Goal: Task Accomplishment & Management: Manage account settings

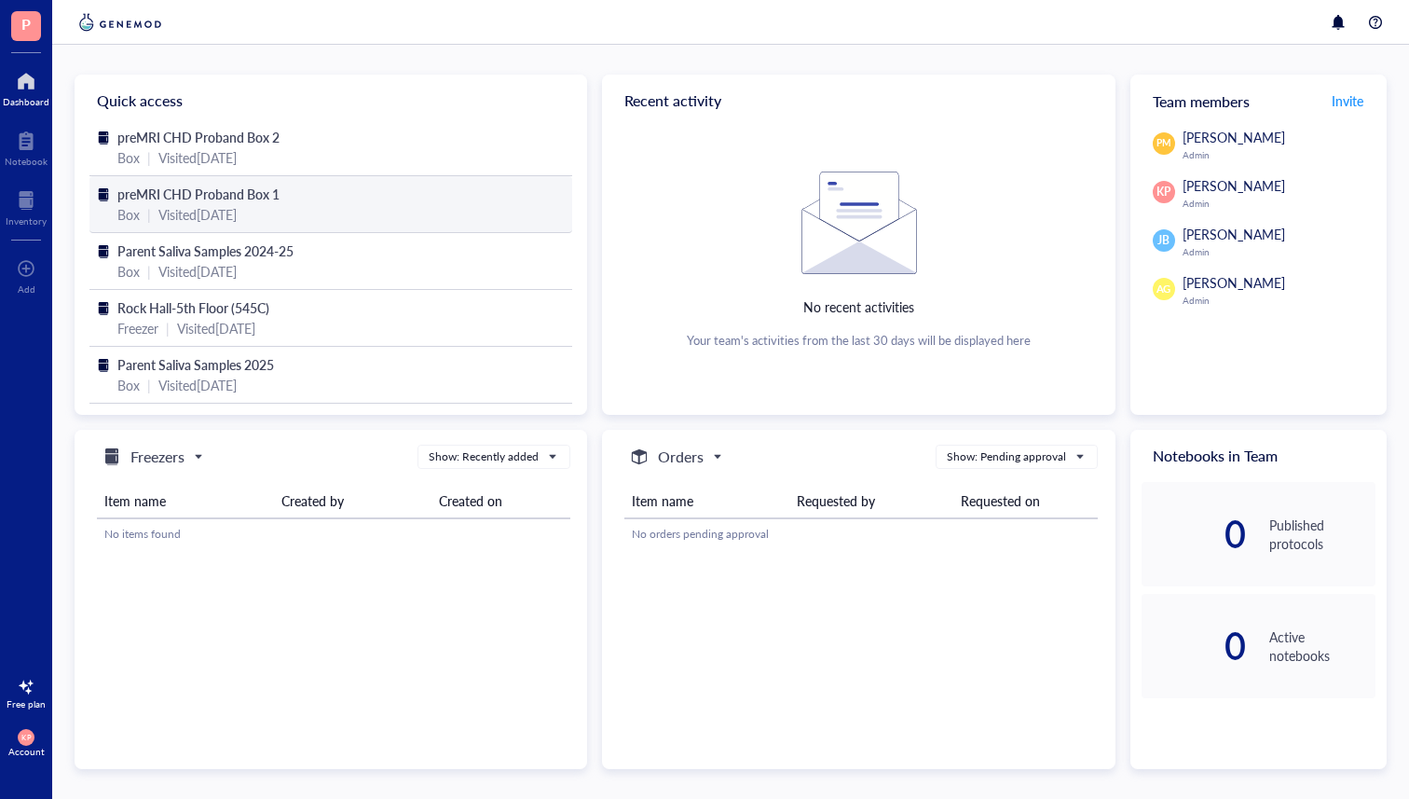
click at [365, 212] on div "Box | Visited [DATE]" at bounding box center [330, 214] width 427 height 21
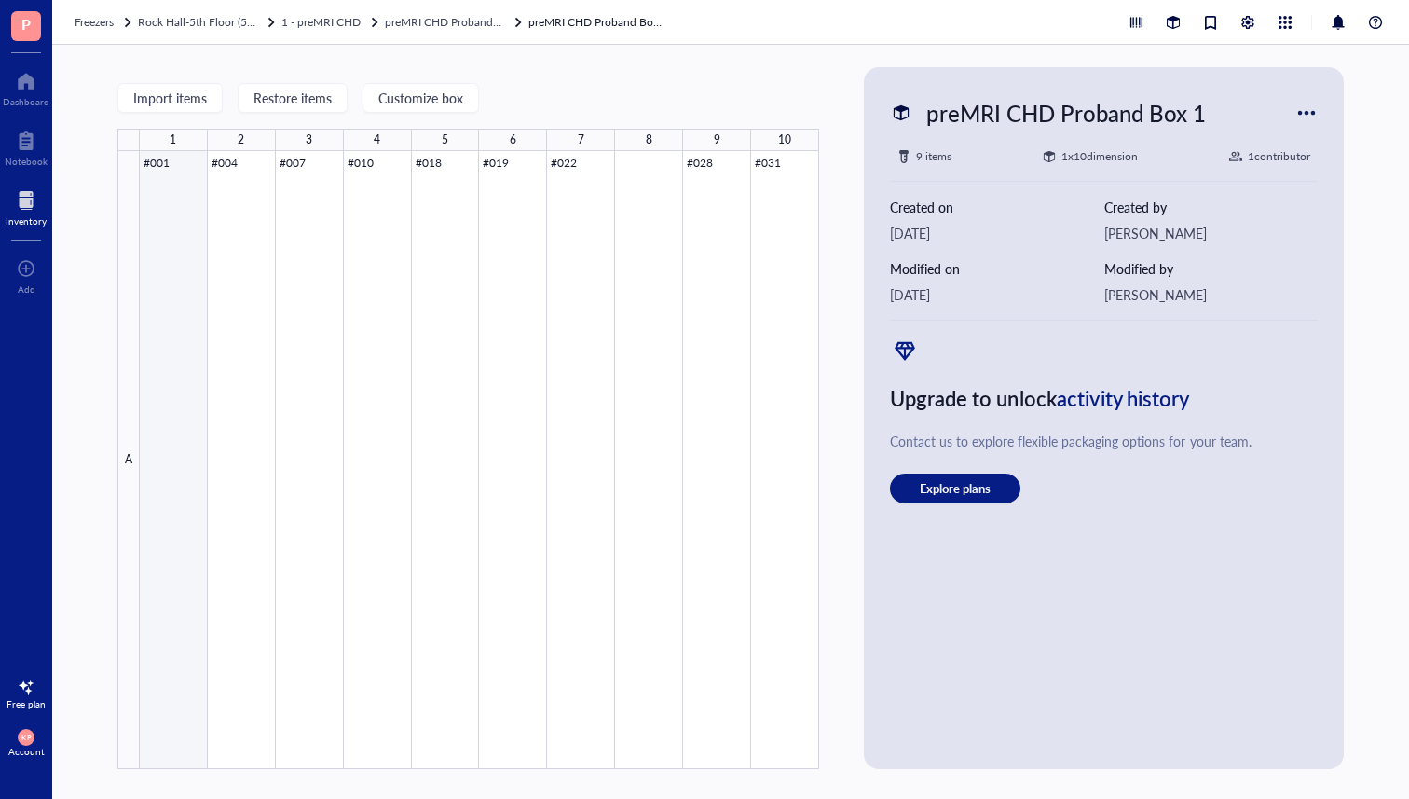
click at [192, 173] on div at bounding box center [479, 460] width 679 height 618
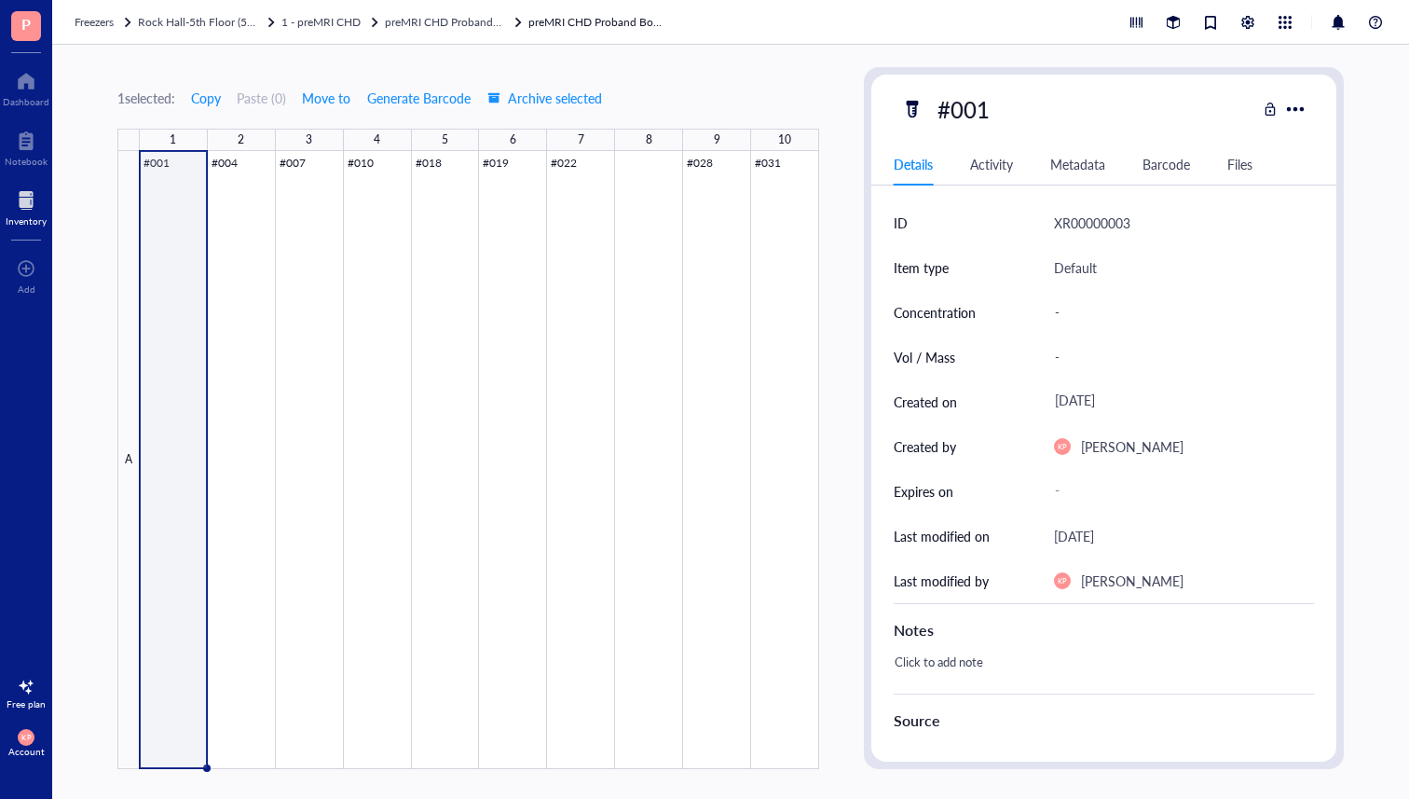
click at [722, 92] on div "1 selected: Copy Paste ( 0 ) Move to Generate Barcode Archive selected" at bounding box center [468, 97] width 702 height 17
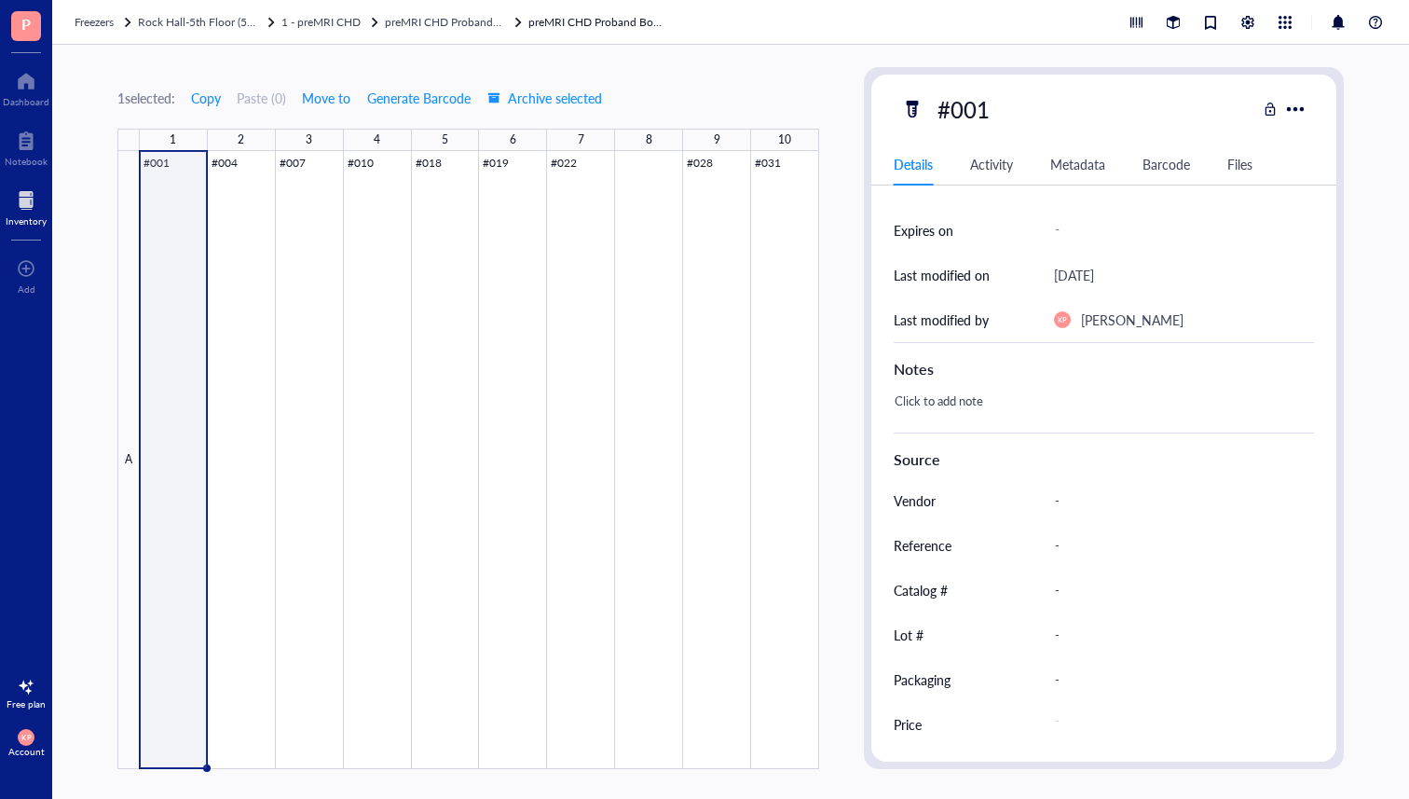
scroll to position [254, 0]
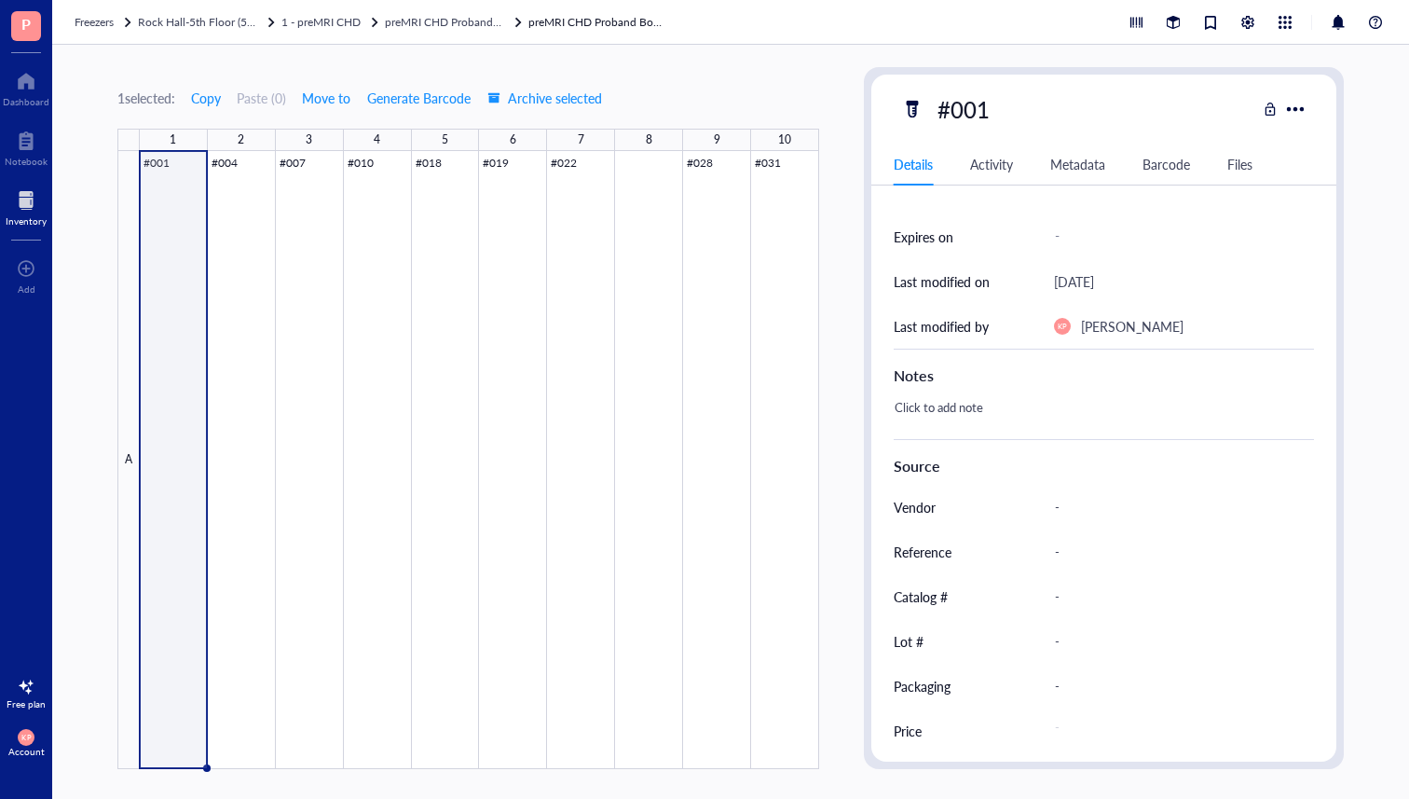
click at [999, 167] on div "Activity" at bounding box center [991, 164] width 43 height 21
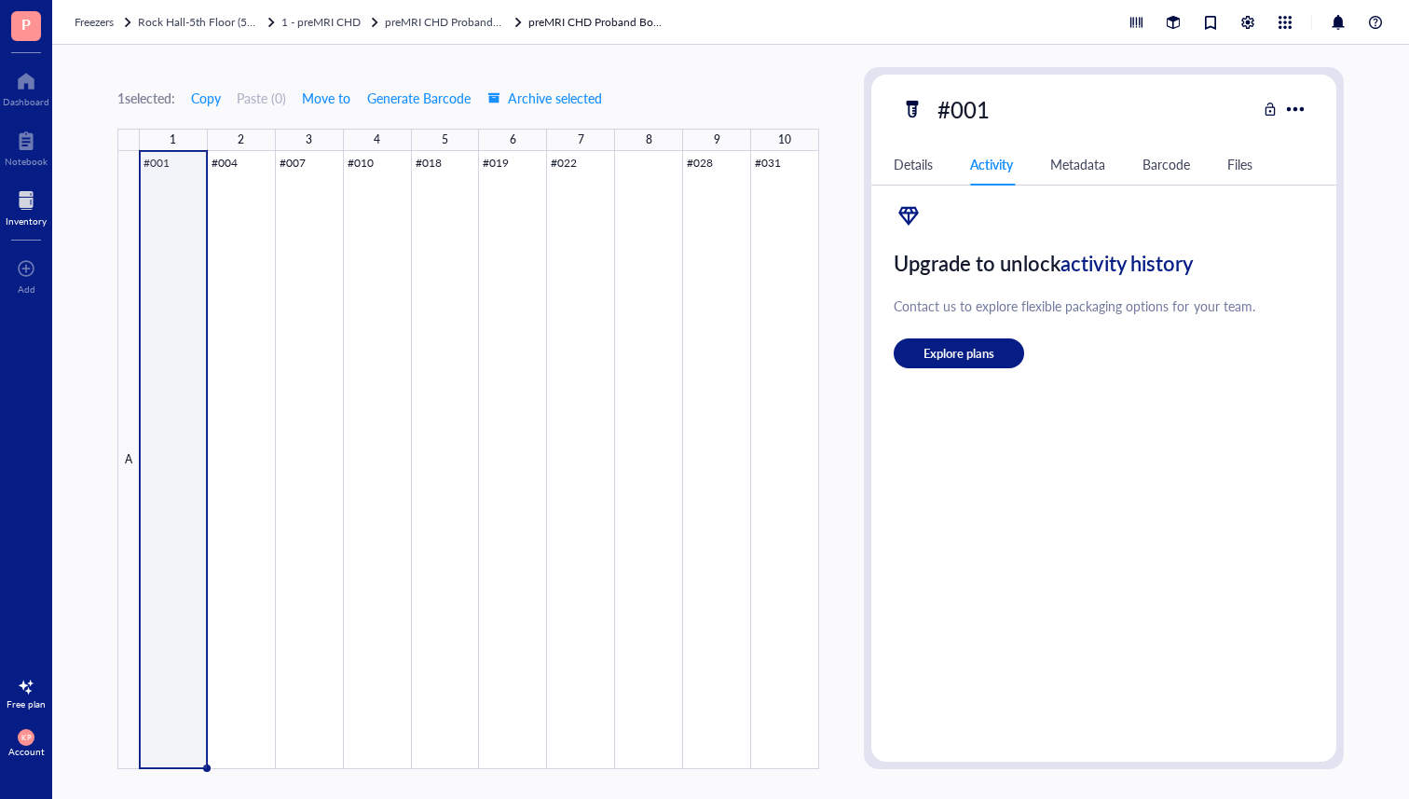
click at [1065, 155] on div "Metadata" at bounding box center [1077, 164] width 55 height 21
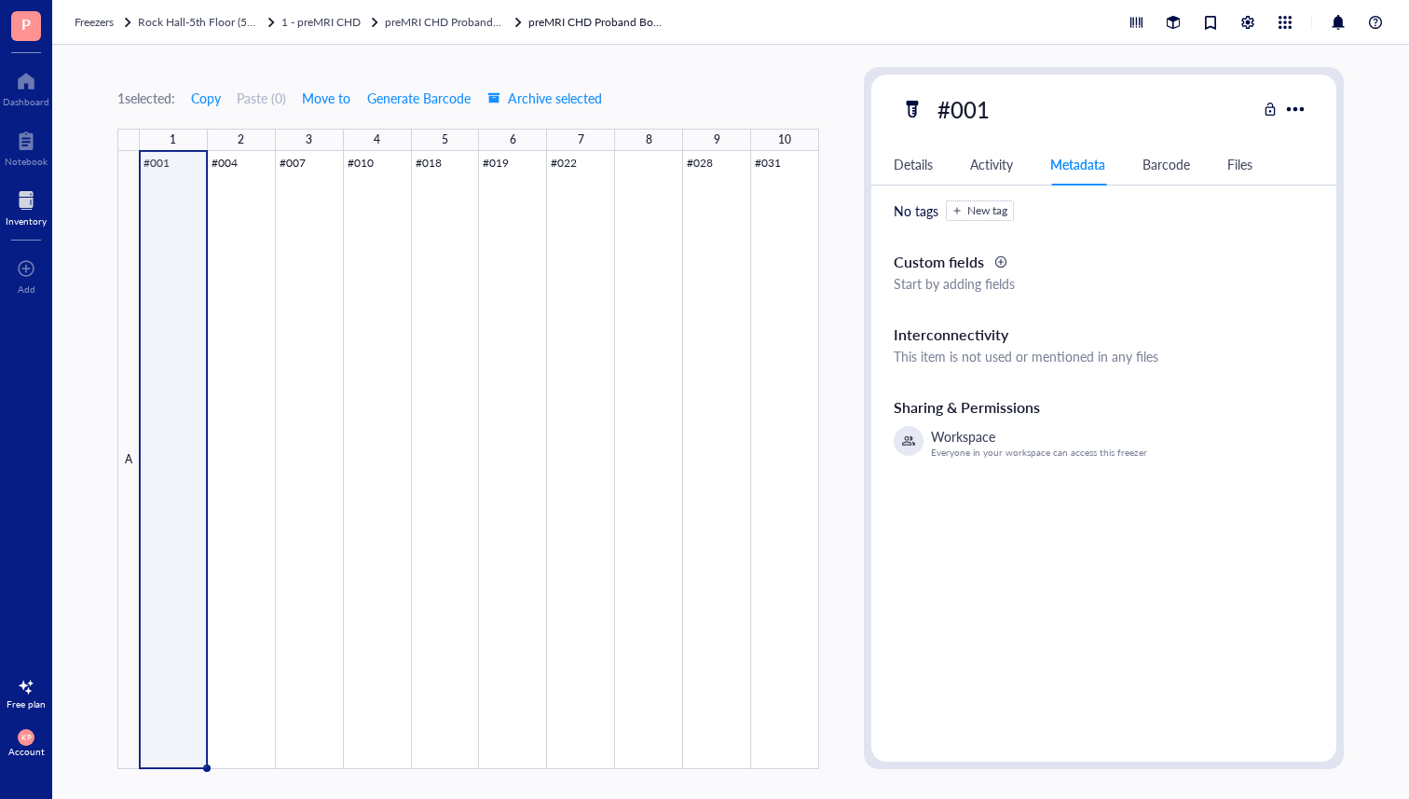
click at [921, 158] on div "Details" at bounding box center [913, 164] width 39 height 21
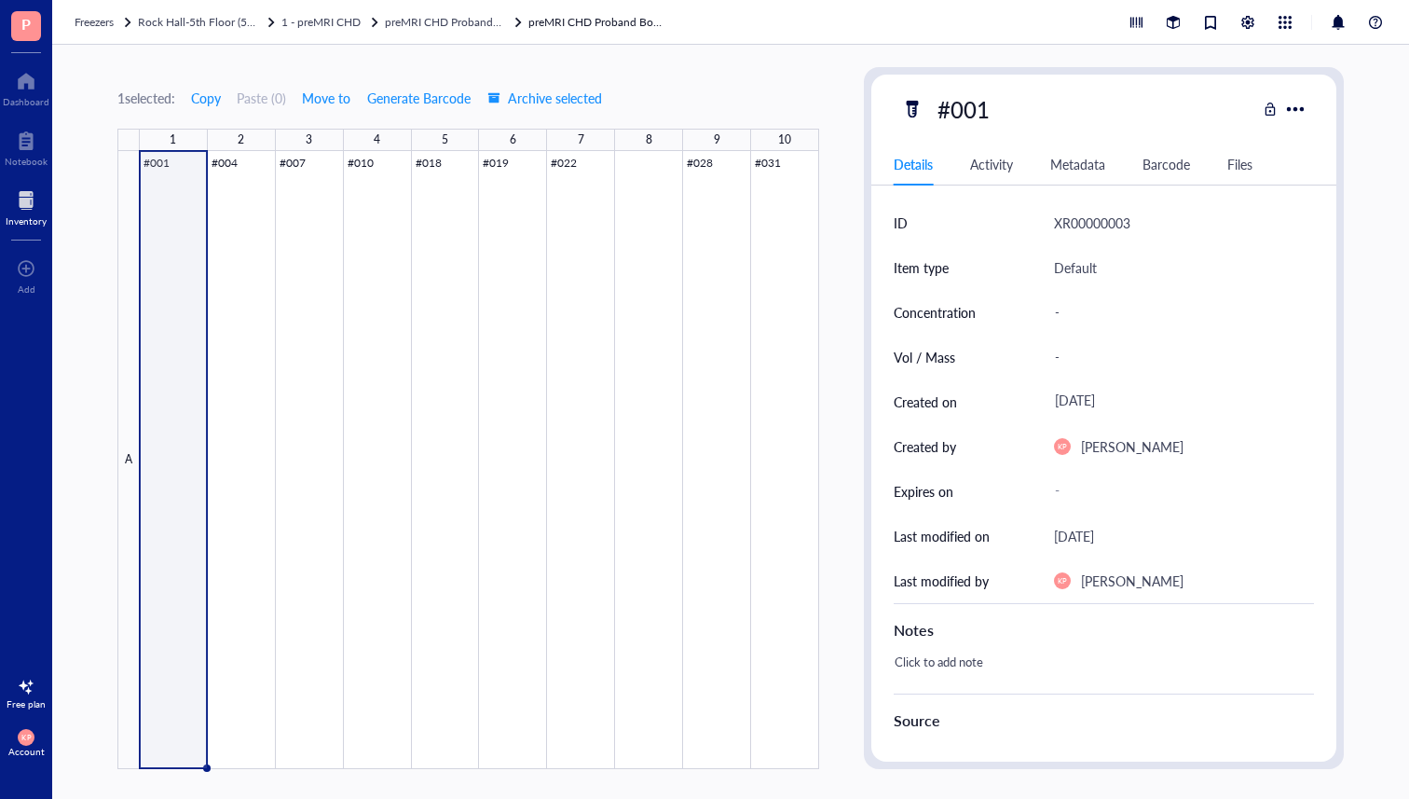
click at [180, 189] on div at bounding box center [479, 460] width 679 height 618
click at [1292, 101] on div at bounding box center [1296, 109] width 30 height 30
click at [1092, 111] on div "#001" at bounding box center [1078, 108] width 355 height 39
click at [987, 104] on div "#001" at bounding box center [963, 108] width 69 height 39
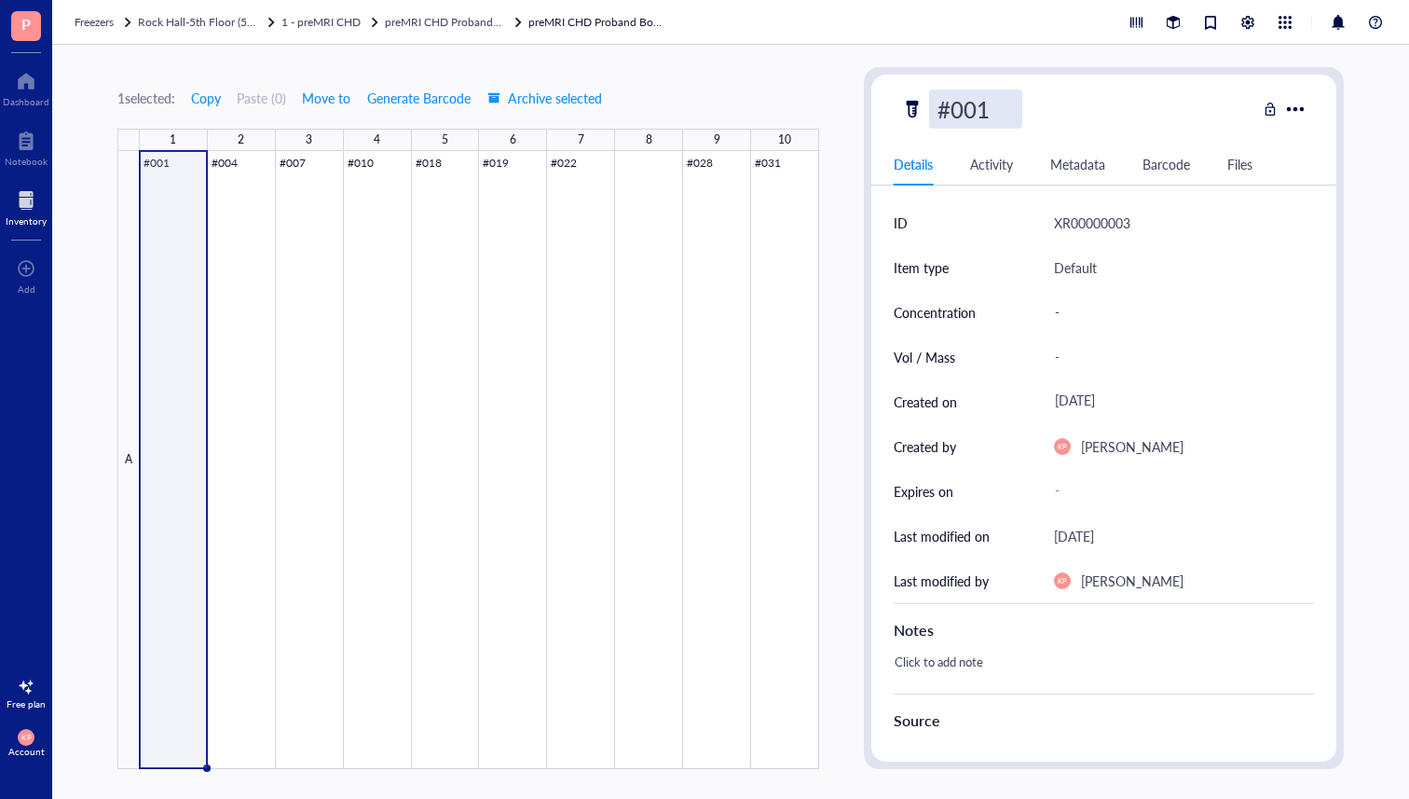
type input "#001"
click at [705, 94] on div "1 selected: Copy Paste ( 0 ) Move to Generate Barcode Archive selected" at bounding box center [468, 97] width 702 height 17
click at [34, 83] on div at bounding box center [26, 81] width 47 height 30
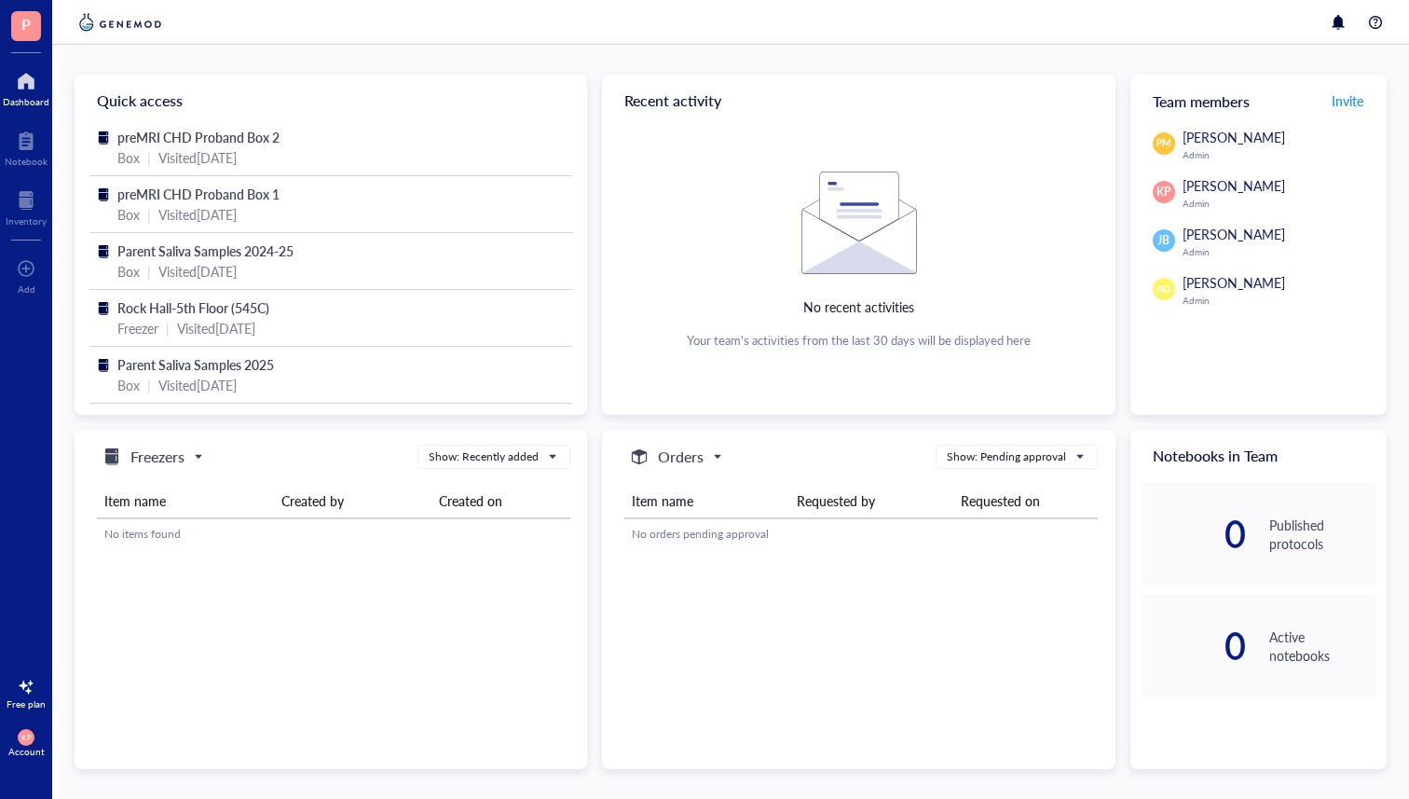
click at [24, 90] on div at bounding box center [26, 81] width 47 height 30
click at [37, 219] on div "Inventory" at bounding box center [26, 220] width 41 height 11
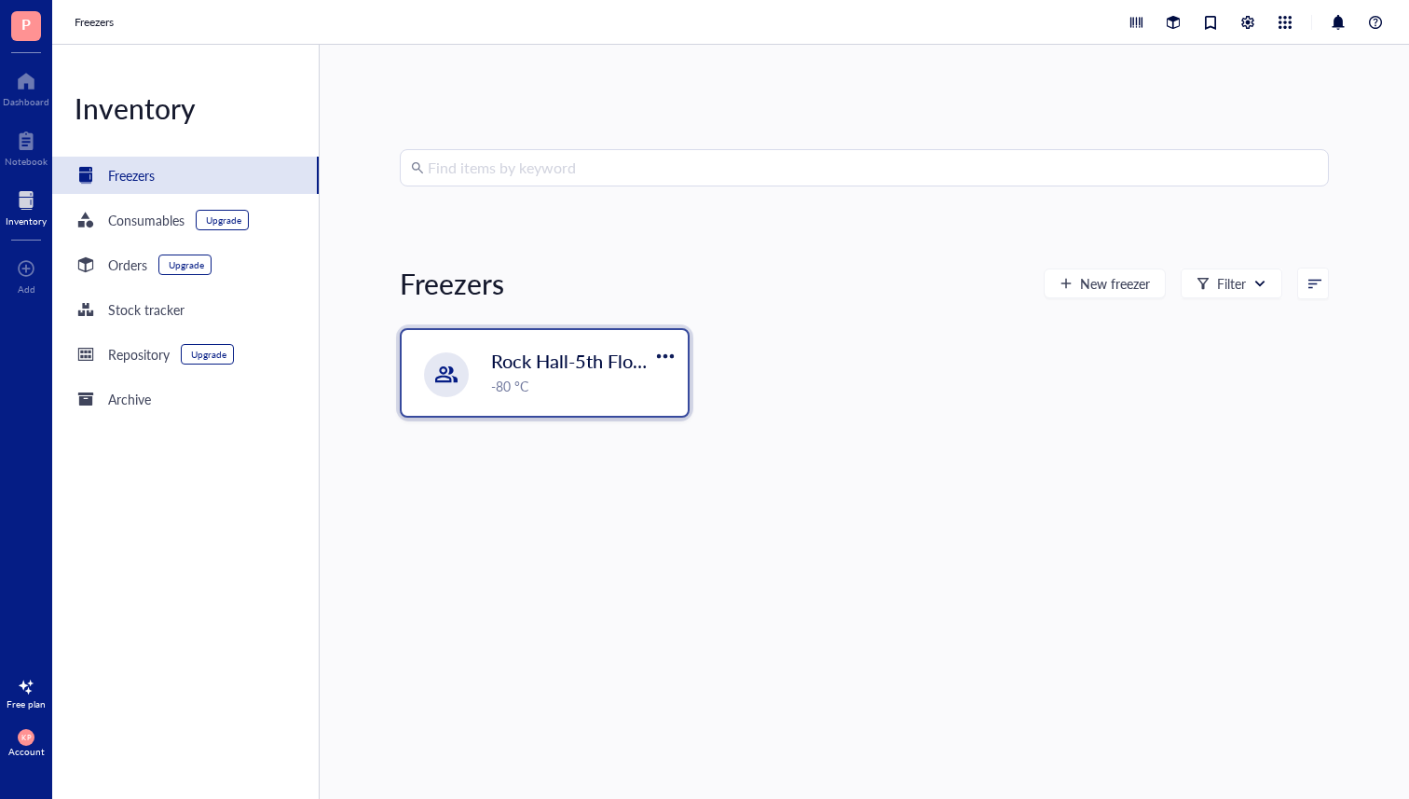
click at [543, 403] on div "Rock Hall-5th Floor (545C) -80 °C" at bounding box center [545, 373] width 286 height 86
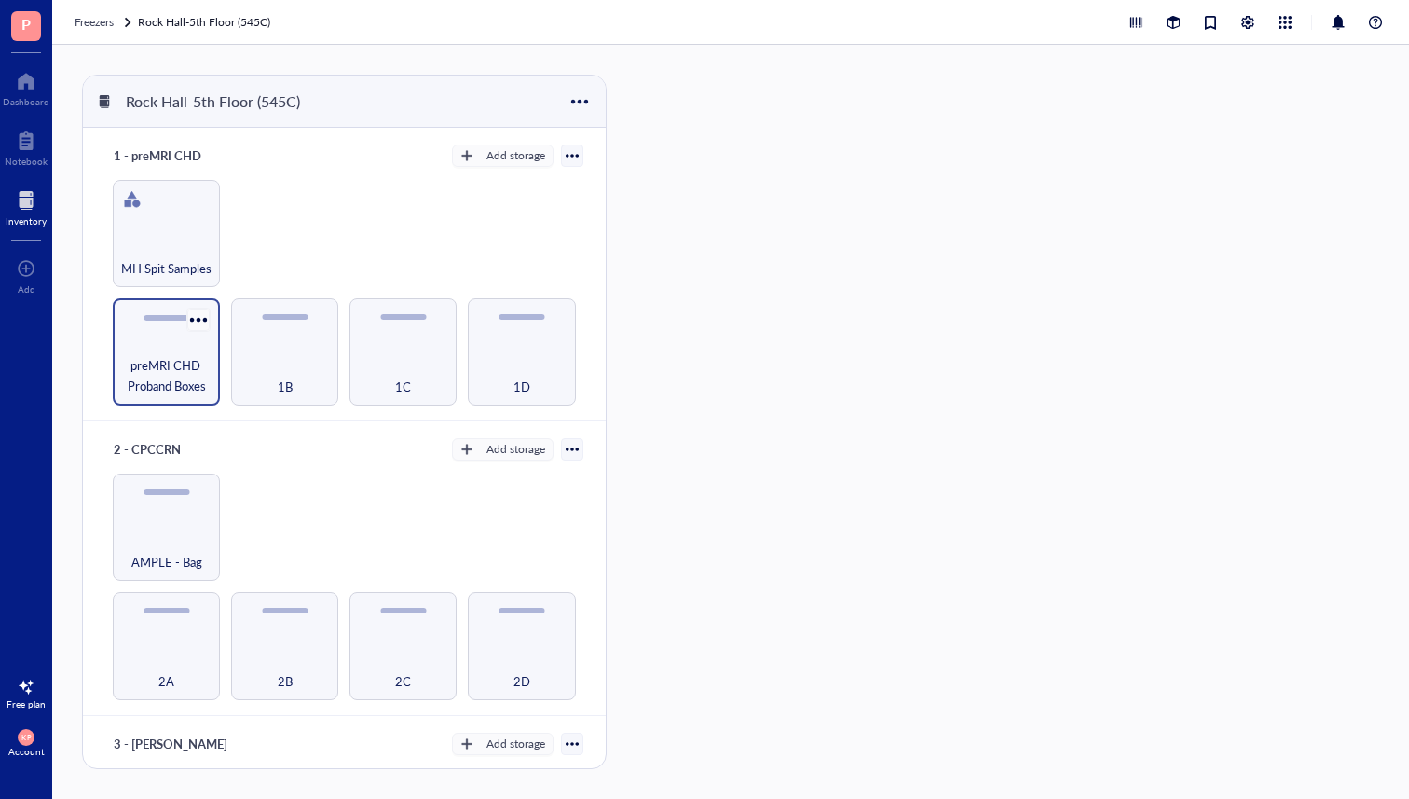
click at [195, 318] on div at bounding box center [198, 319] width 27 height 27
click at [228, 352] on div "Settings" at bounding box center [241, 350] width 44 height 17
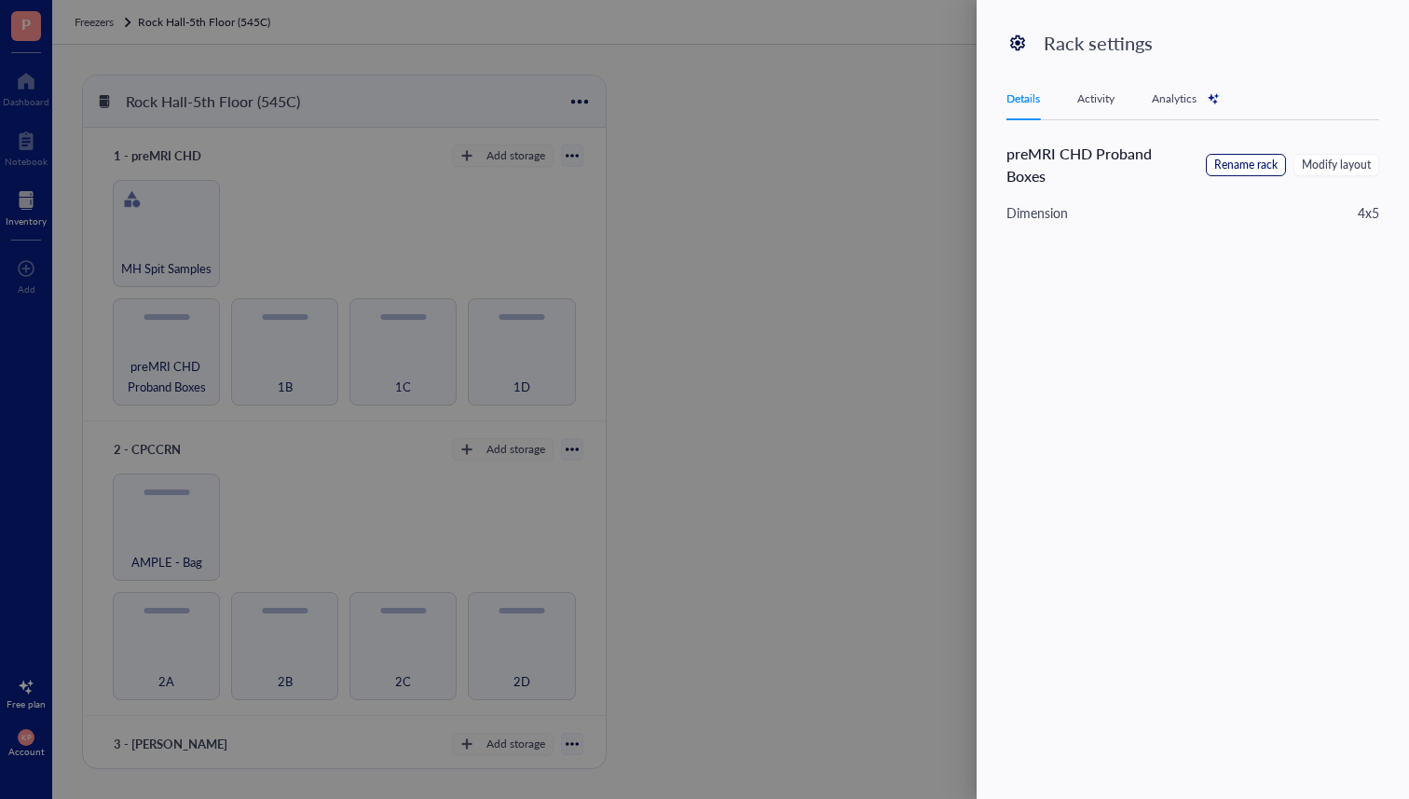
click at [1261, 167] on span "Rename rack" at bounding box center [1245, 166] width 63 height 18
drag, startPoint x: 1185, startPoint y: 151, endPoint x: 1266, endPoint y: 151, distance: 81.1
click at [1266, 151] on div "preMRI CHD Proband Boxes Cancel Save" at bounding box center [1193, 165] width 373 height 45
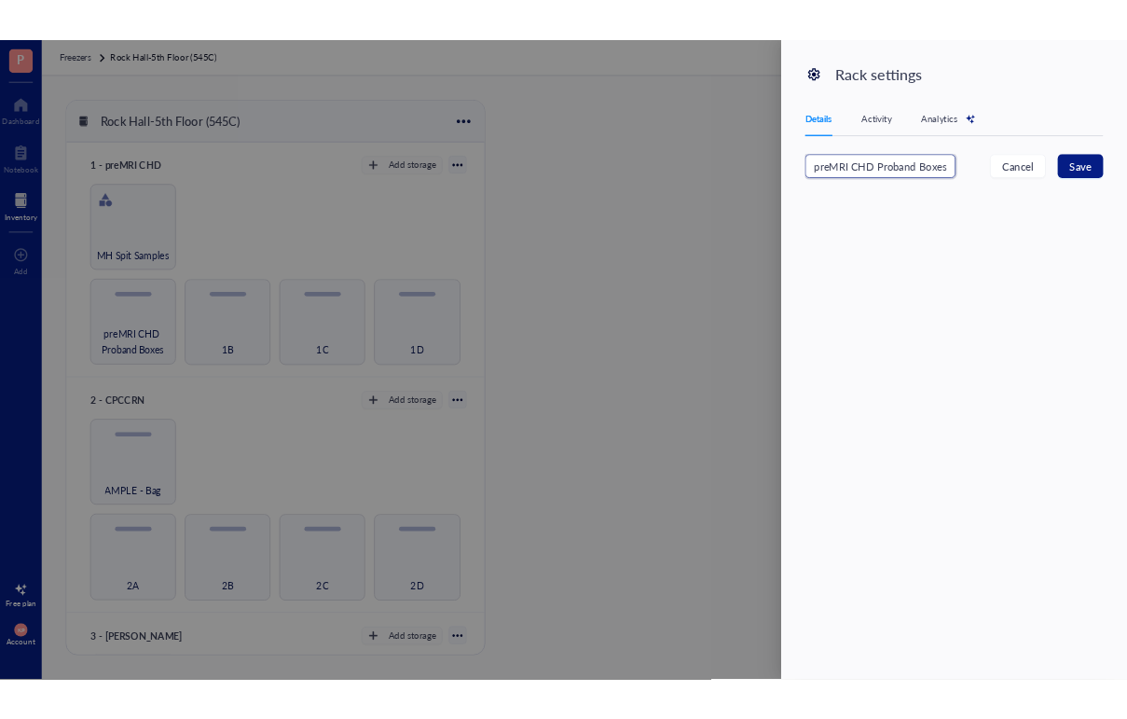
scroll to position [0, 0]
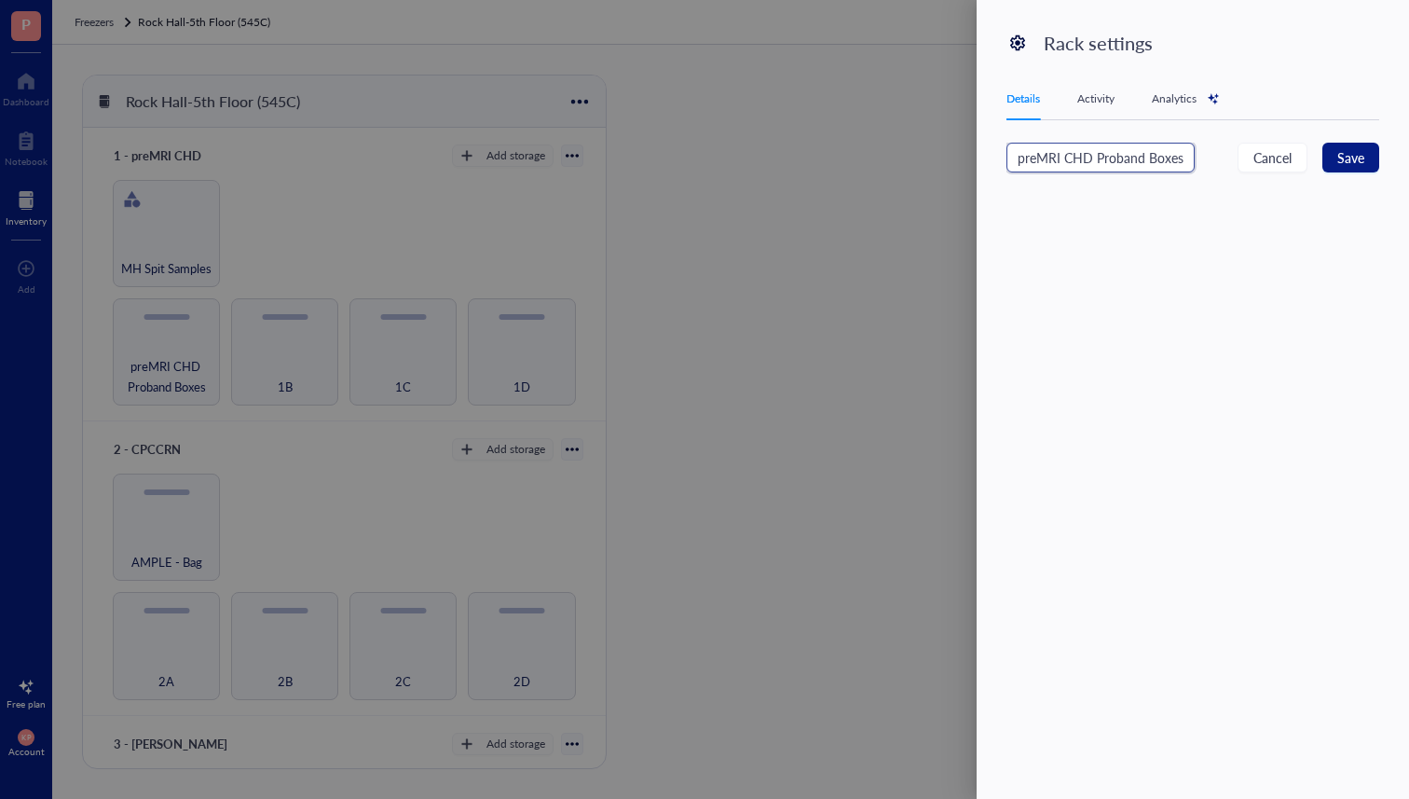
drag, startPoint x: 1092, startPoint y: 158, endPoint x: 946, endPoint y: 158, distance: 146.3
click at [946, 158] on div "Rack settings Details Activity Analytics preMRI CHD Proband Boxes Cancel Save" at bounding box center [704, 399] width 1409 height 799
click at [1019, 161] on input "preMRI CHD Proband Boxes" at bounding box center [1101, 158] width 188 height 30
type input "Shipped [DATE]: preMRI CHD Proband Boxes"
click at [1349, 154] on span "Save" at bounding box center [1350, 157] width 27 height 21
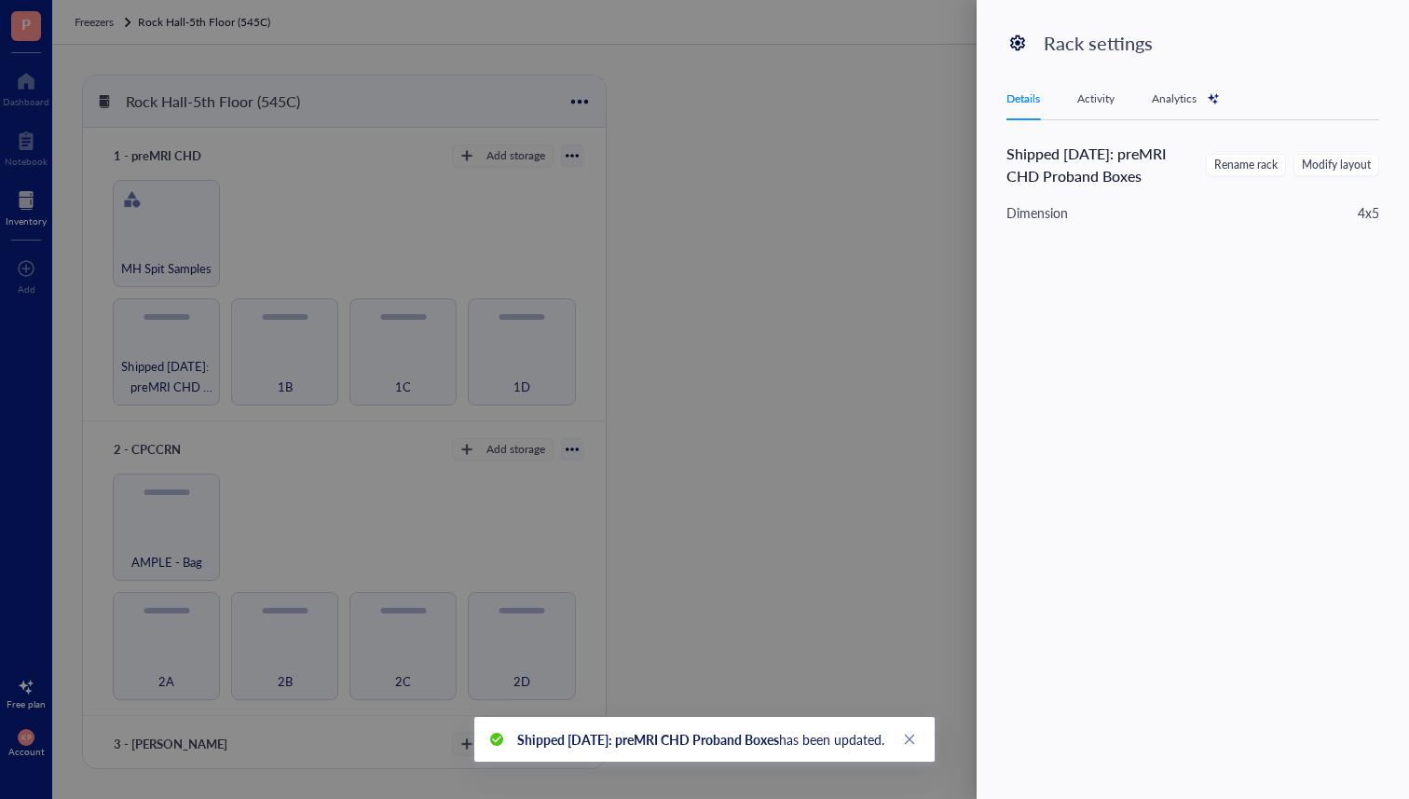
click at [508, 164] on div at bounding box center [704, 399] width 1409 height 799
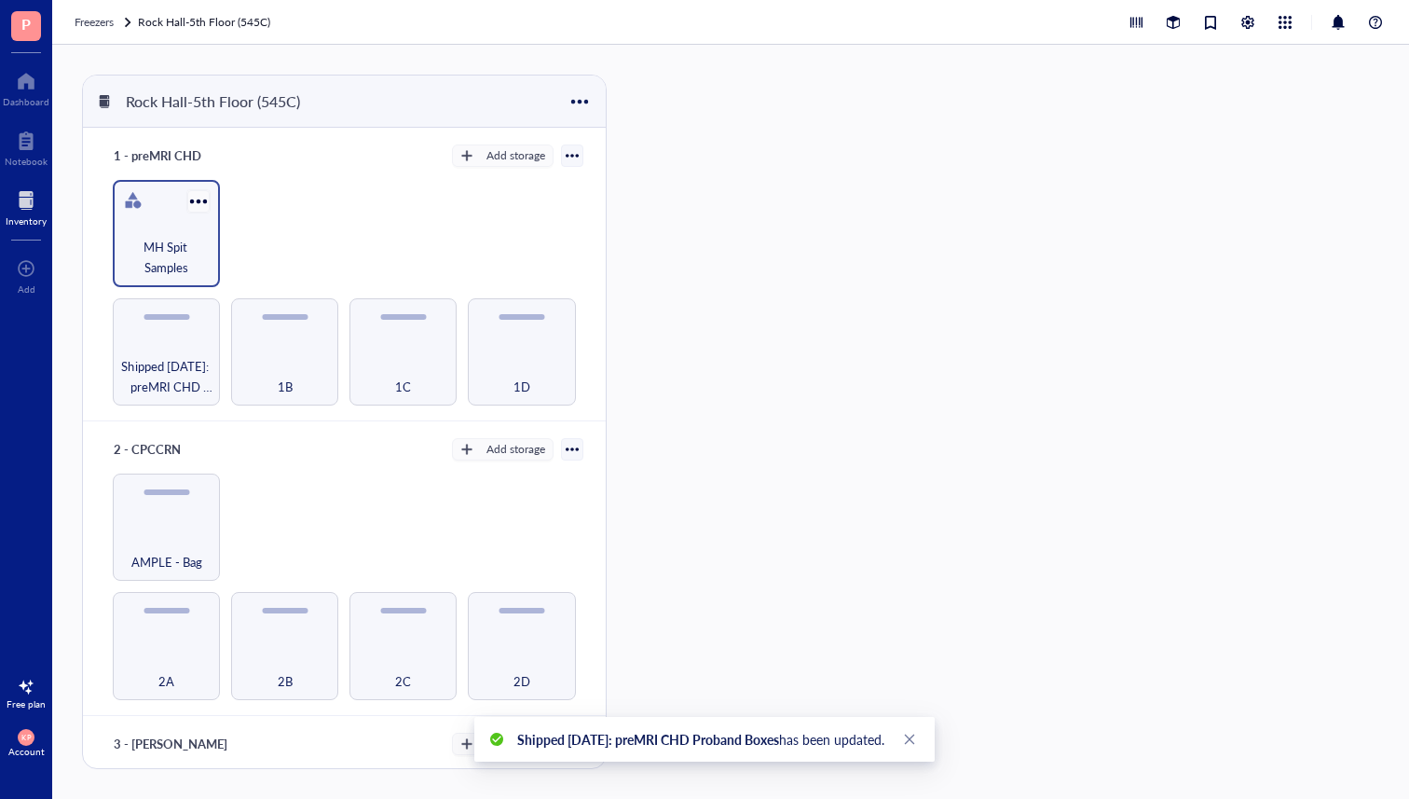
click at [199, 203] on div at bounding box center [198, 200] width 27 height 27
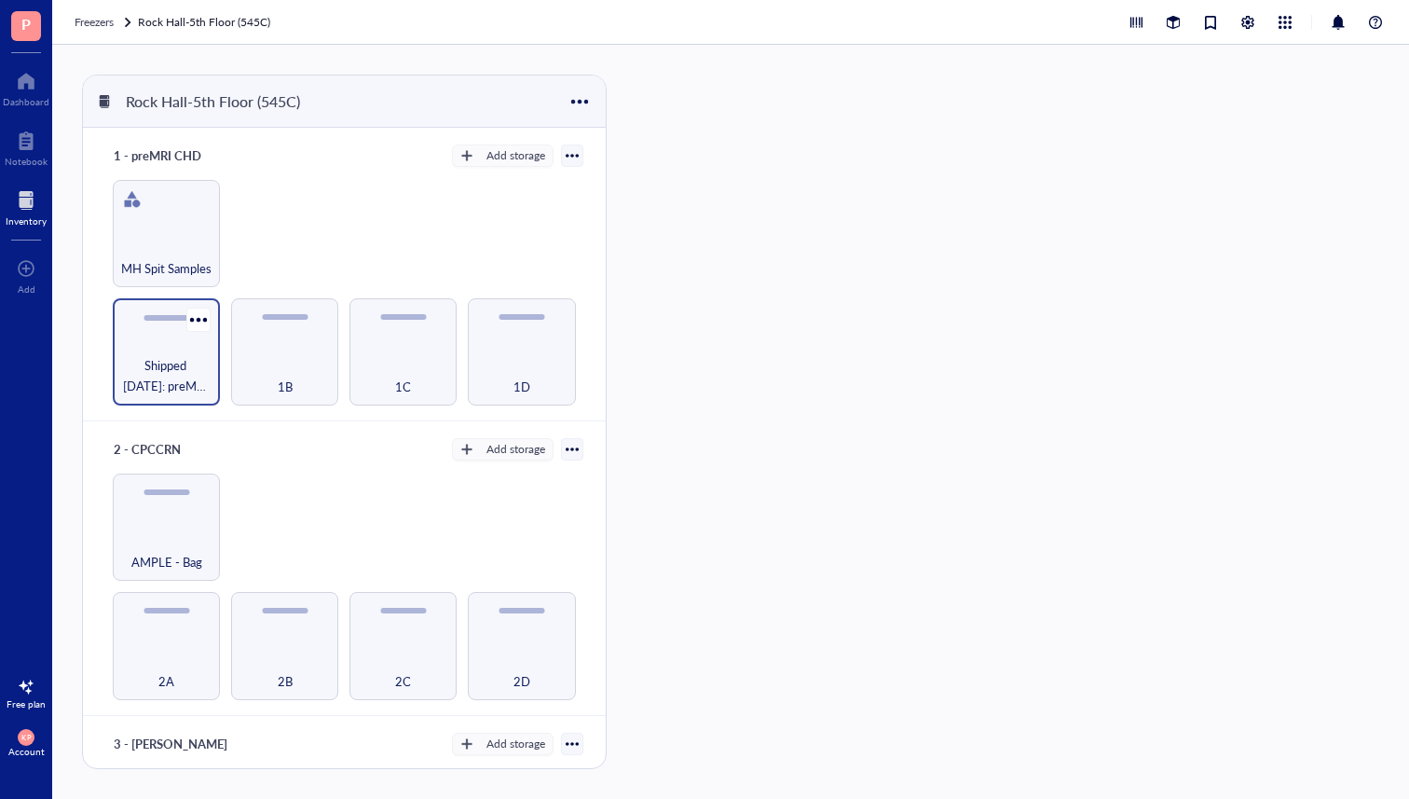
click at [160, 348] on div "Shipped [DATE]: preMRI CHD Proband Boxes" at bounding box center [166, 351] width 107 height 107
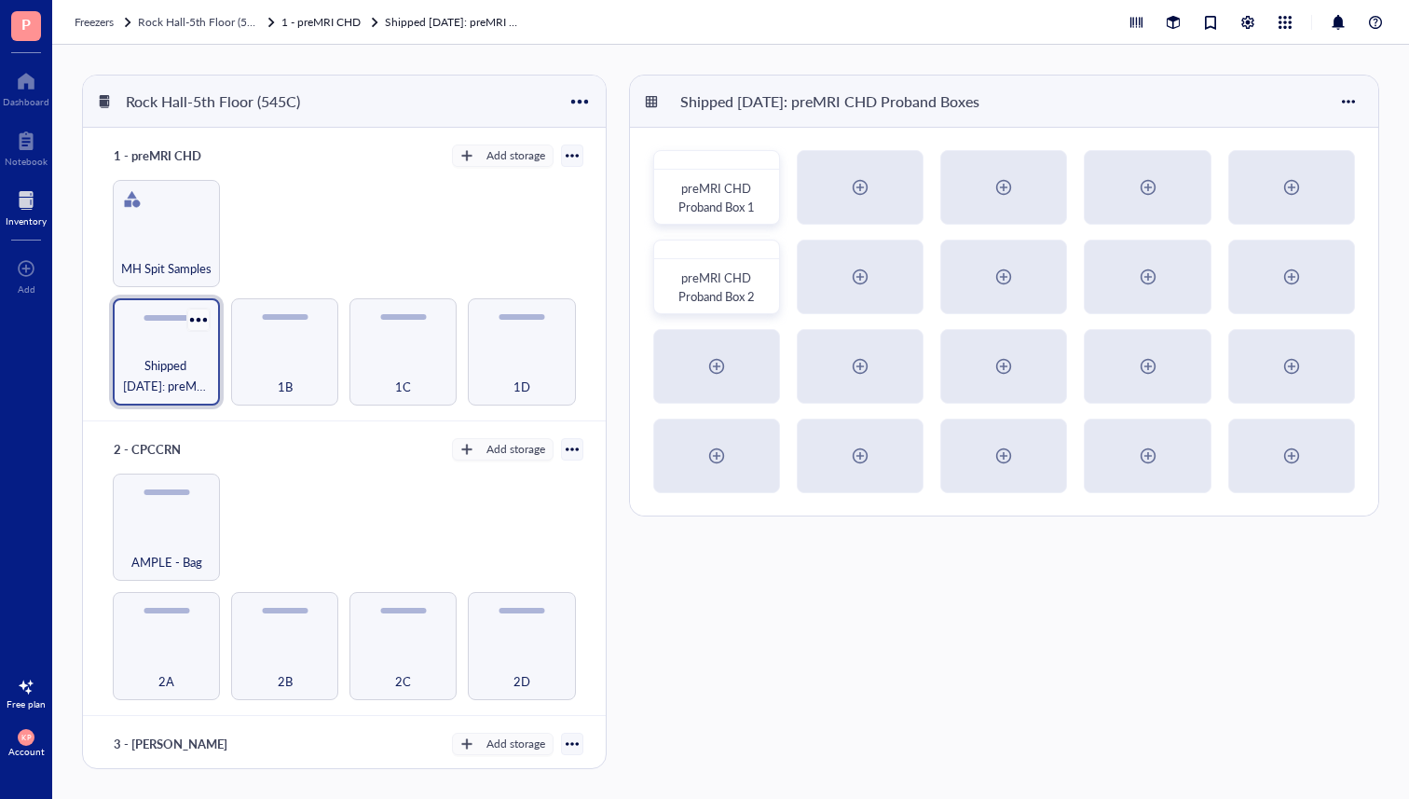
click at [201, 319] on div at bounding box center [198, 319] width 27 height 27
click at [1349, 93] on div at bounding box center [1349, 102] width 30 height 30
click at [199, 320] on div at bounding box center [198, 319] width 27 height 27
click at [217, 358] on div "Settings" at bounding box center [252, 350] width 106 height 17
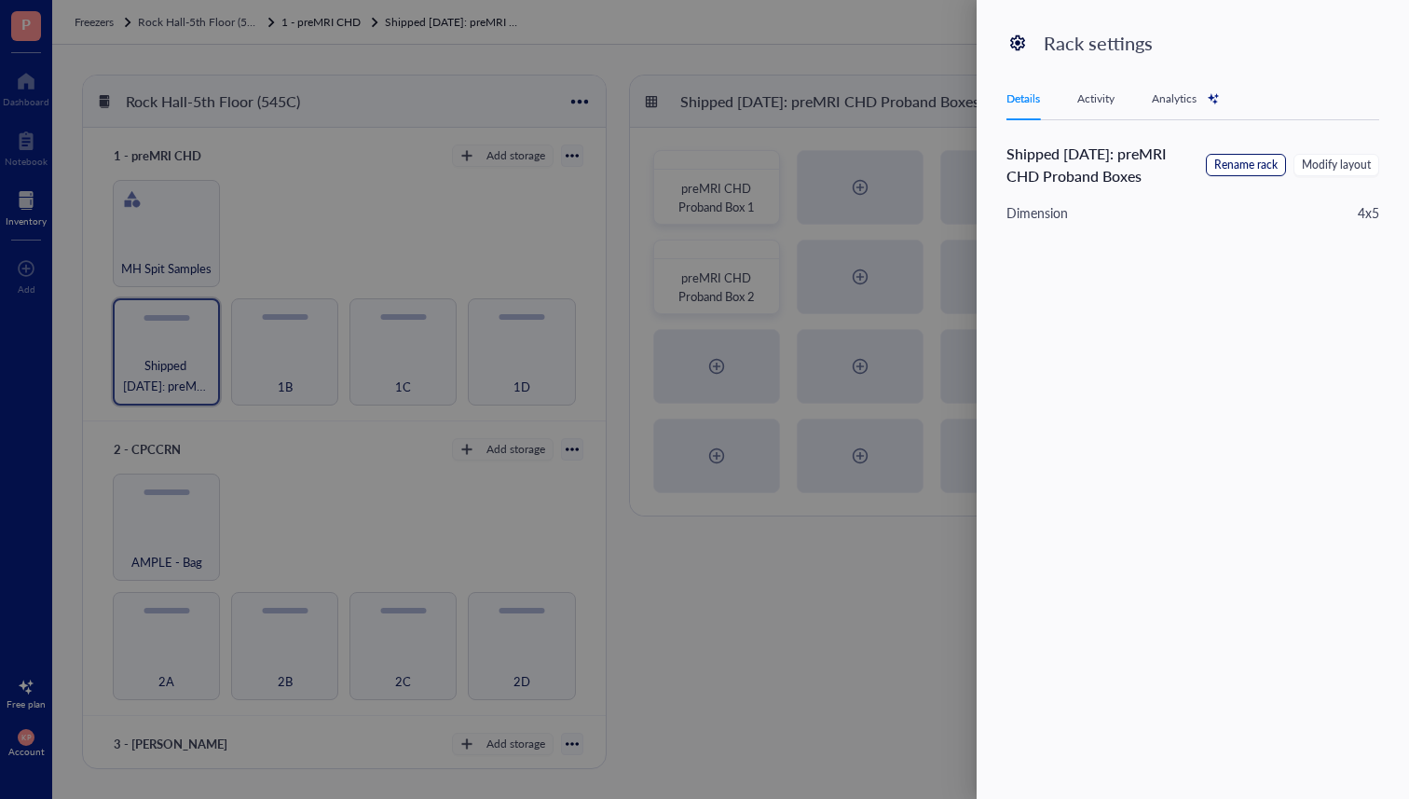
click at [1221, 165] on span "Rename rack" at bounding box center [1245, 166] width 63 height 18
drag, startPoint x: 1124, startPoint y: 158, endPoint x: 937, endPoint y: 158, distance: 187.3
click at [938, 158] on div "Rack settings Details Activity Analytics Shipped [DATE]: preMRI CHD Proband Box…" at bounding box center [704, 399] width 1409 height 799
type input "preMRI CHD Proband Boxes"
click at [1359, 150] on span "Save" at bounding box center [1350, 157] width 27 height 21
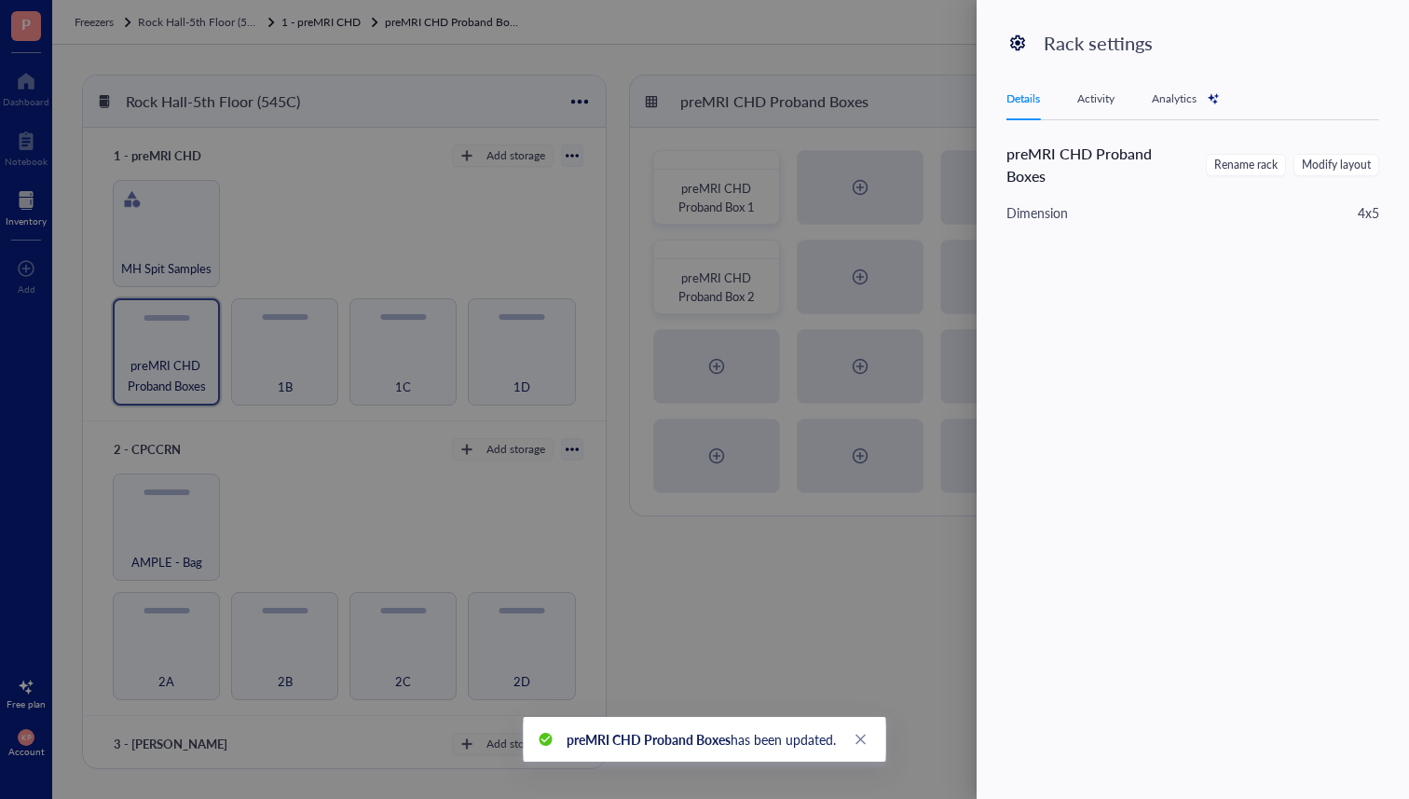
click at [932, 581] on div at bounding box center [704, 399] width 1409 height 799
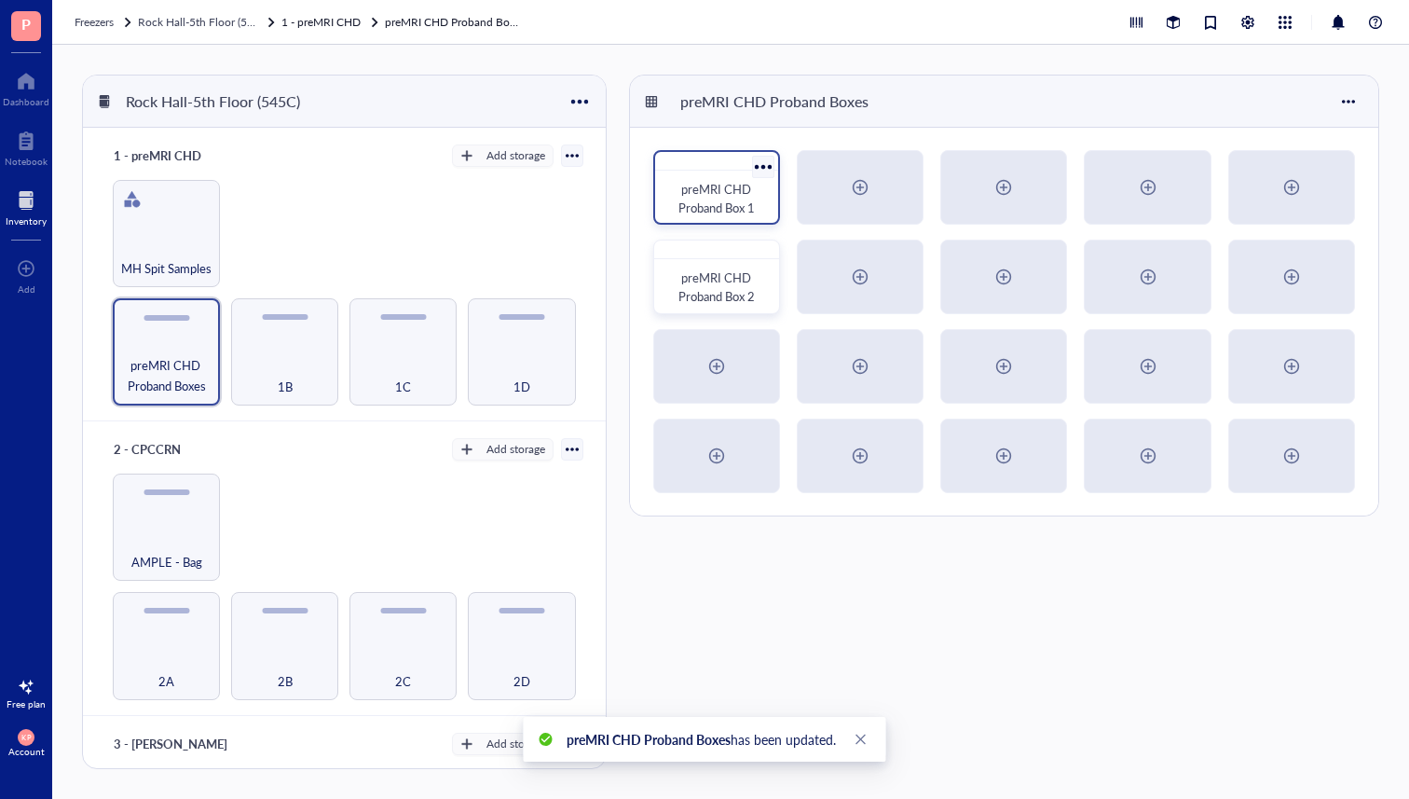
click at [760, 206] on div "preMRI CHD Proband Box 1" at bounding box center [716, 198] width 93 height 37
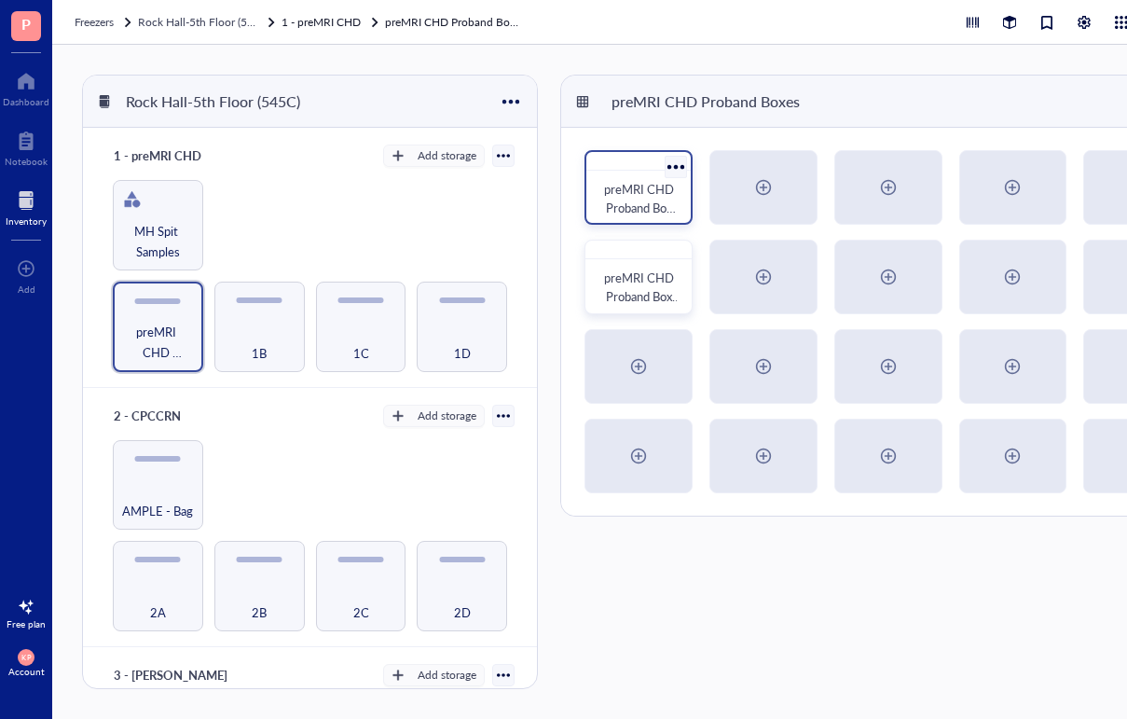
click at [657, 186] on span "preMRI CHD Proband Box 1" at bounding box center [640, 207] width 73 height 55
click at [682, 162] on div at bounding box center [675, 166] width 27 height 27
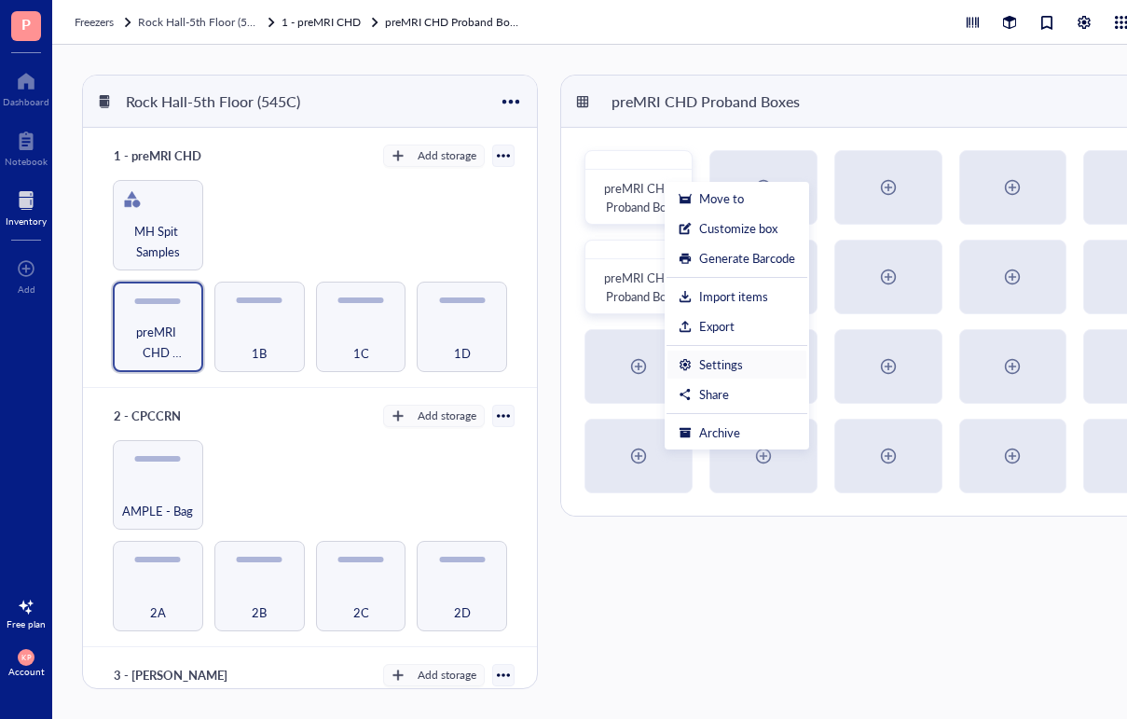
click at [735, 361] on div "Settings" at bounding box center [721, 364] width 44 height 17
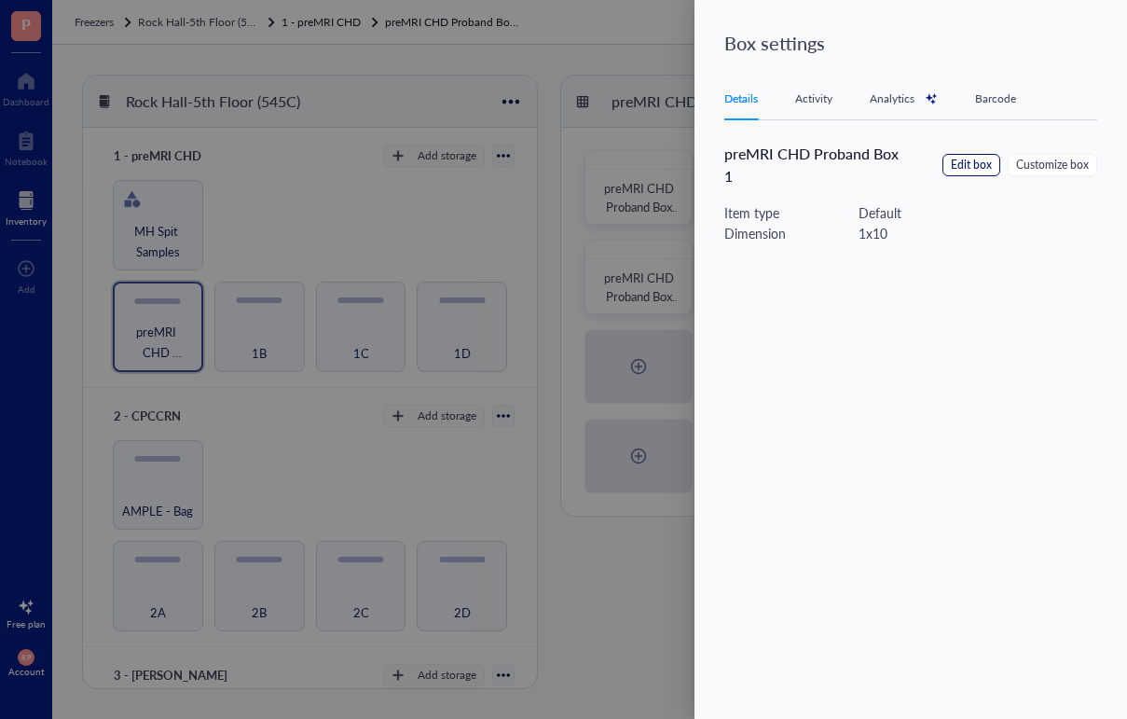
click at [972, 168] on span "Edit box" at bounding box center [971, 166] width 41 height 18
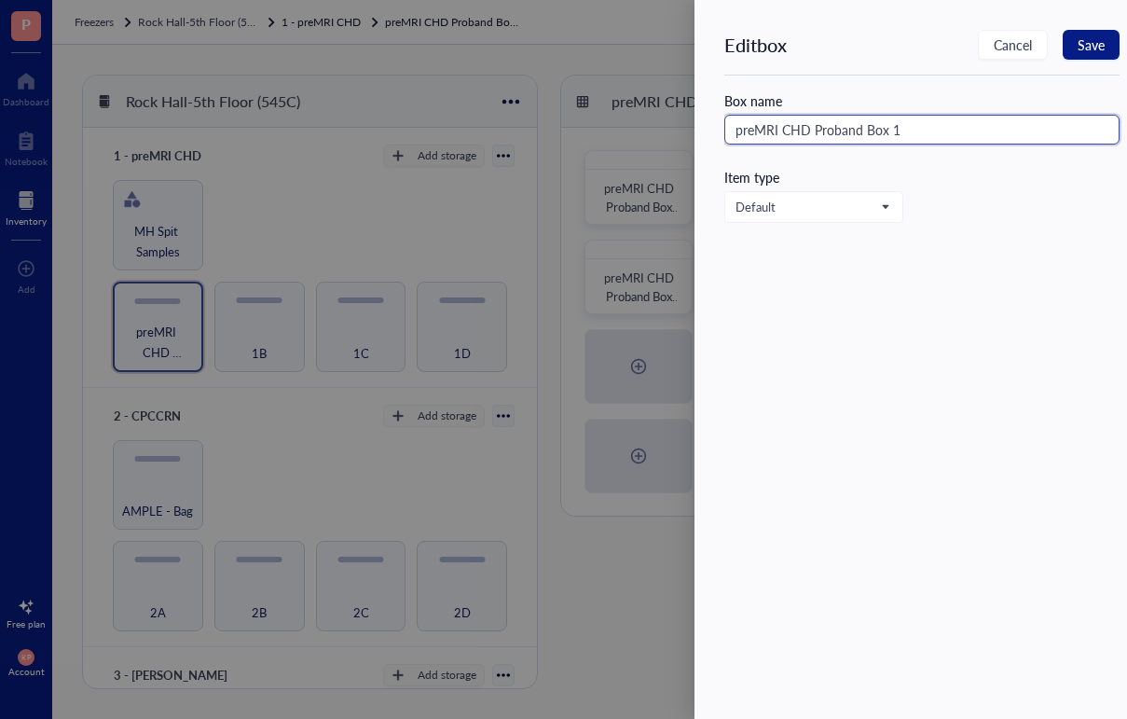
click at [738, 136] on input "preMRI CHD Proband Box 1" at bounding box center [921, 130] width 395 height 30
type input "Mailed 05/2025 preMRI CHD Proband Box 1"
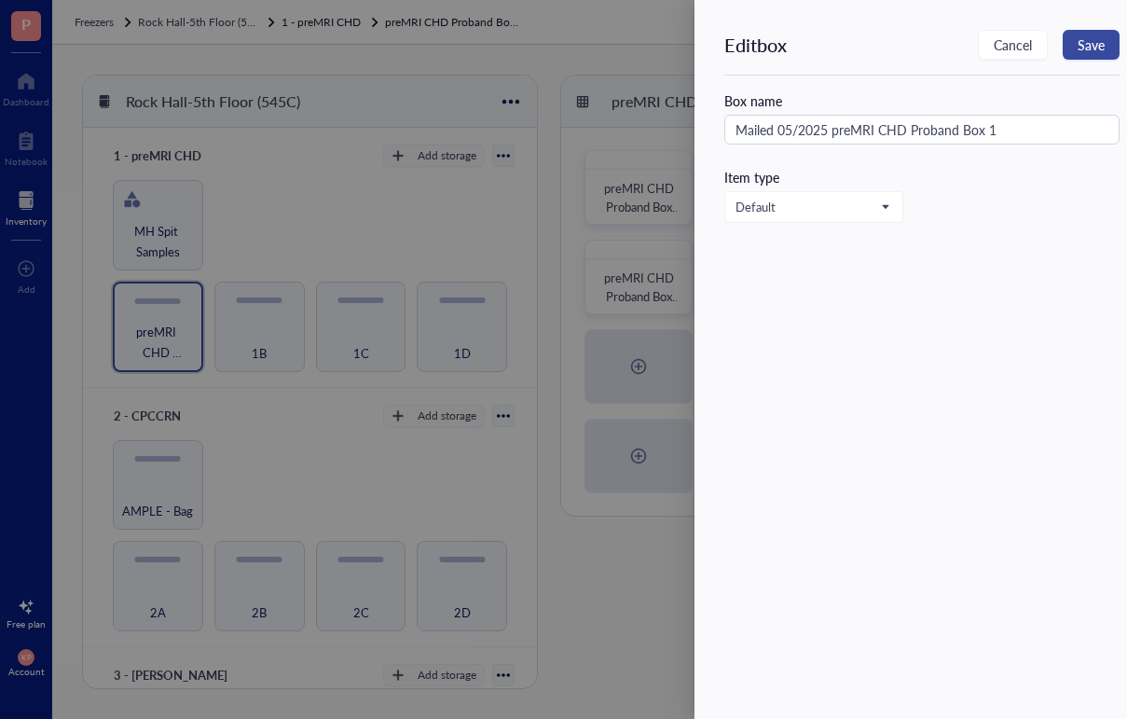
click at [1098, 51] on span "Save" at bounding box center [1090, 44] width 27 height 15
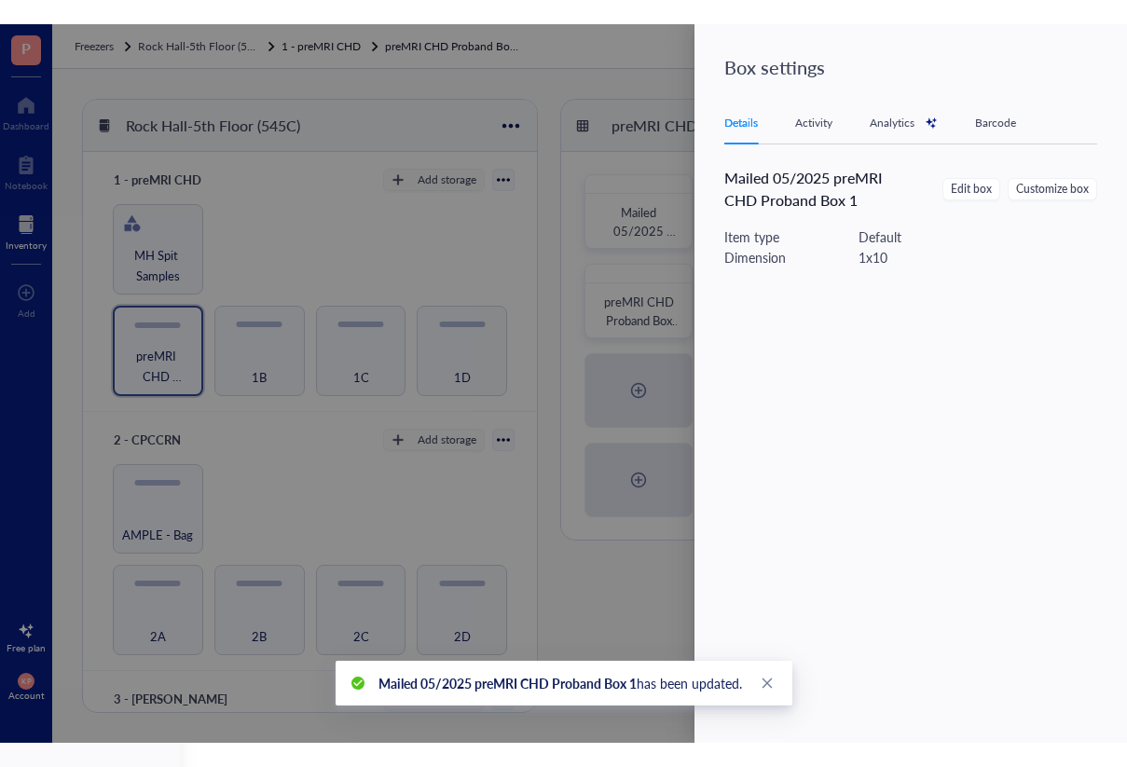
scroll to position [0, 66]
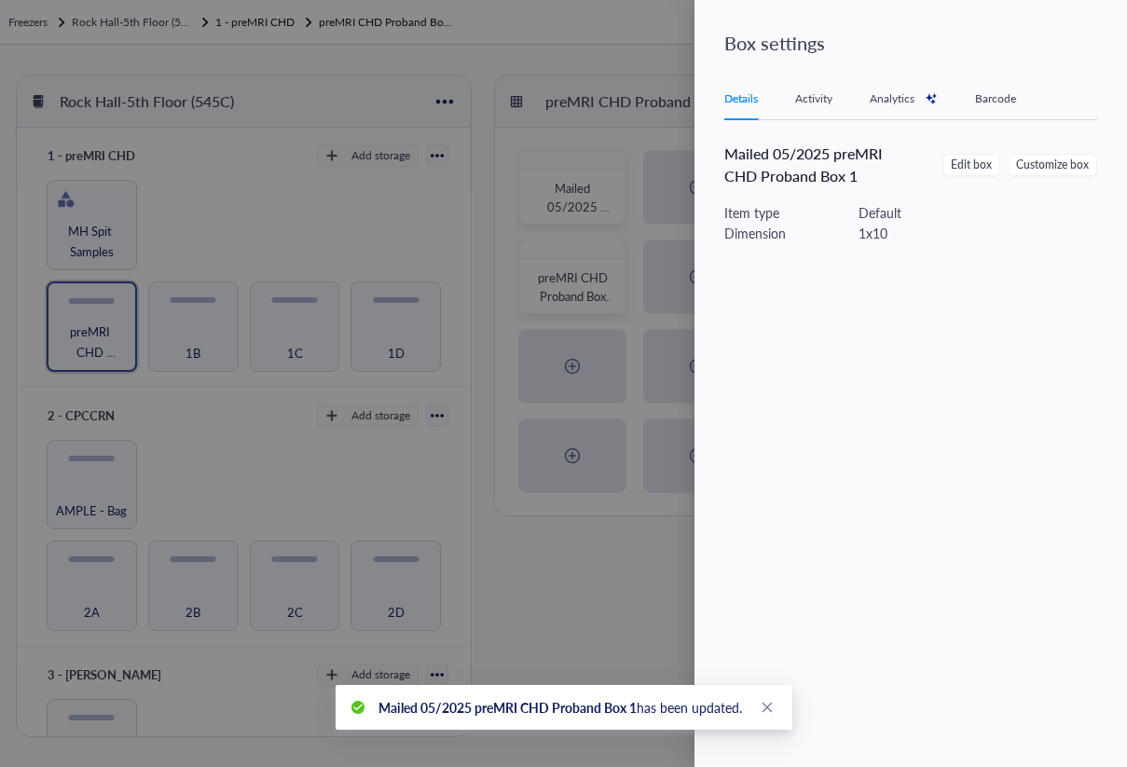
click at [616, 57] on div at bounding box center [563, 383] width 1127 height 767
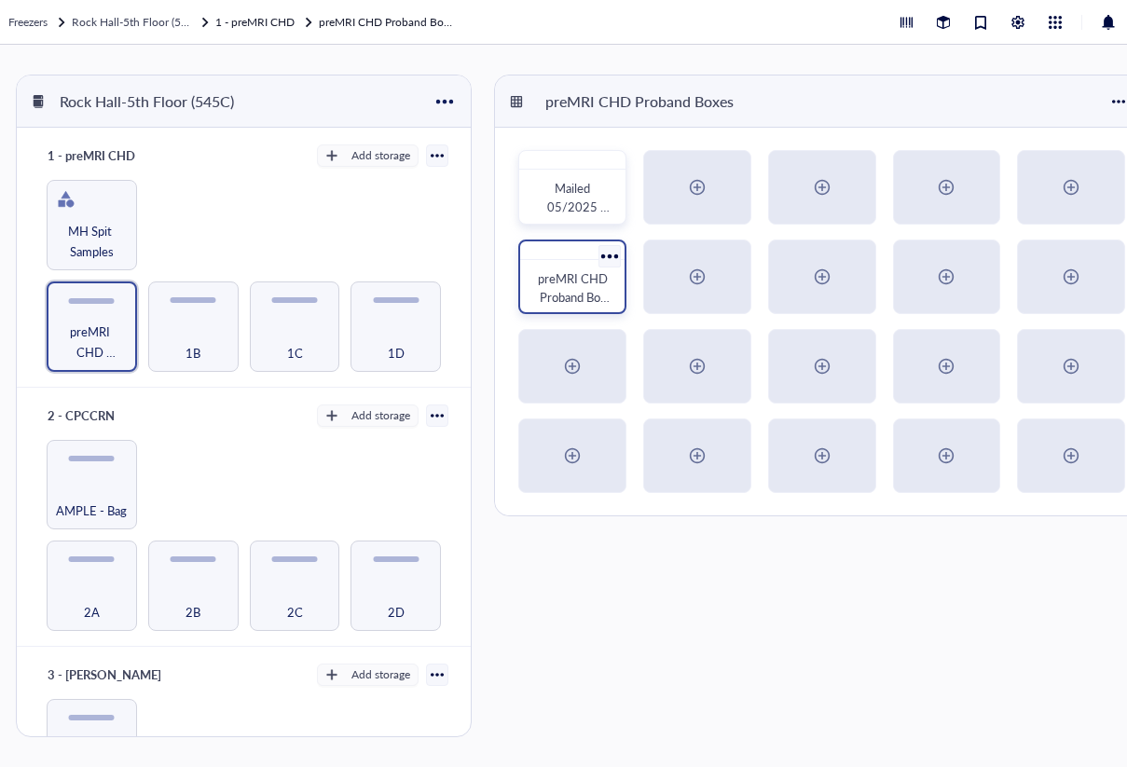
click at [610, 251] on div at bounding box center [609, 255] width 27 height 27
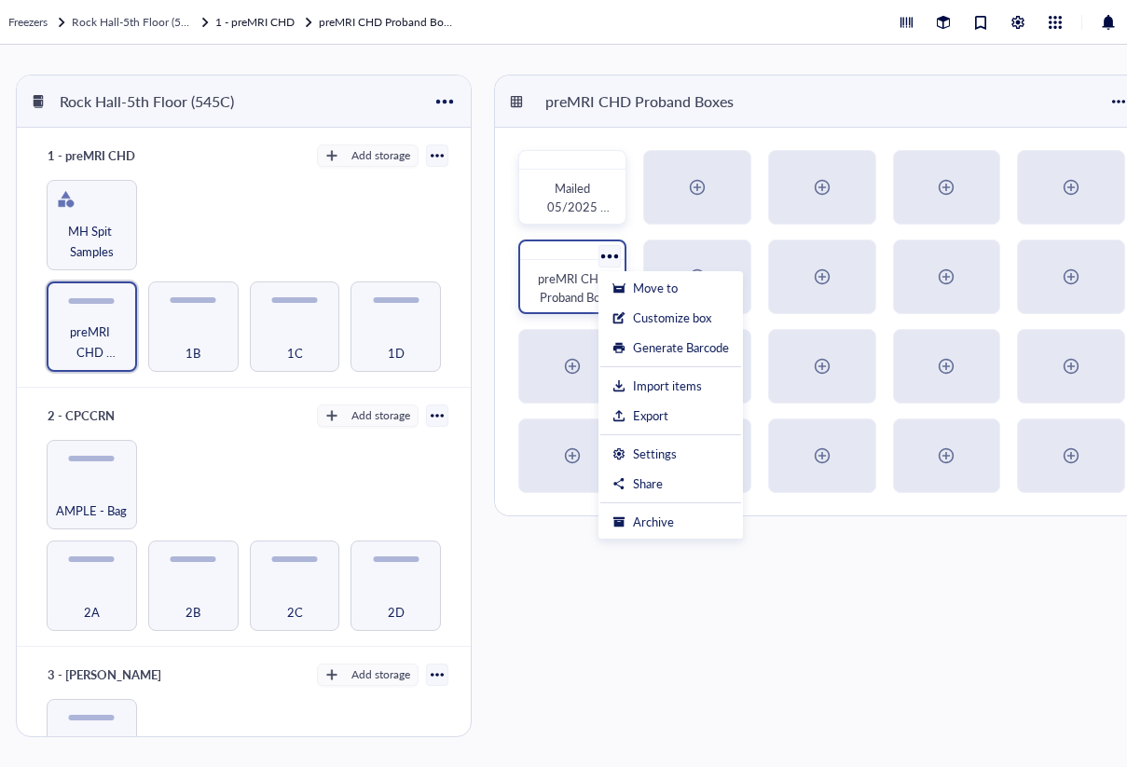
click at [567, 276] on span "preMRI CHD Proband Box 2" at bounding box center [574, 296] width 73 height 55
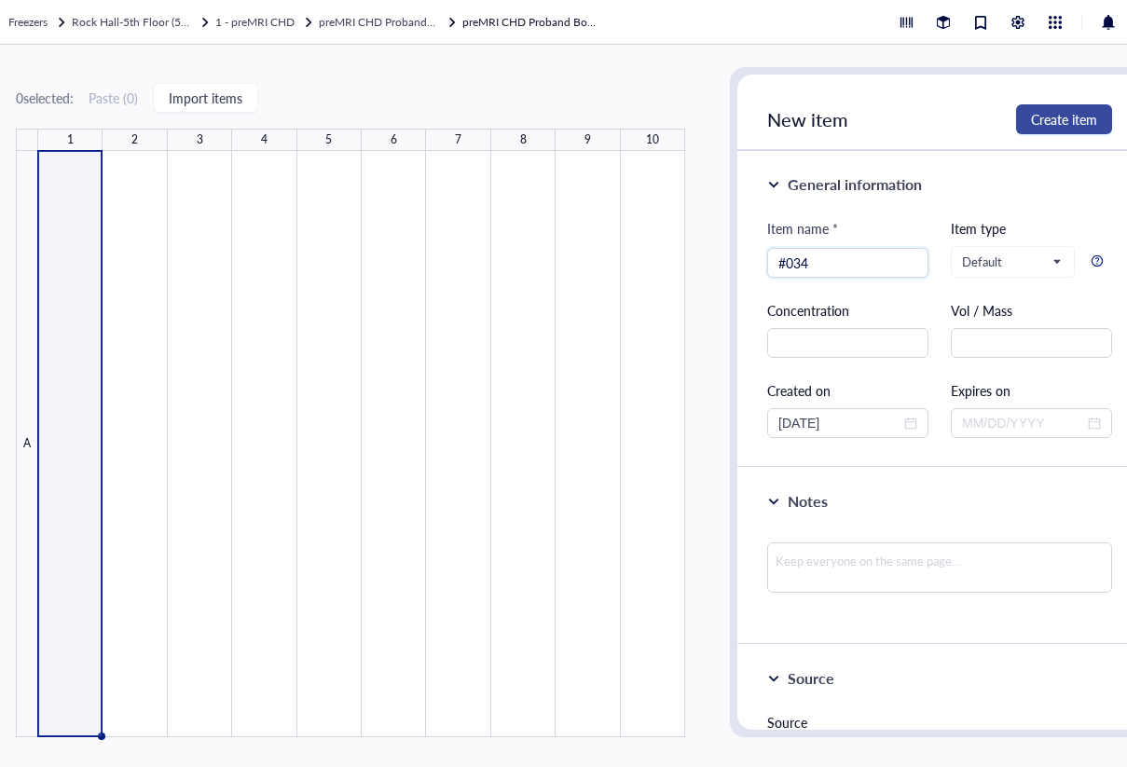
type input "#034"
click at [1070, 120] on span "Create item" at bounding box center [1064, 119] width 66 height 15
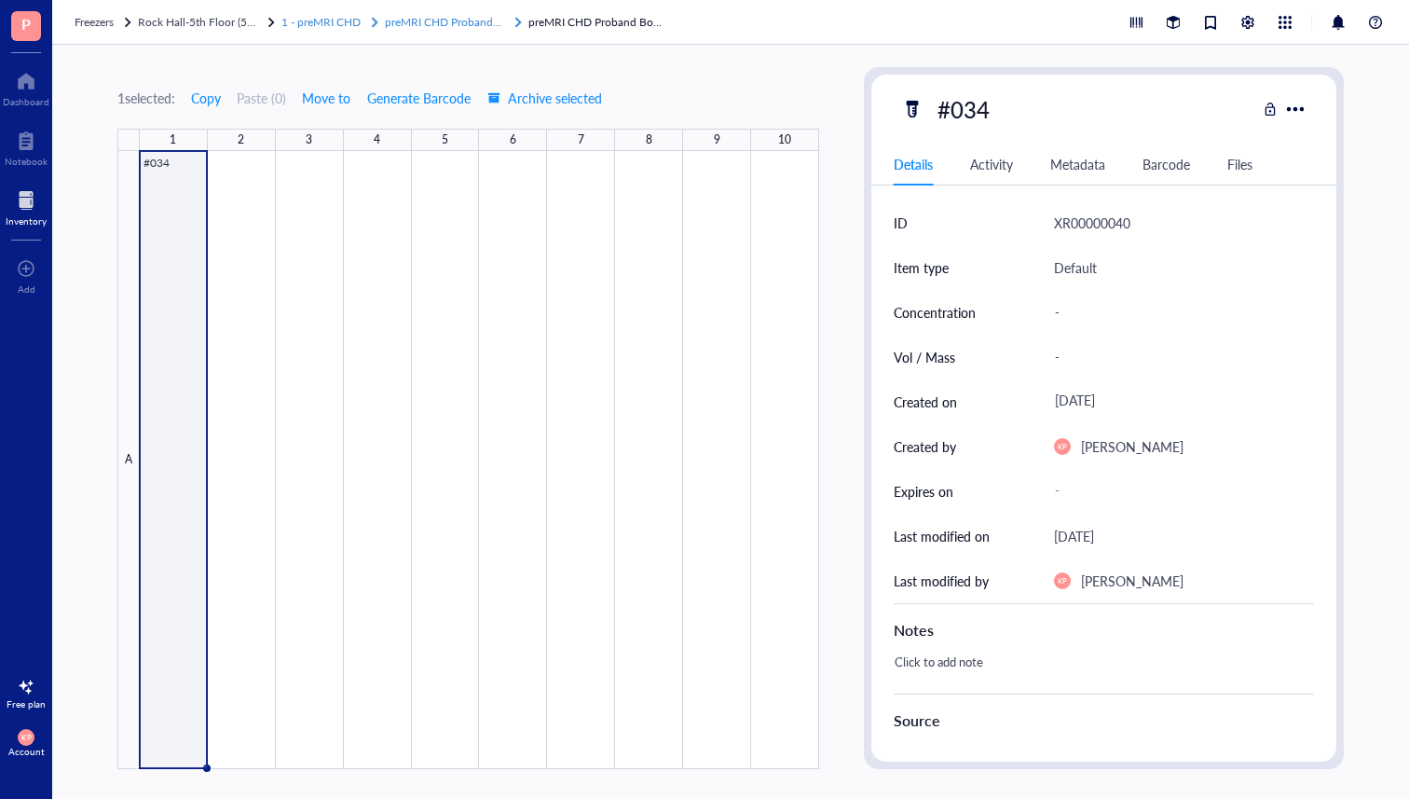
click at [450, 15] on span "preMRI CHD Proband Boxes" at bounding box center [455, 22] width 141 height 16
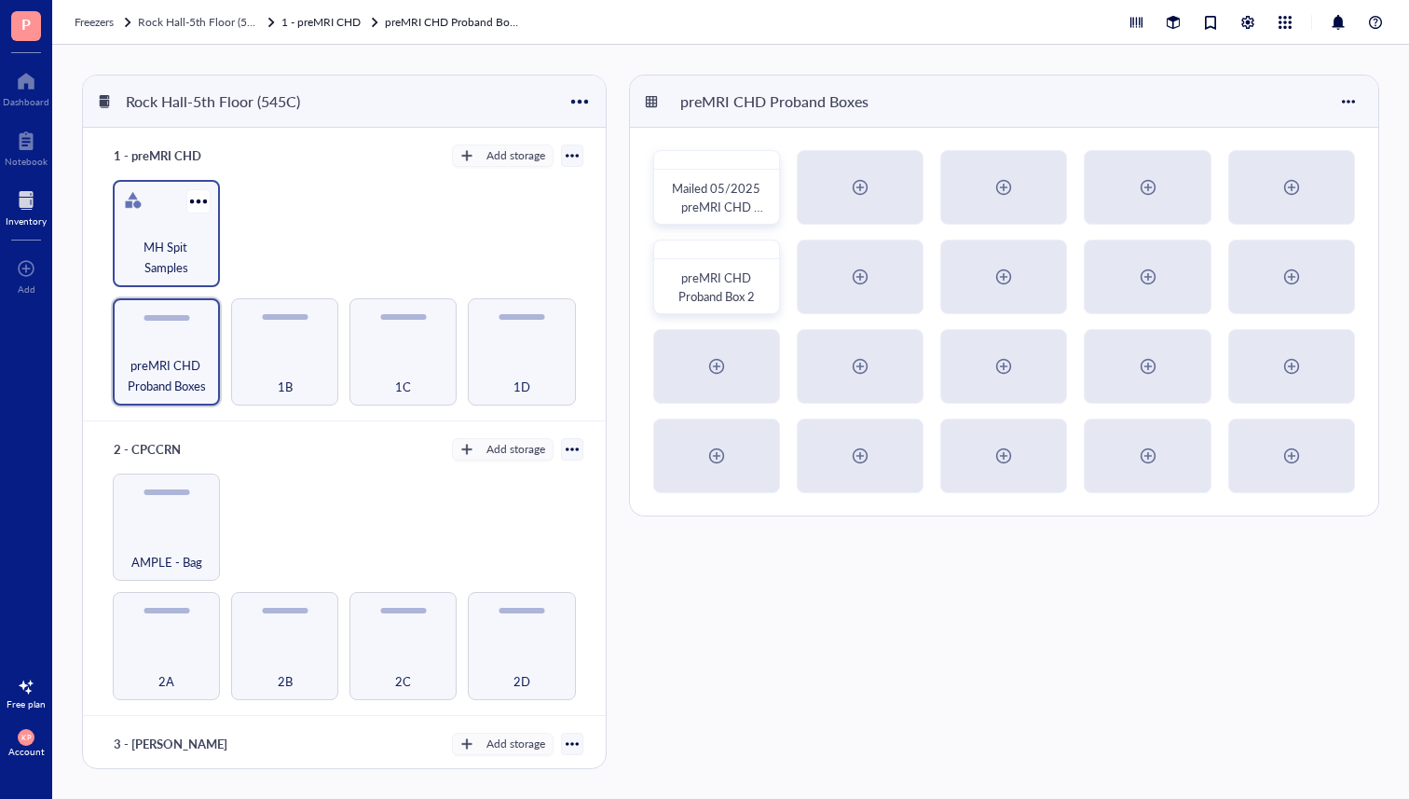
click at [165, 214] on div "MH Spit Samples" at bounding box center [166, 233] width 107 height 107
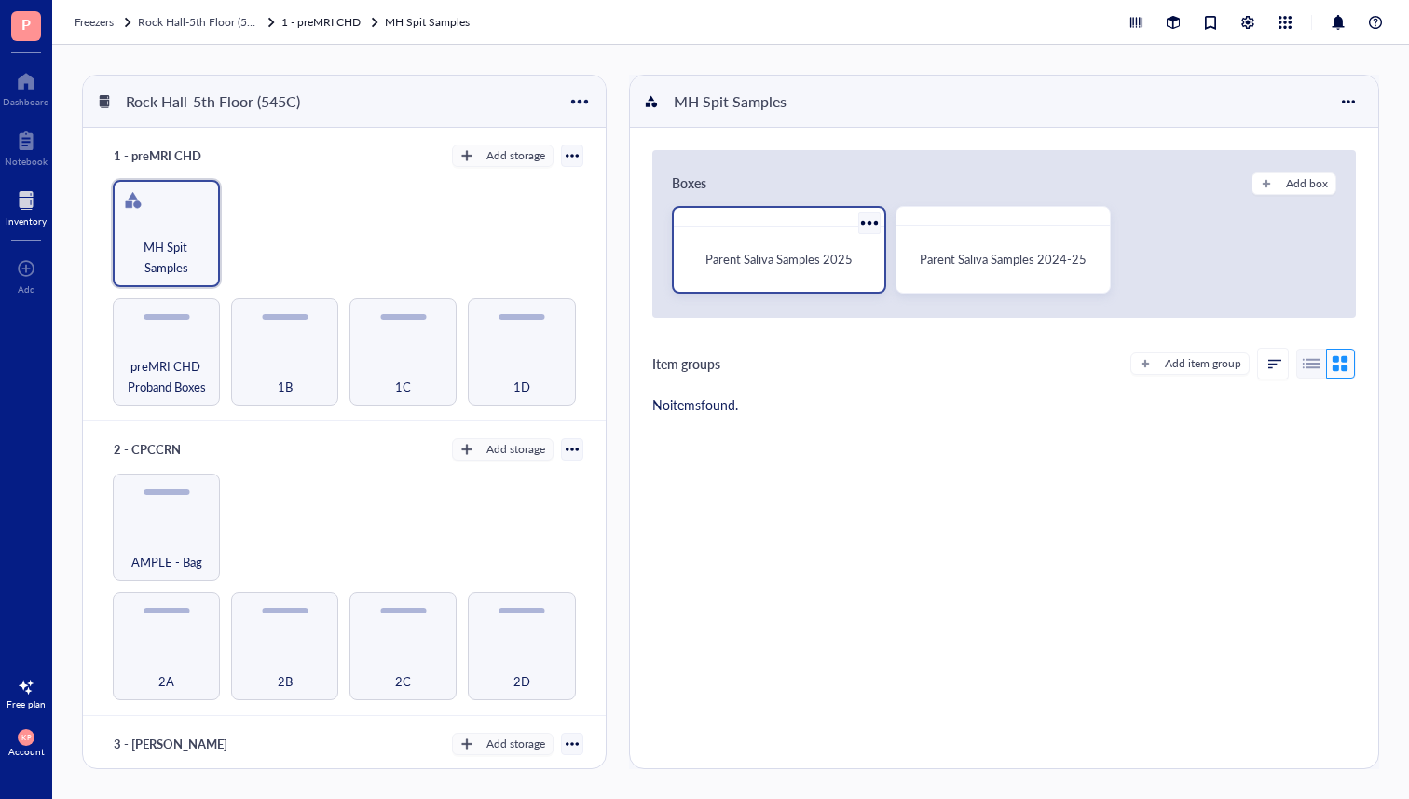
click at [793, 269] on div "Parent Saliva Samples 2025" at bounding box center [779, 259] width 196 height 50
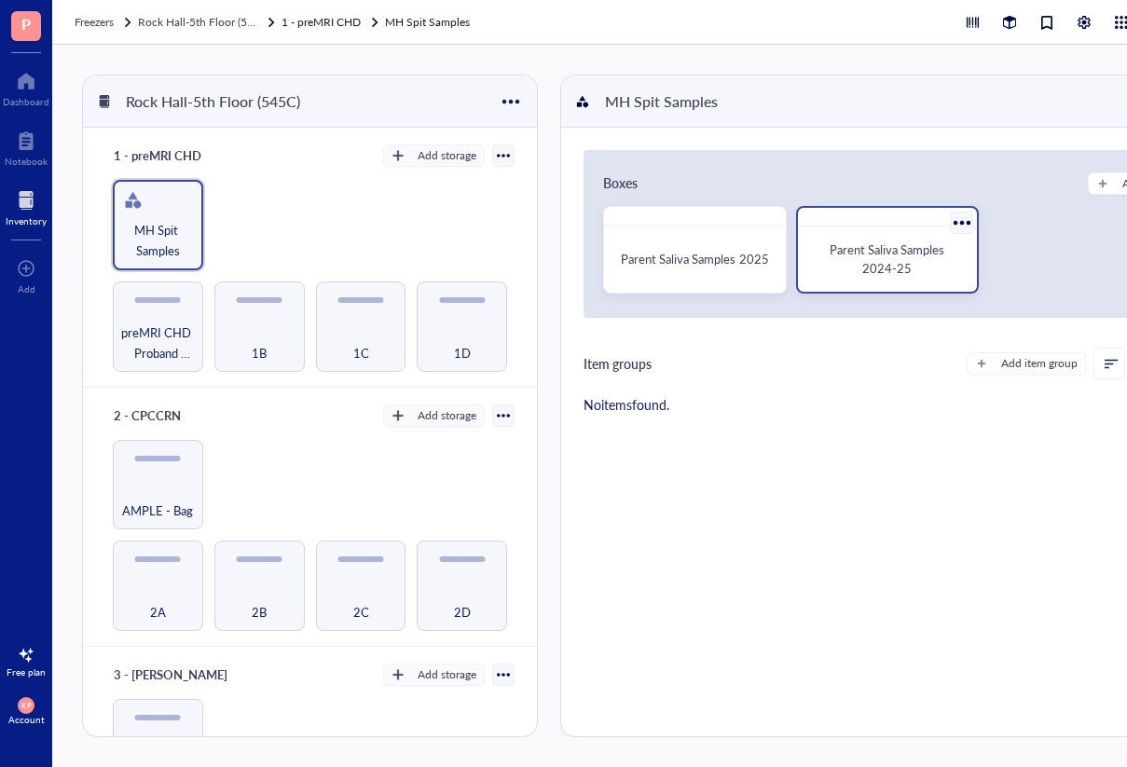
click at [850, 230] on div "Parent Saliva Samples 2024-25" at bounding box center [887, 250] width 183 height 88
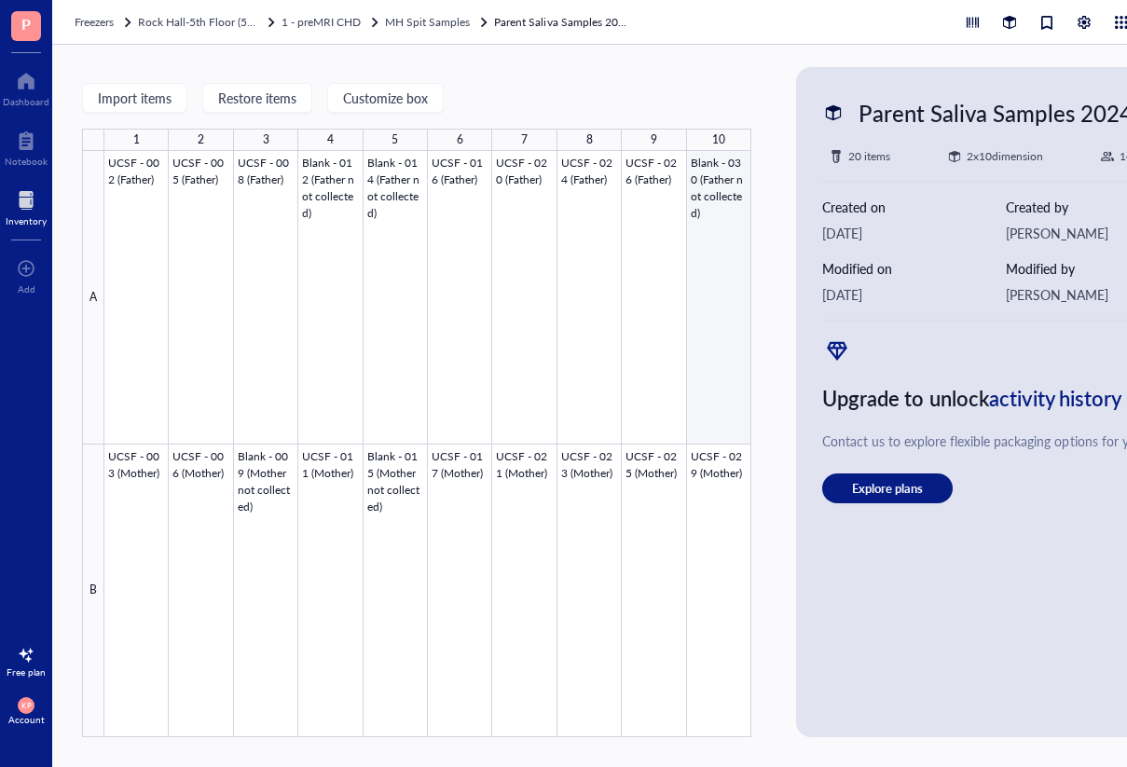
click at [707, 265] on div at bounding box center [427, 444] width 647 height 586
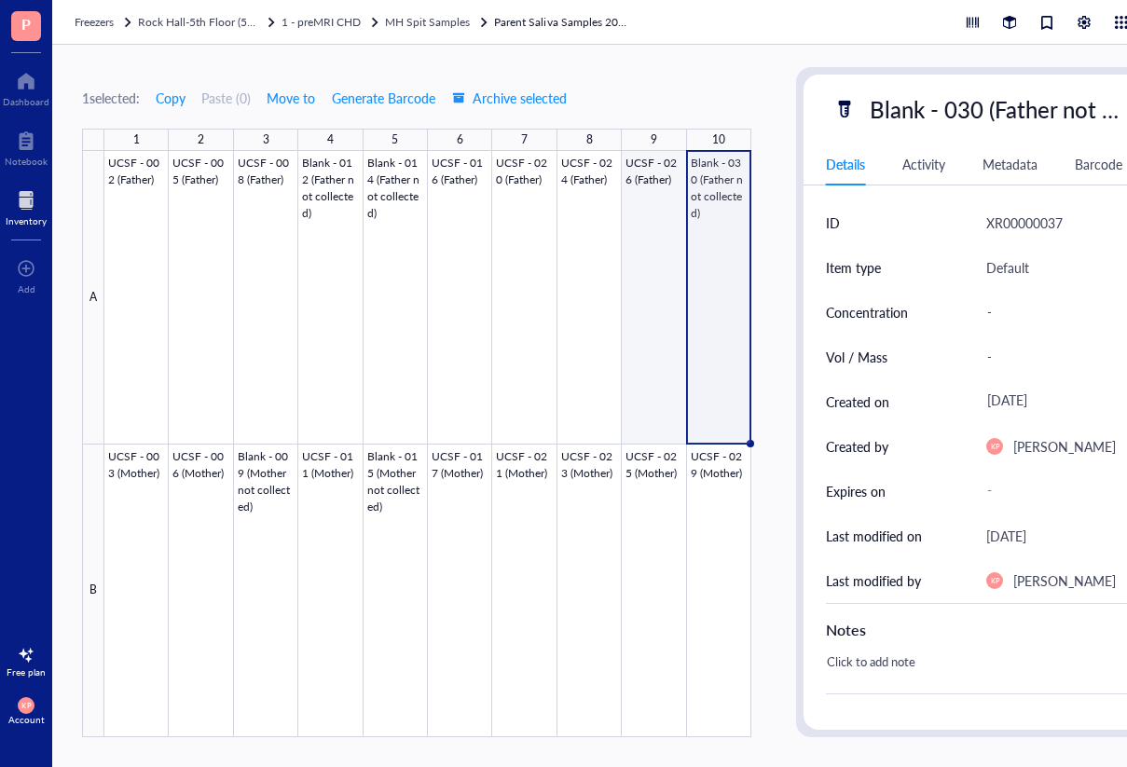
click at [615, 275] on div at bounding box center [427, 444] width 647 height 586
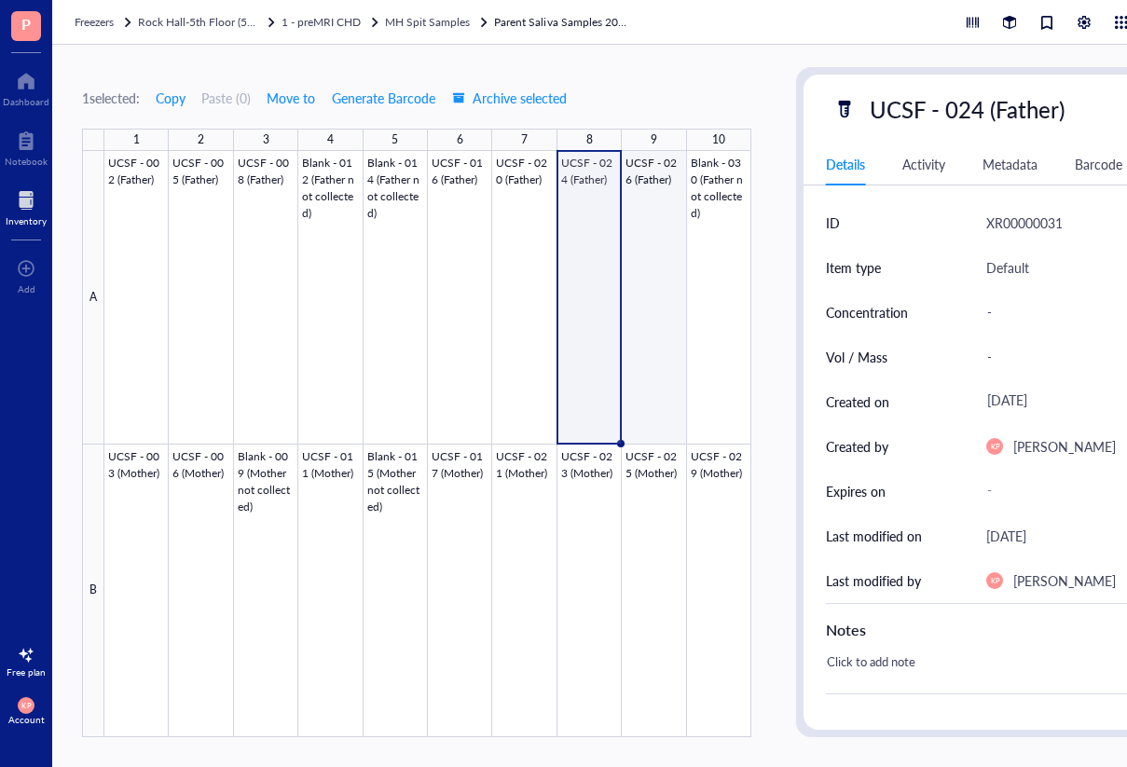
click at [665, 275] on div at bounding box center [427, 444] width 647 height 586
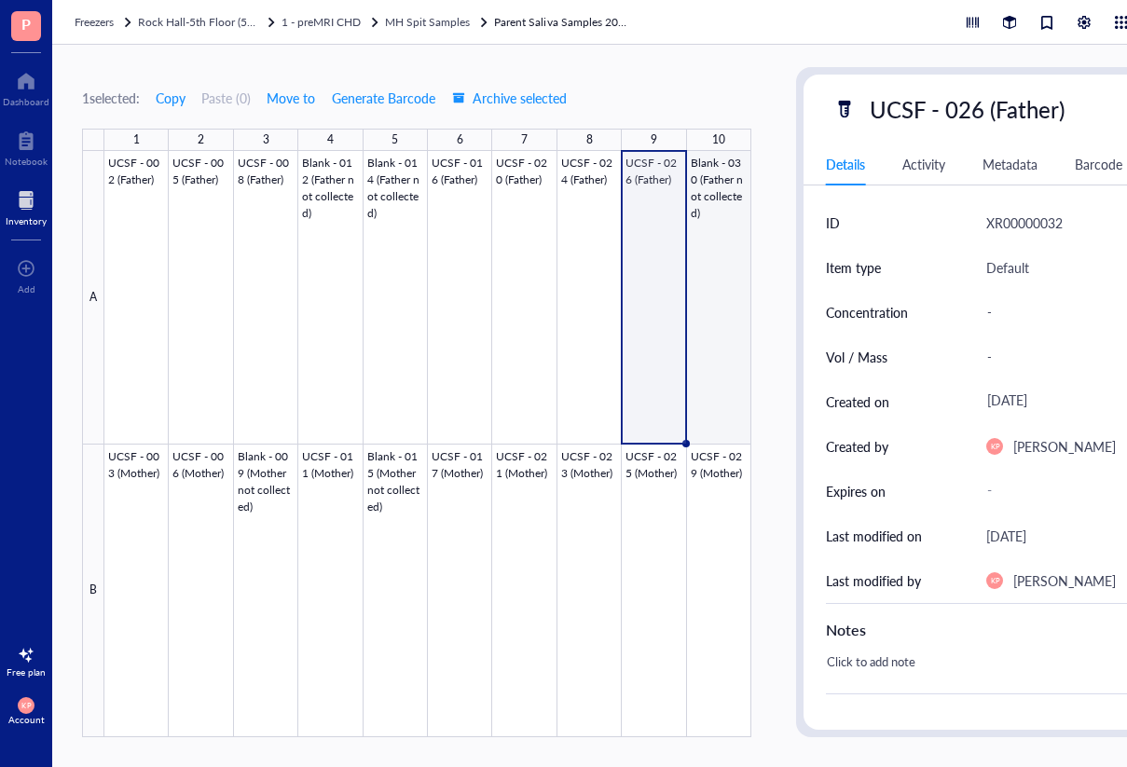
click at [709, 281] on div at bounding box center [427, 444] width 647 height 586
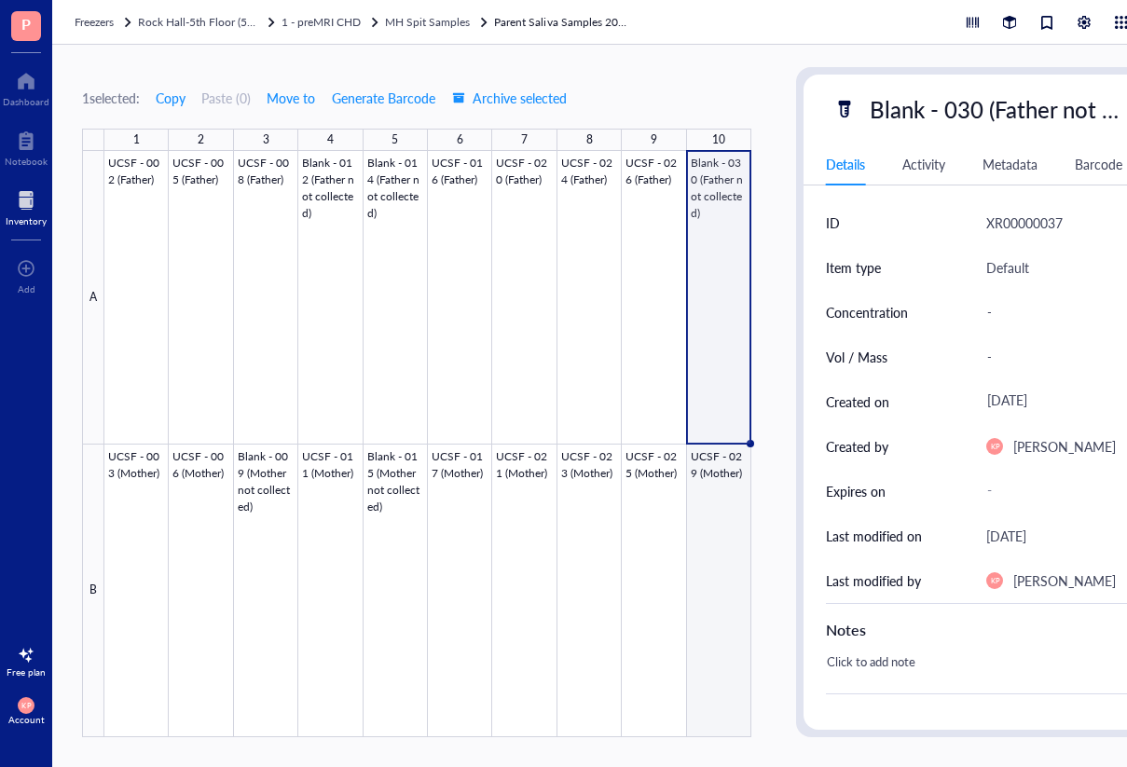
click at [722, 476] on div at bounding box center [427, 444] width 647 height 586
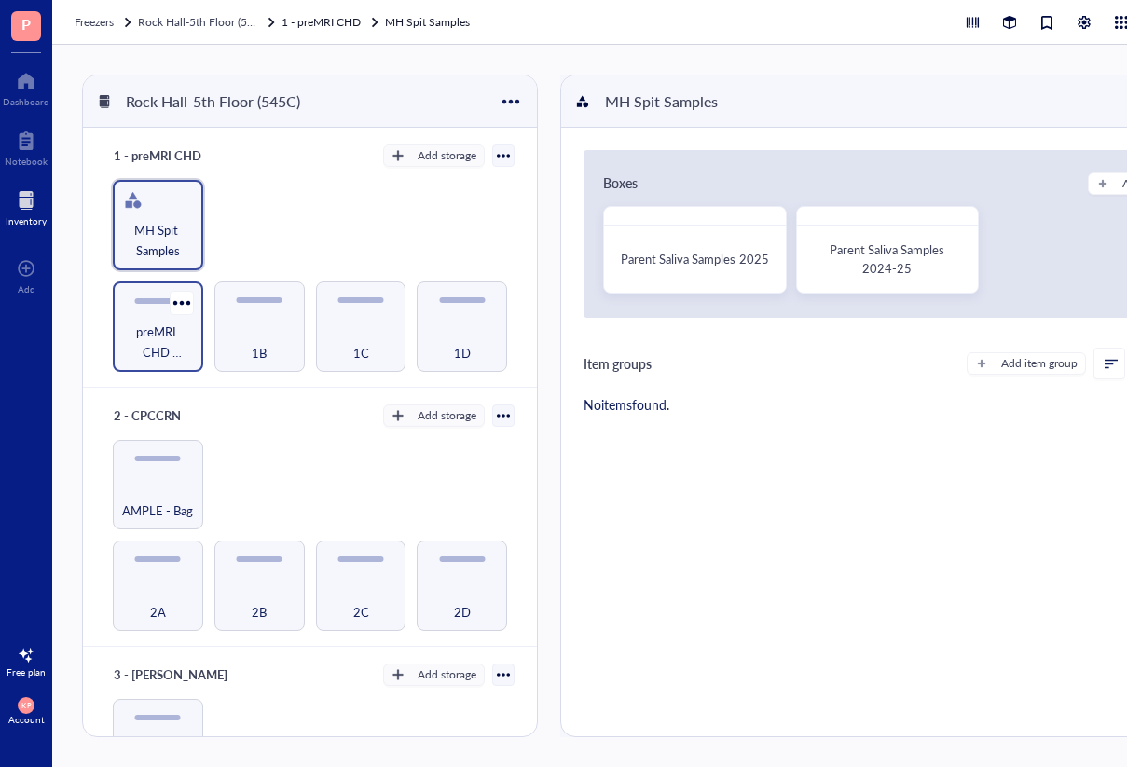
click at [186, 323] on span "preMRI CHD Proband Boxes" at bounding box center [158, 342] width 72 height 41
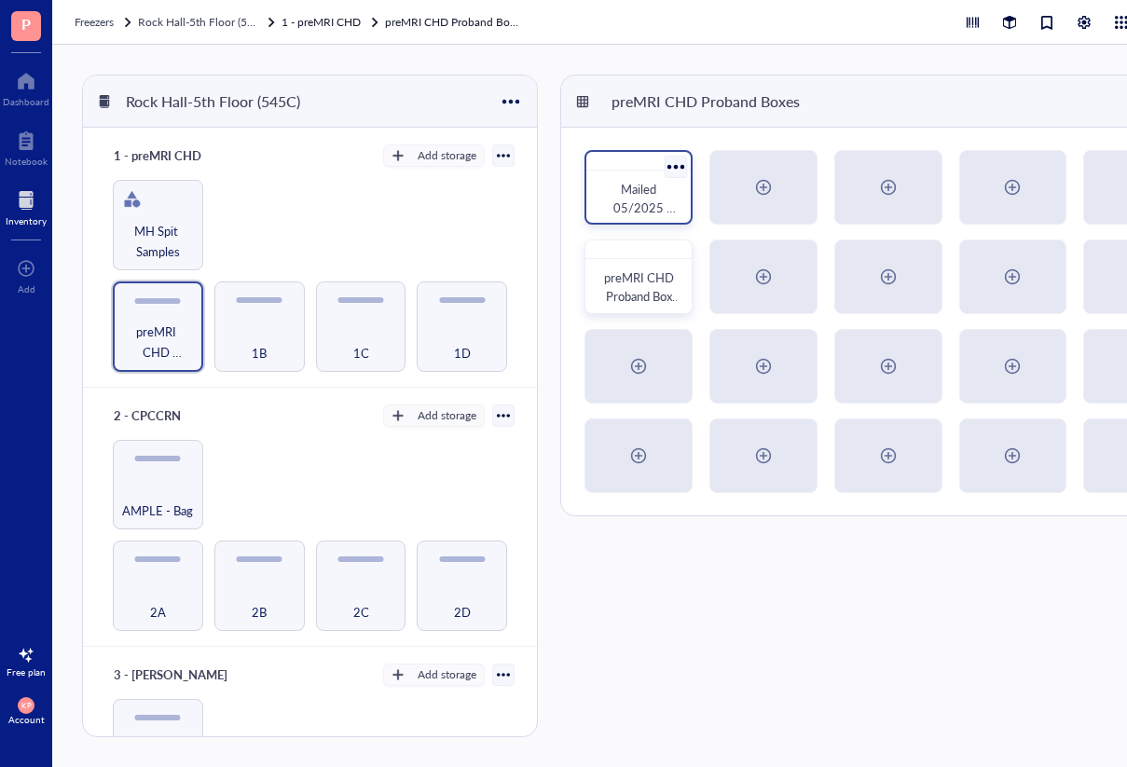
click at [637, 202] on span "Mailed 05/2025 preMRI CHD Proband Box 1" at bounding box center [640, 226] width 73 height 92
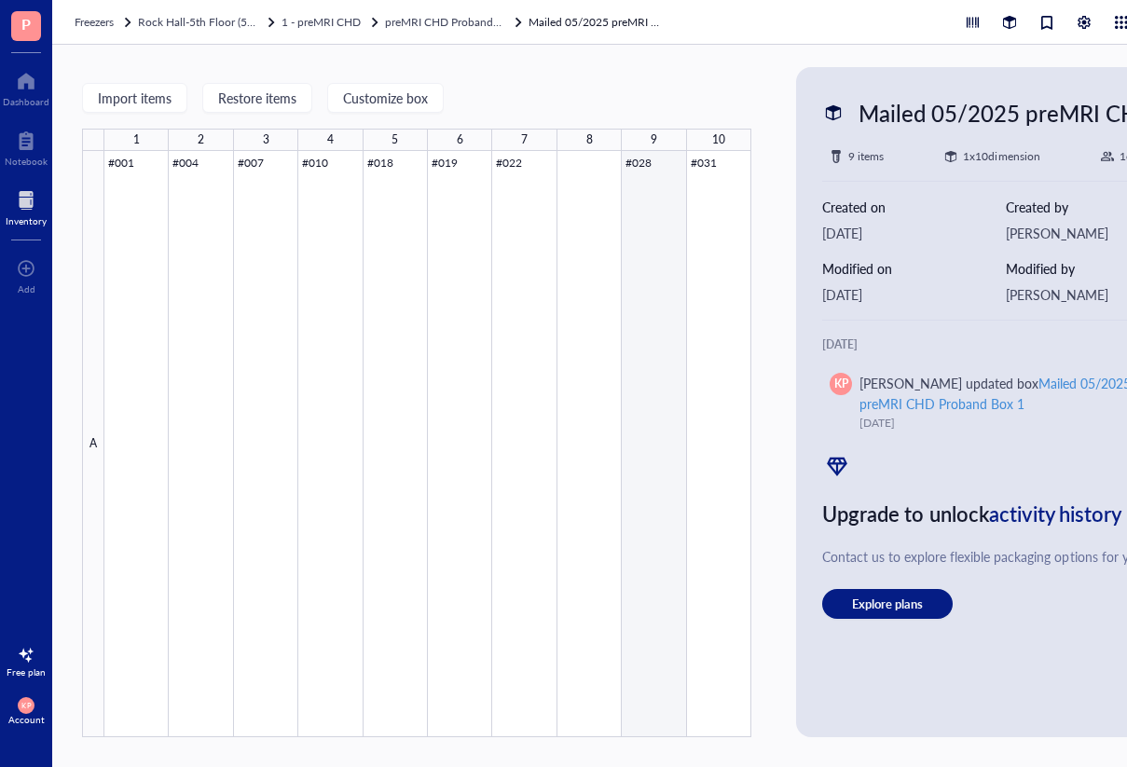
click at [661, 198] on div at bounding box center [427, 444] width 647 height 586
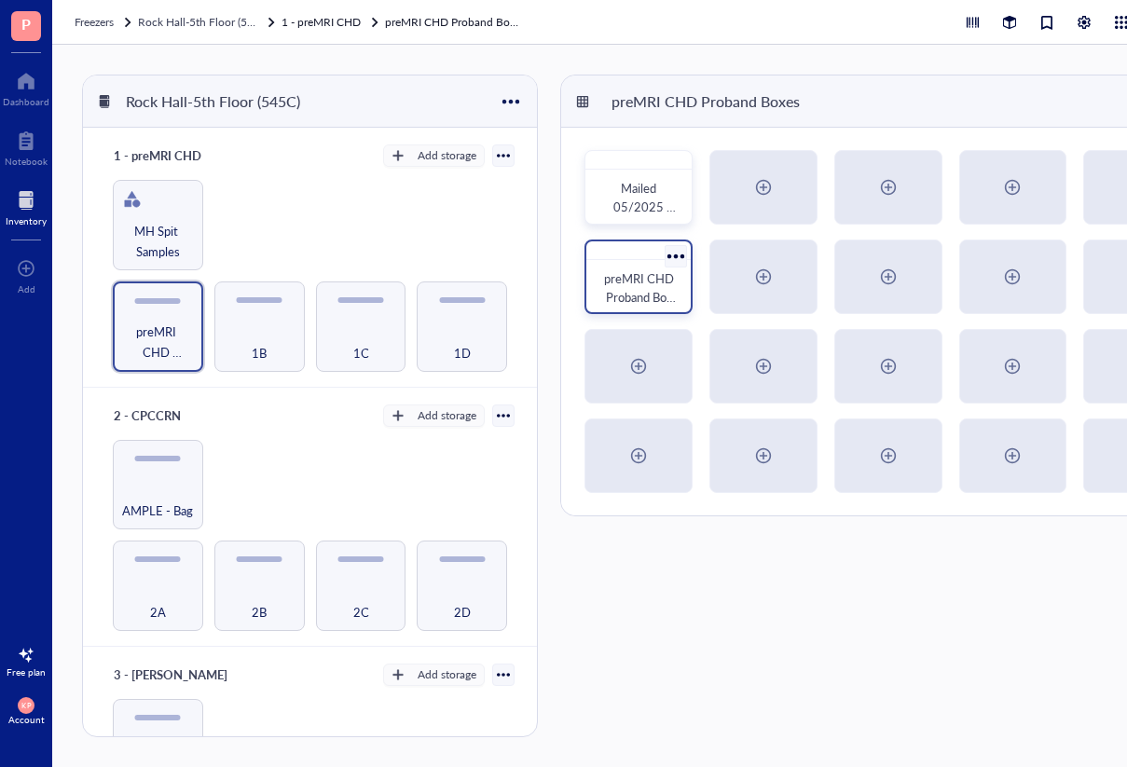
click at [655, 275] on span "preMRI CHD Proband Box 2" at bounding box center [640, 296] width 73 height 55
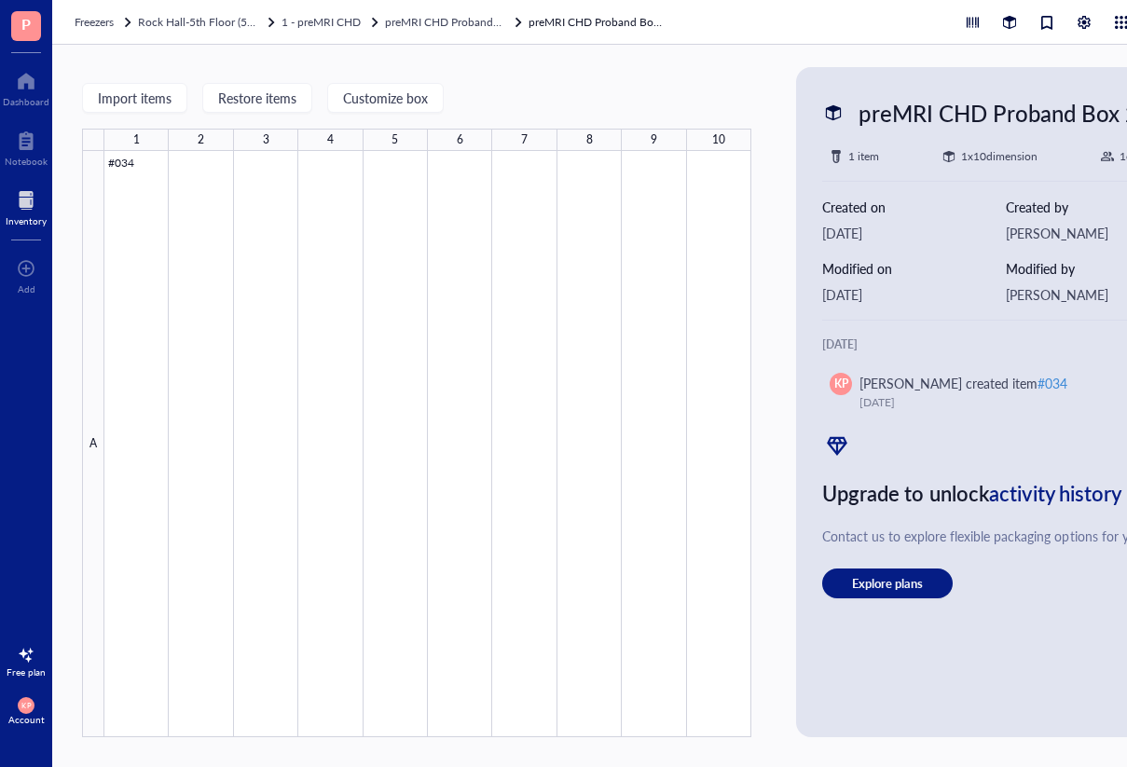
click at [27, 208] on div at bounding box center [26, 200] width 41 height 30
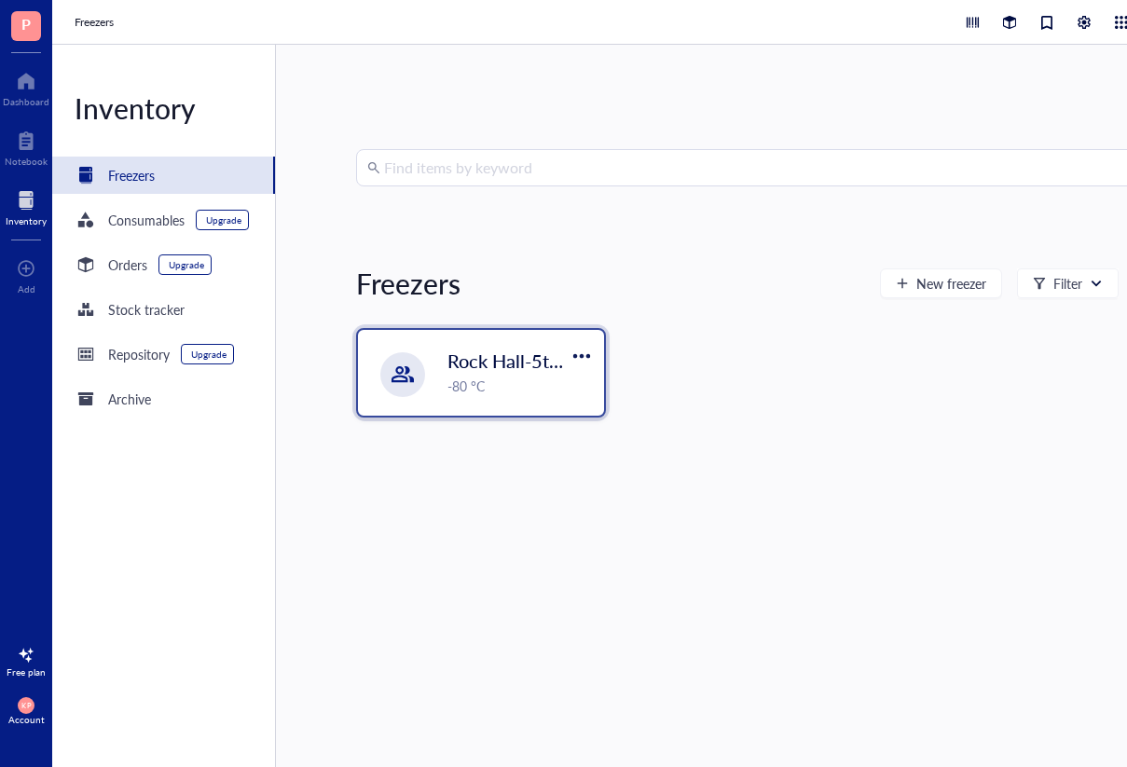
click at [496, 404] on div "Rock Hall-5th Floor (545C) -80 °C" at bounding box center [481, 373] width 246 height 86
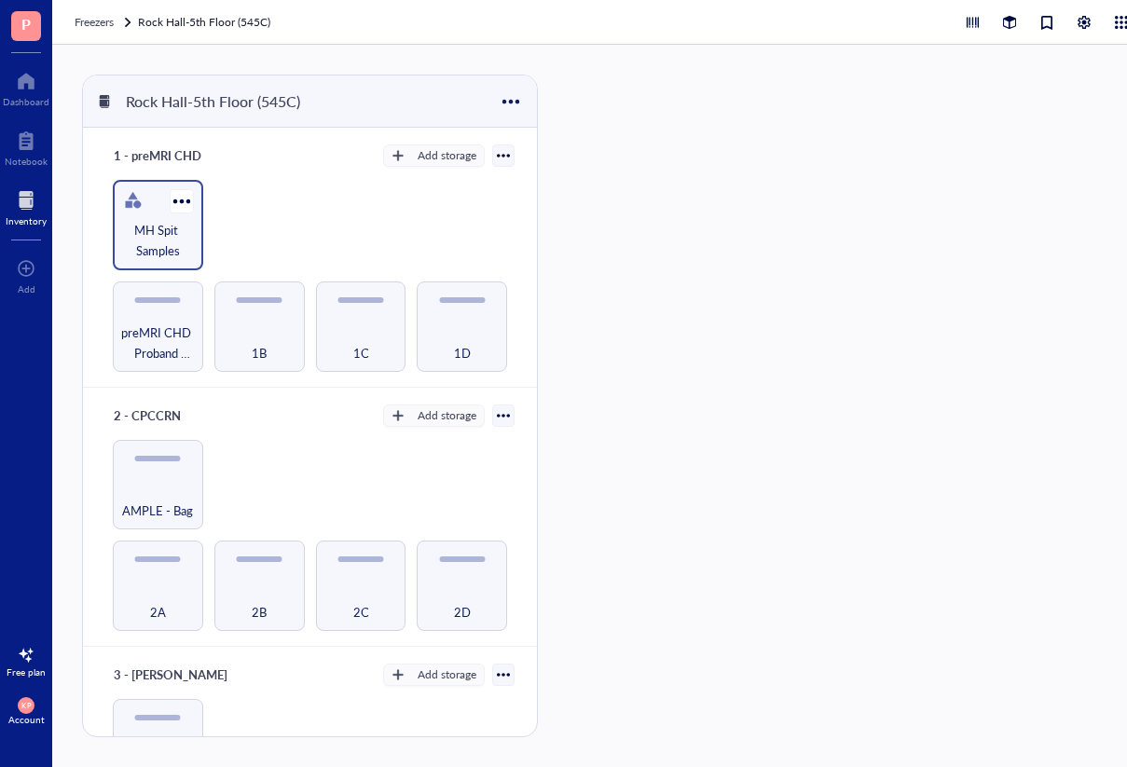
click at [177, 245] on span "MH Spit Samples" at bounding box center [158, 240] width 72 height 41
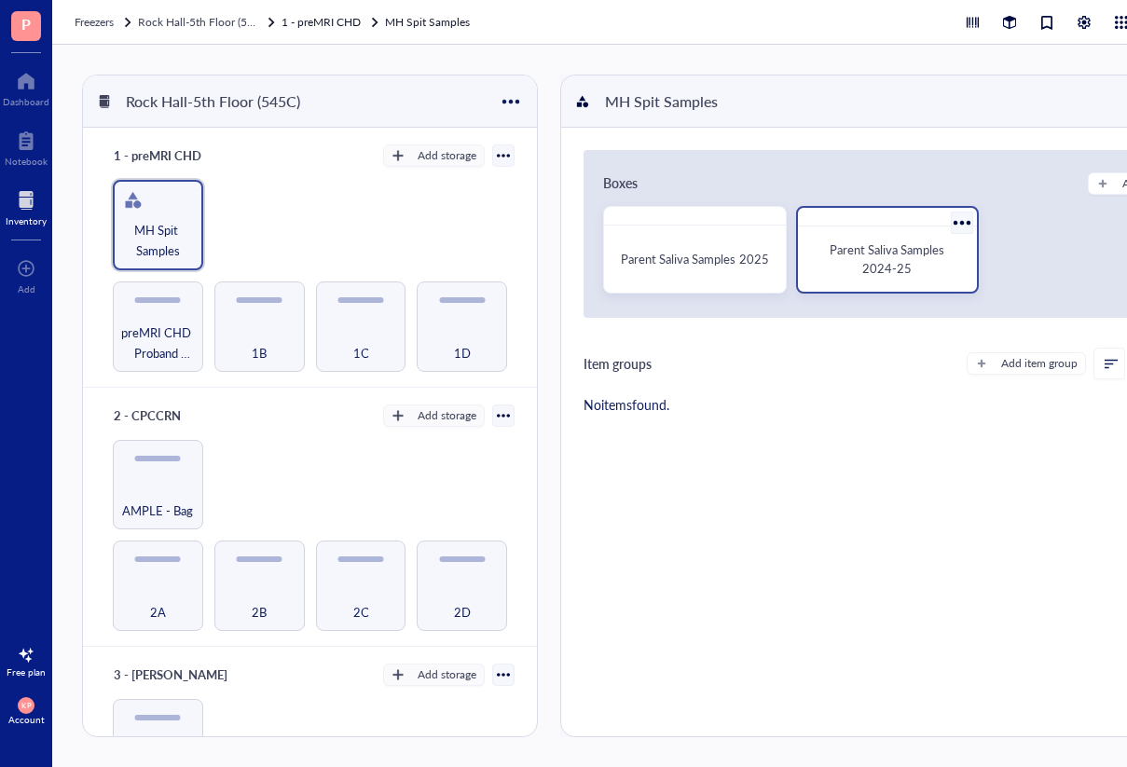
click at [910, 267] on div "Parent Saliva Samples 2024-25" at bounding box center [887, 258] width 149 height 37
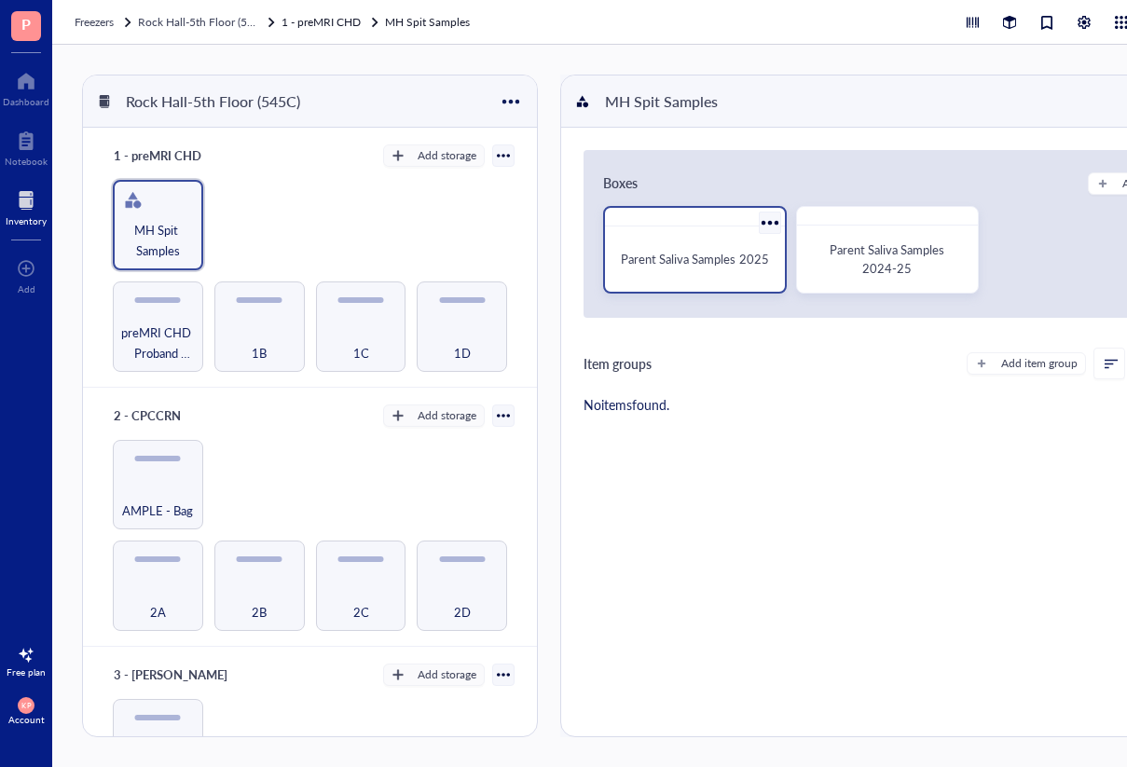
click at [725, 244] on div "Parent Saliva Samples 2025" at bounding box center [694, 259] width 164 height 50
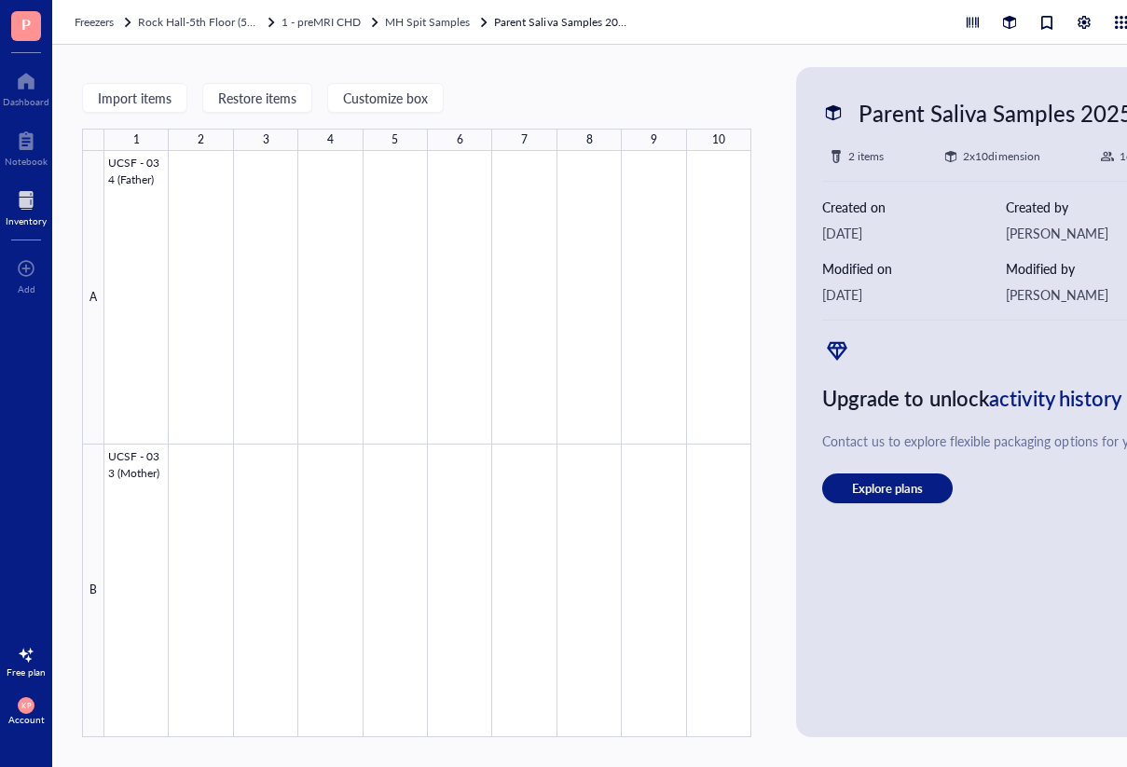
click at [139, 211] on div at bounding box center [427, 444] width 647 height 586
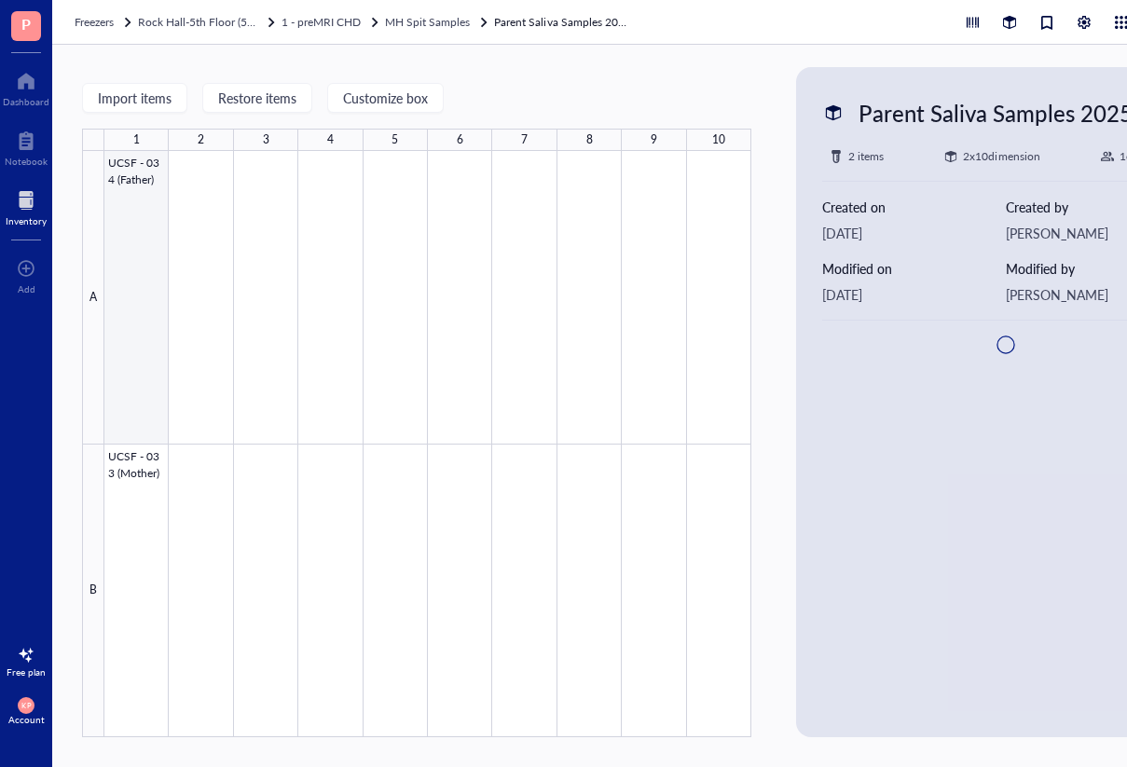
click at [144, 170] on div at bounding box center [427, 444] width 647 height 586
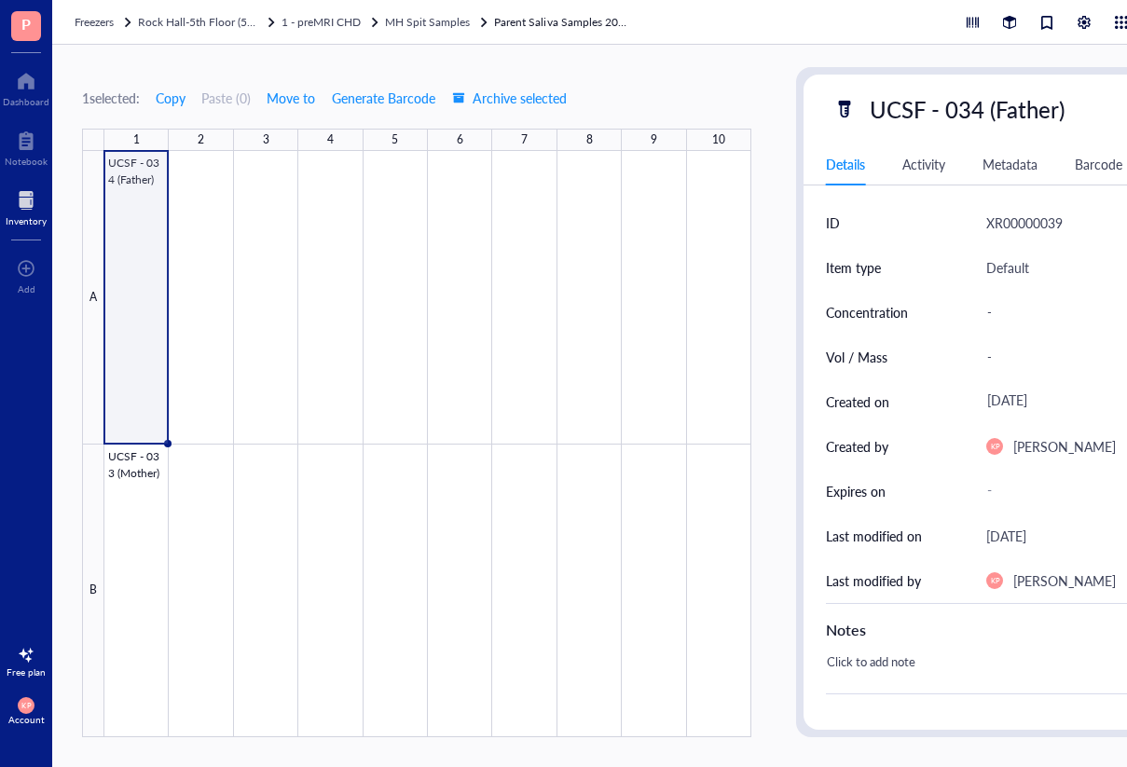
click at [148, 183] on div at bounding box center [427, 444] width 647 height 586
click at [149, 183] on div at bounding box center [427, 444] width 647 height 586
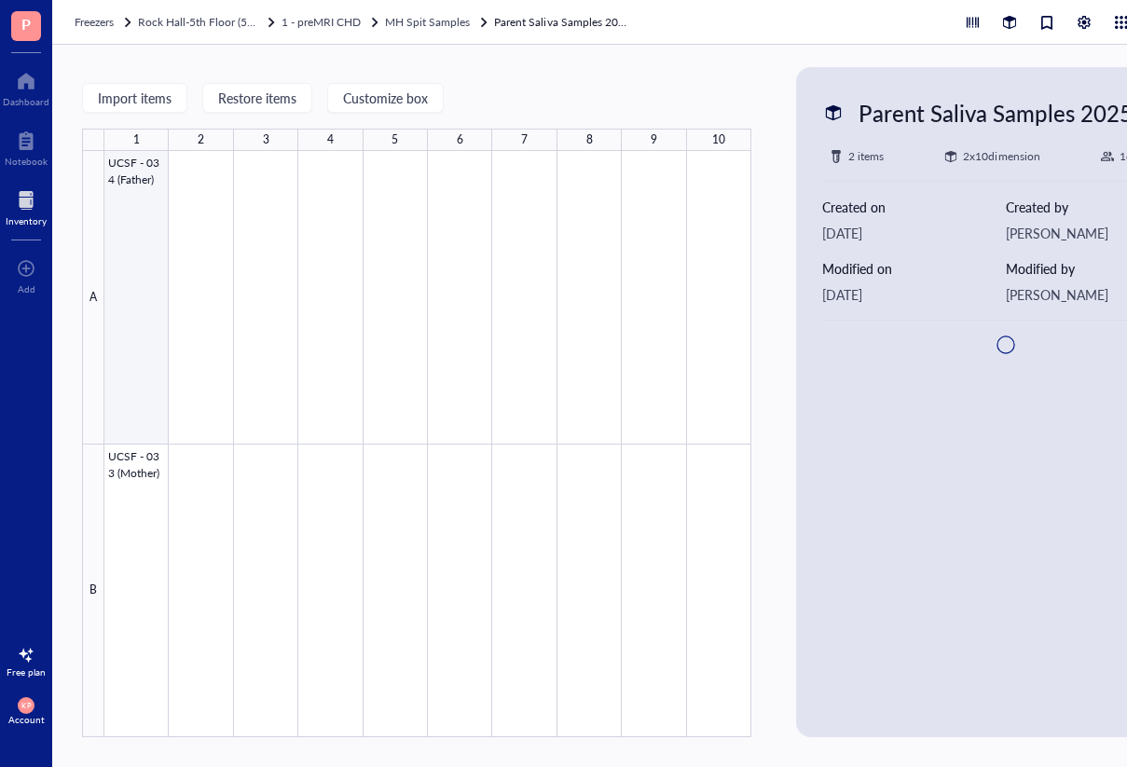
click at [149, 183] on div at bounding box center [427, 444] width 647 height 586
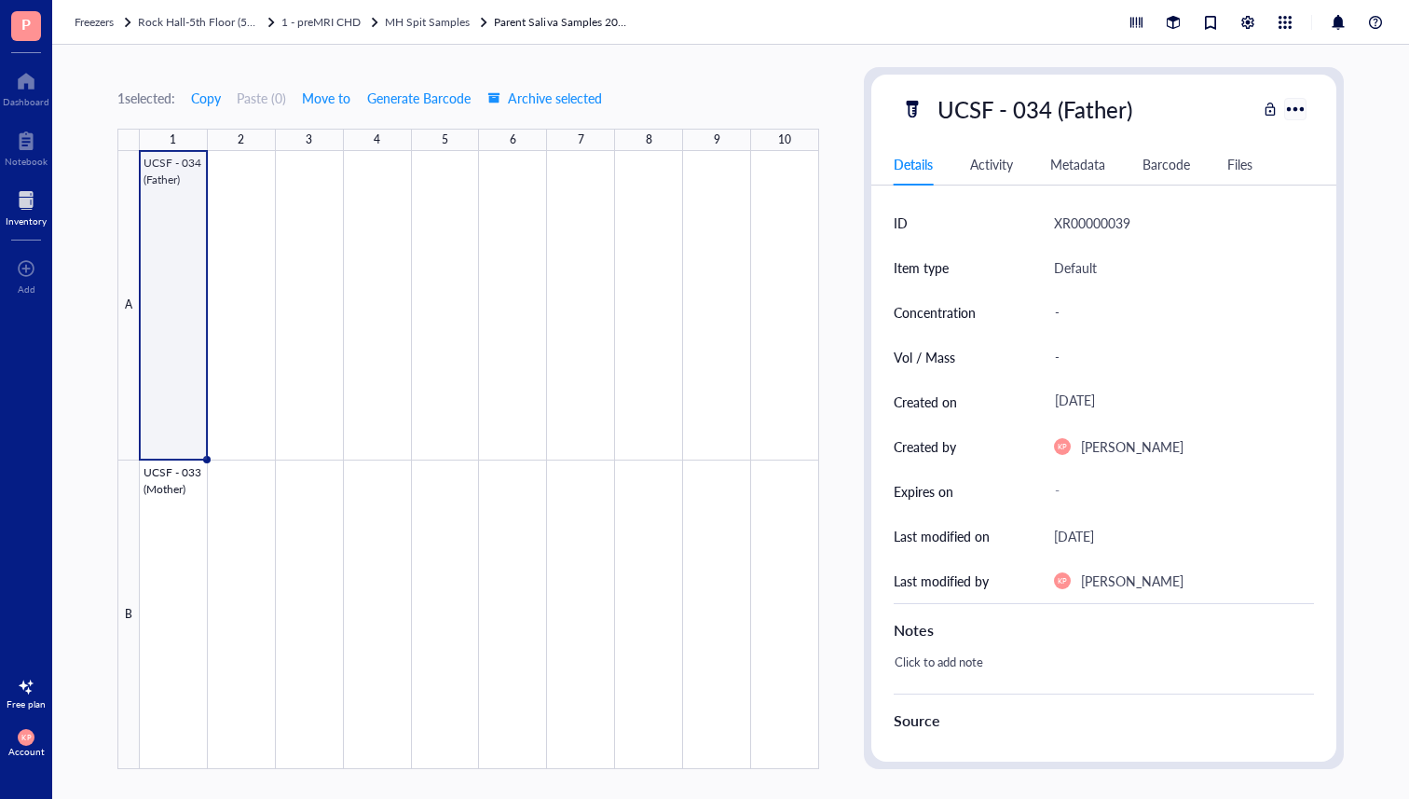
click at [1304, 114] on div at bounding box center [1294, 108] width 27 height 27
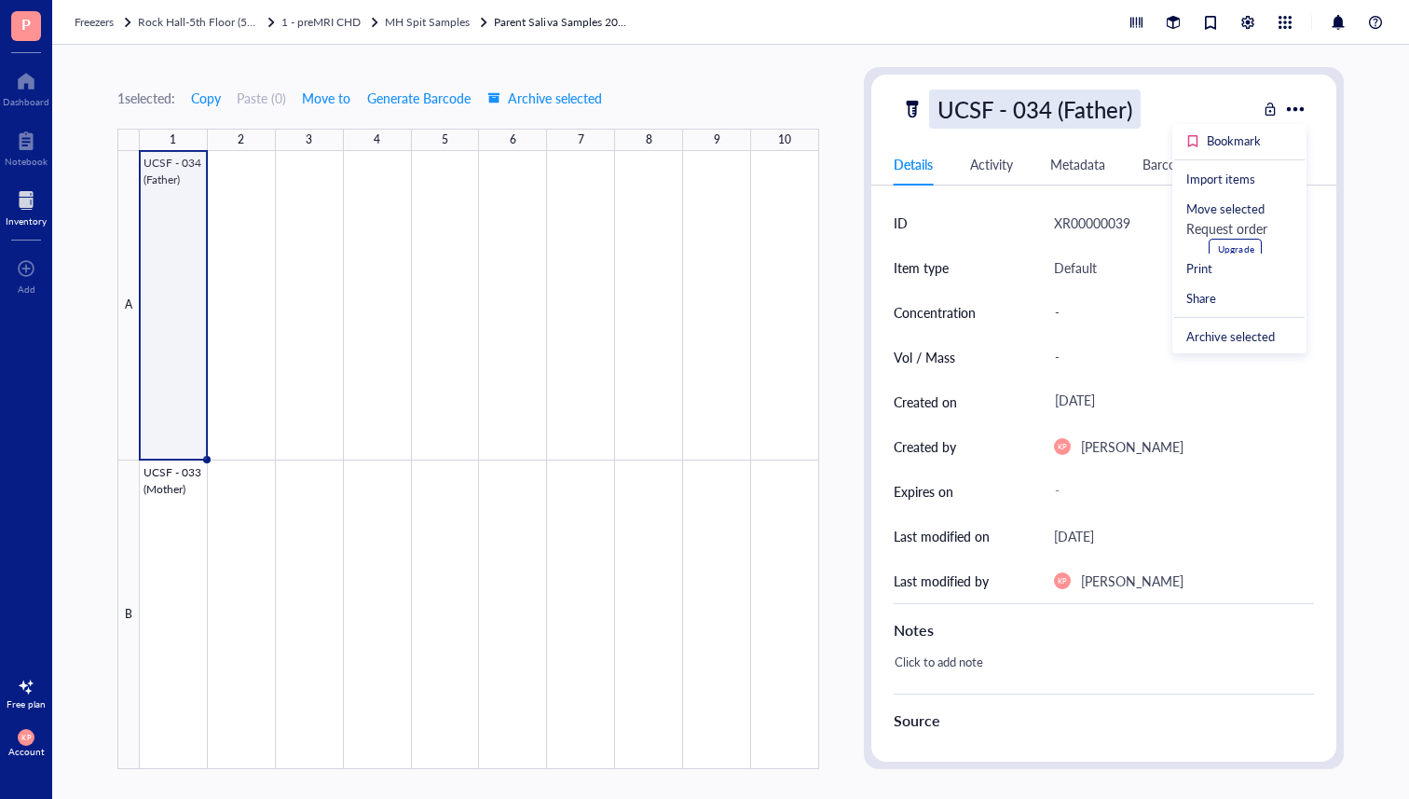
click at [1111, 116] on div "UCSF - 034 (Father)" at bounding box center [1035, 108] width 212 height 39
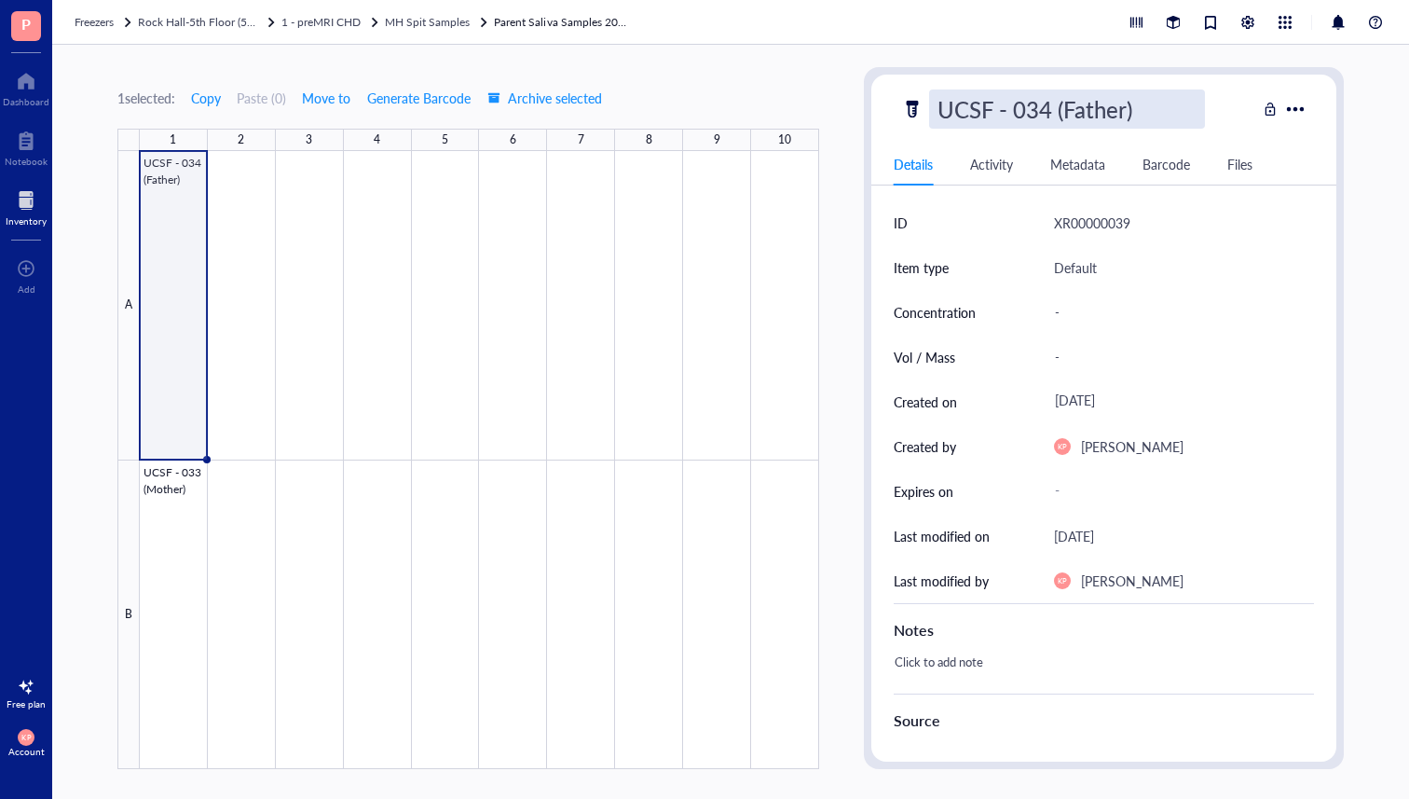
click at [1051, 107] on input "UCSF - 034 (Father)" at bounding box center [1067, 108] width 274 height 37
type input "UCSF - 033 or 034 (Father)"
click at [179, 486] on div at bounding box center [479, 460] width 679 height 618
click at [1075, 111] on div "UCSF - 033 or 034 (Father)" at bounding box center [1070, 108] width 282 height 39
click at [1125, 106] on input "UCSF - 033 or 034 (Father)" at bounding box center [1092, 108] width 325 height 37
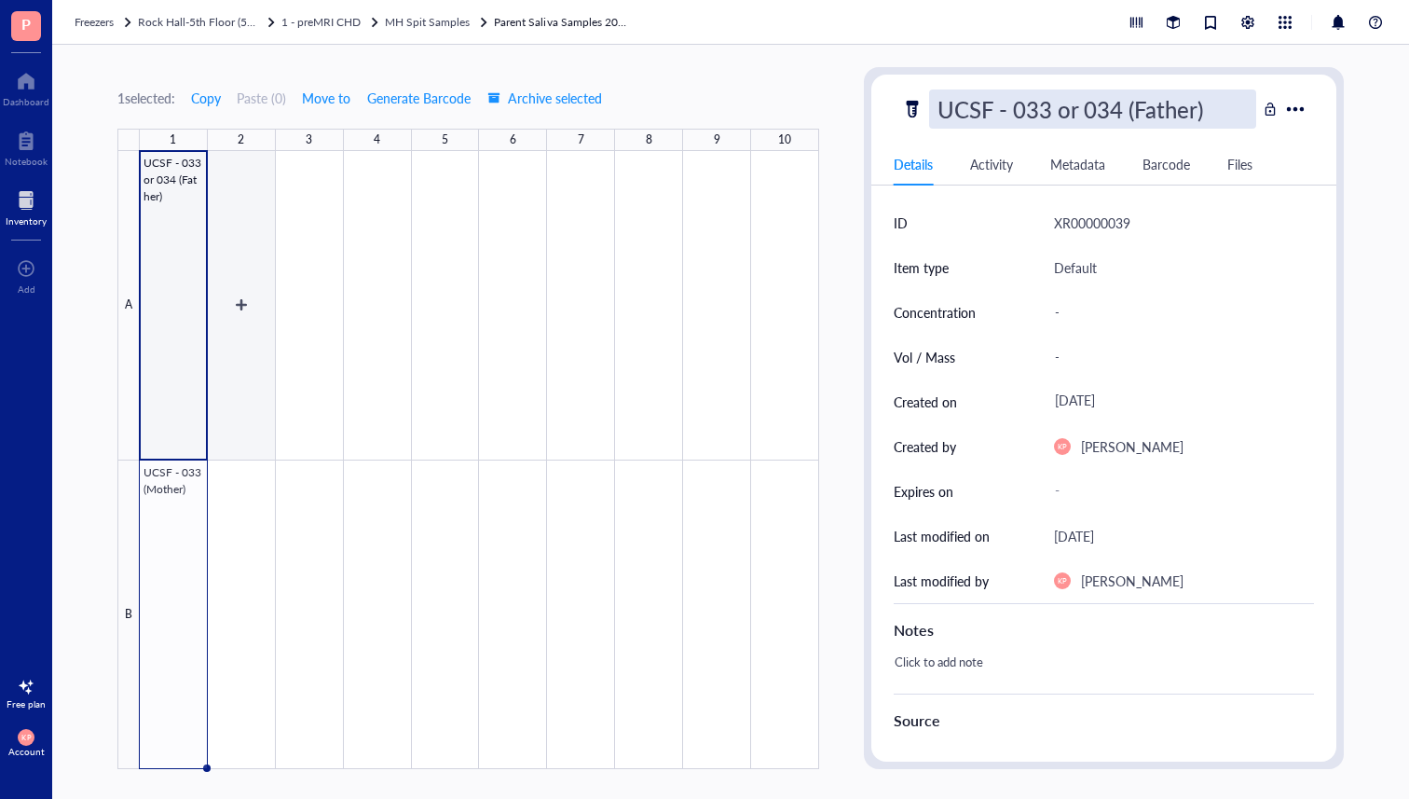
click at [163, 526] on div at bounding box center [479, 460] width 679 height 618
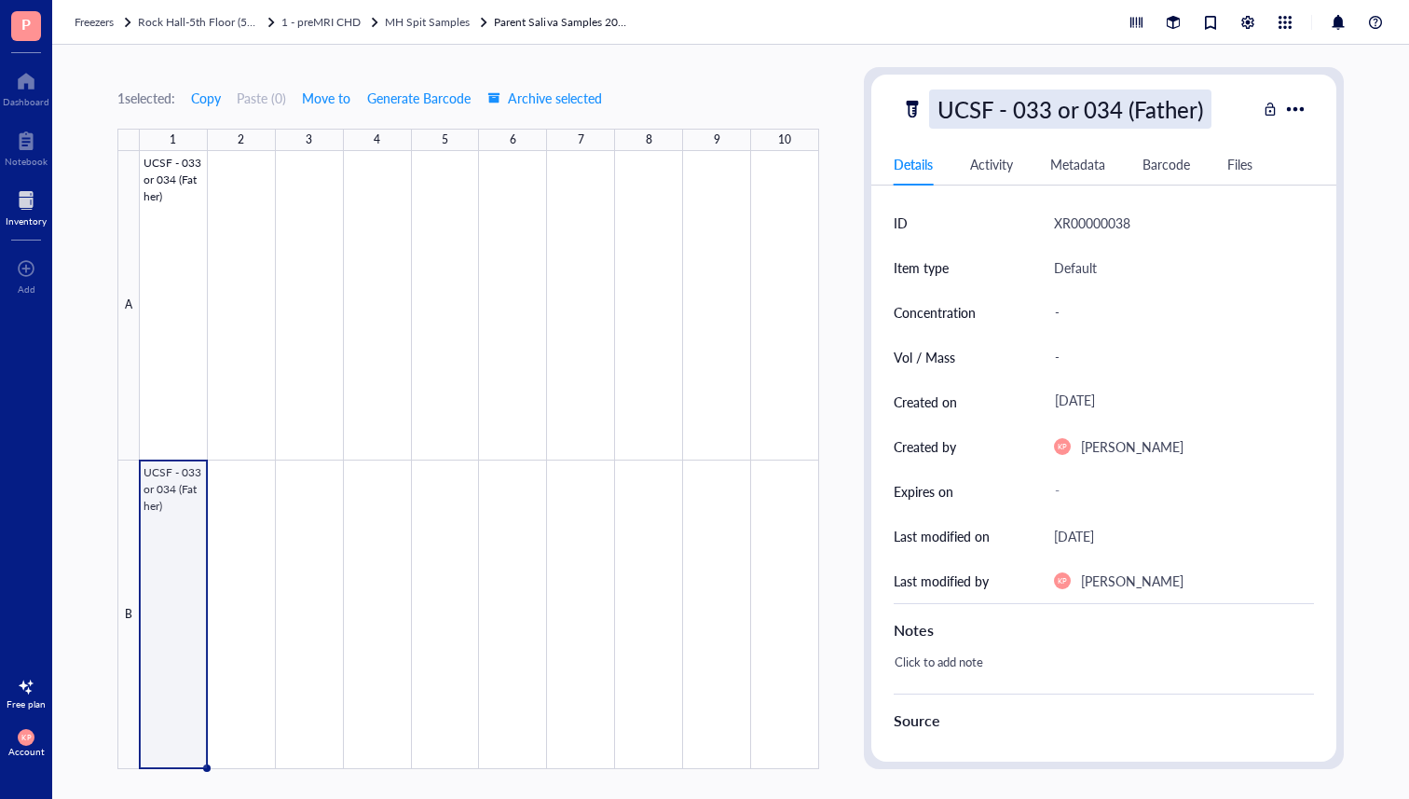
click at [1148, 99] on div "UCSF - 033 or 034 (Father)" at bounding box center [1070, 108] width 282 height 39
click at [179, 357] on div at bounding box center [479, 460] width 679 height 618
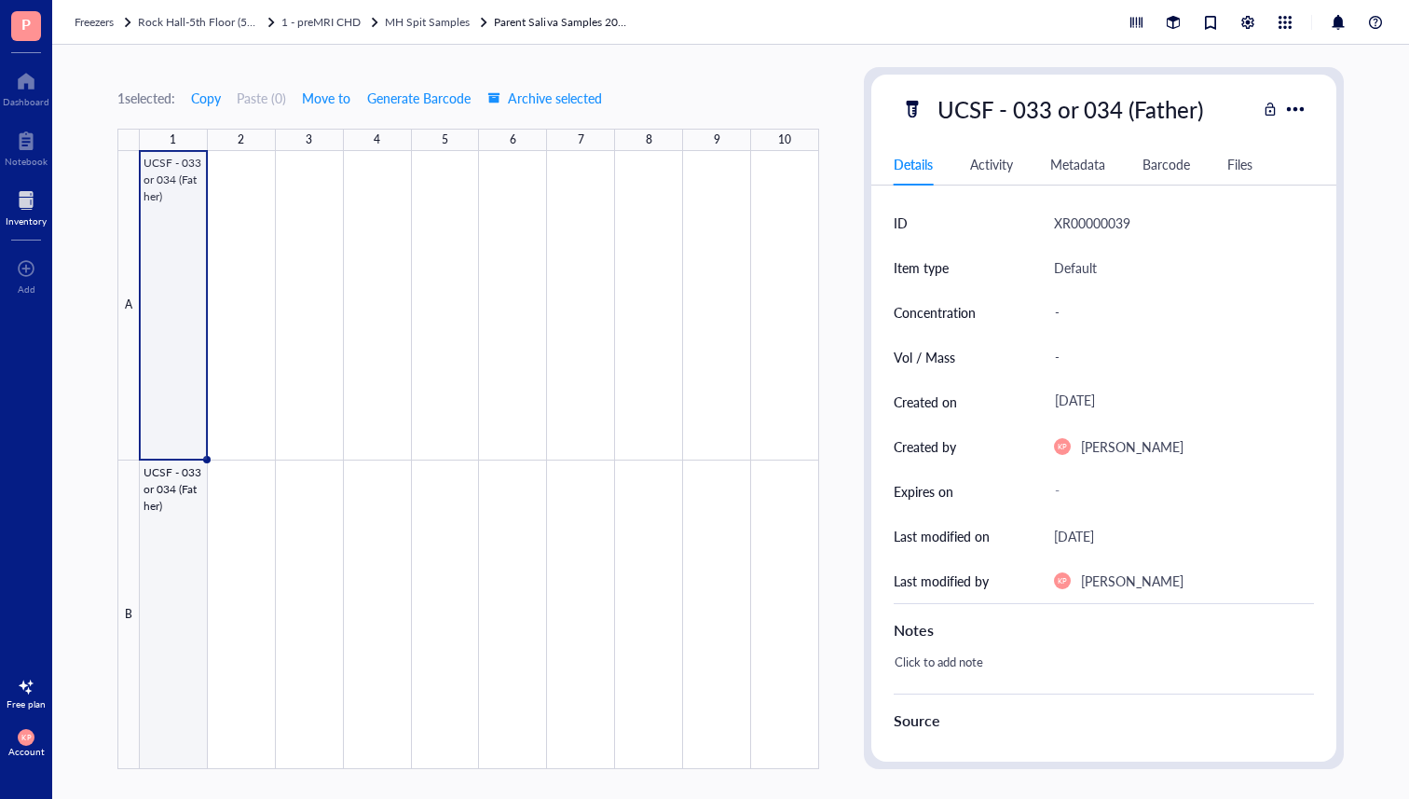
click at [174, 514] on div at bounding box center [479, 460] width 679 height 618
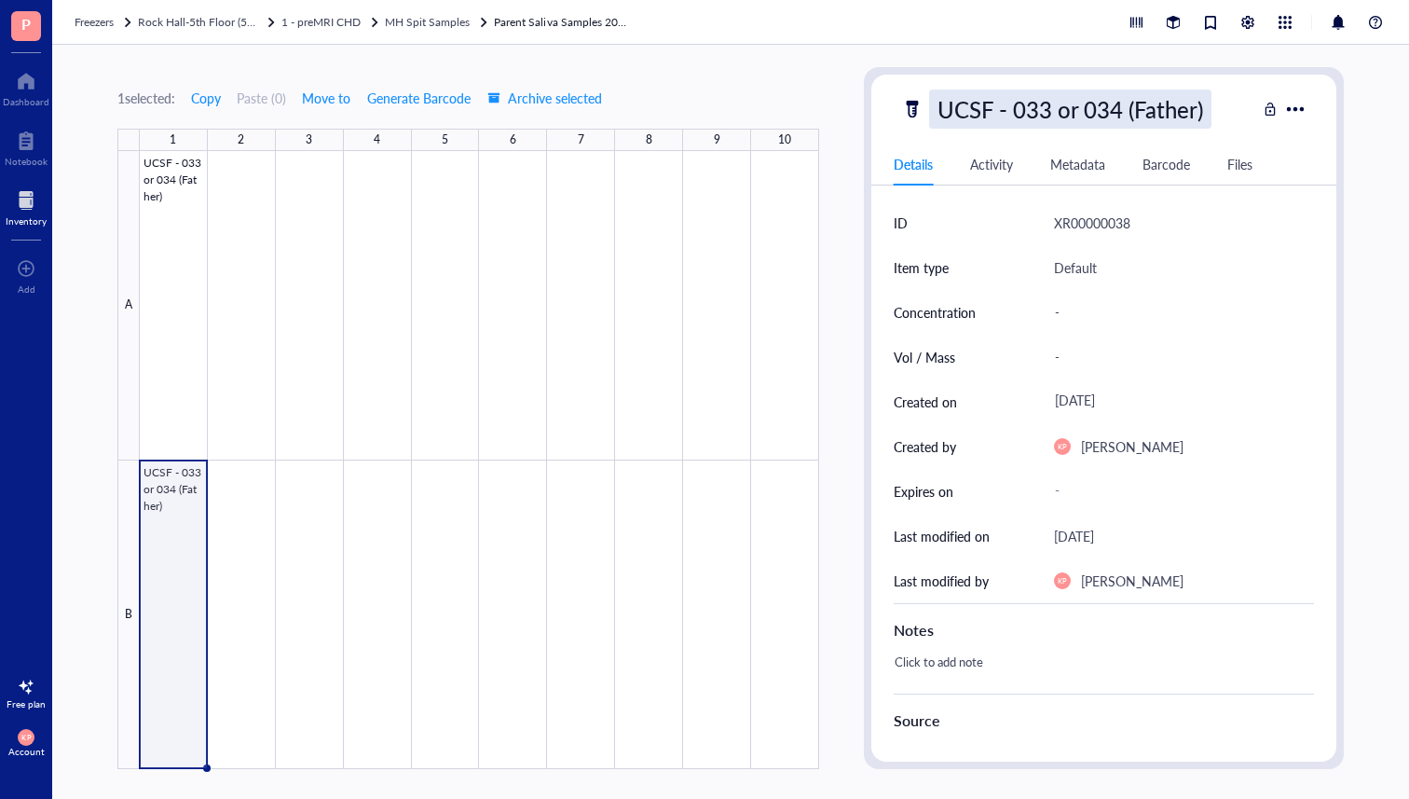
click at [1177, 91] on div "UCSF - 033 or 034 (Father)" at bounding box center [1070, 108] width 282 height 39
click at [1196, 106] on input "UCSF - 033 or 034 (Father)" at bounding box center [1092, 108] width 325 height 37
click at [1121, 114] on input "UCSF - 033 or 034 (Mother)" at bounding box center [1092, 108] width 325 height 37
type input "UCSF - 033 or 032 (Mother)"
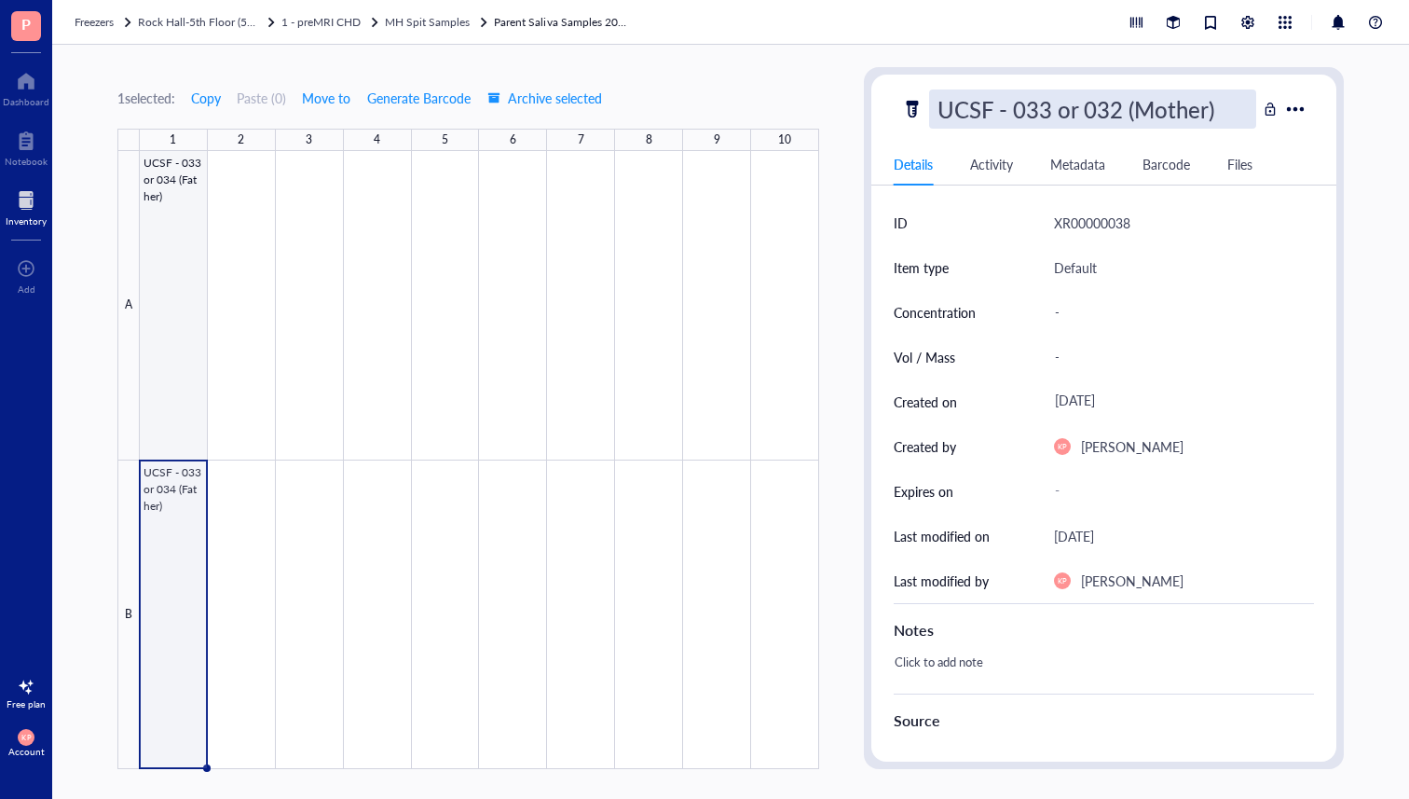
click at [182, 250] on div at bounding box center [479, 460] width 679 height 618
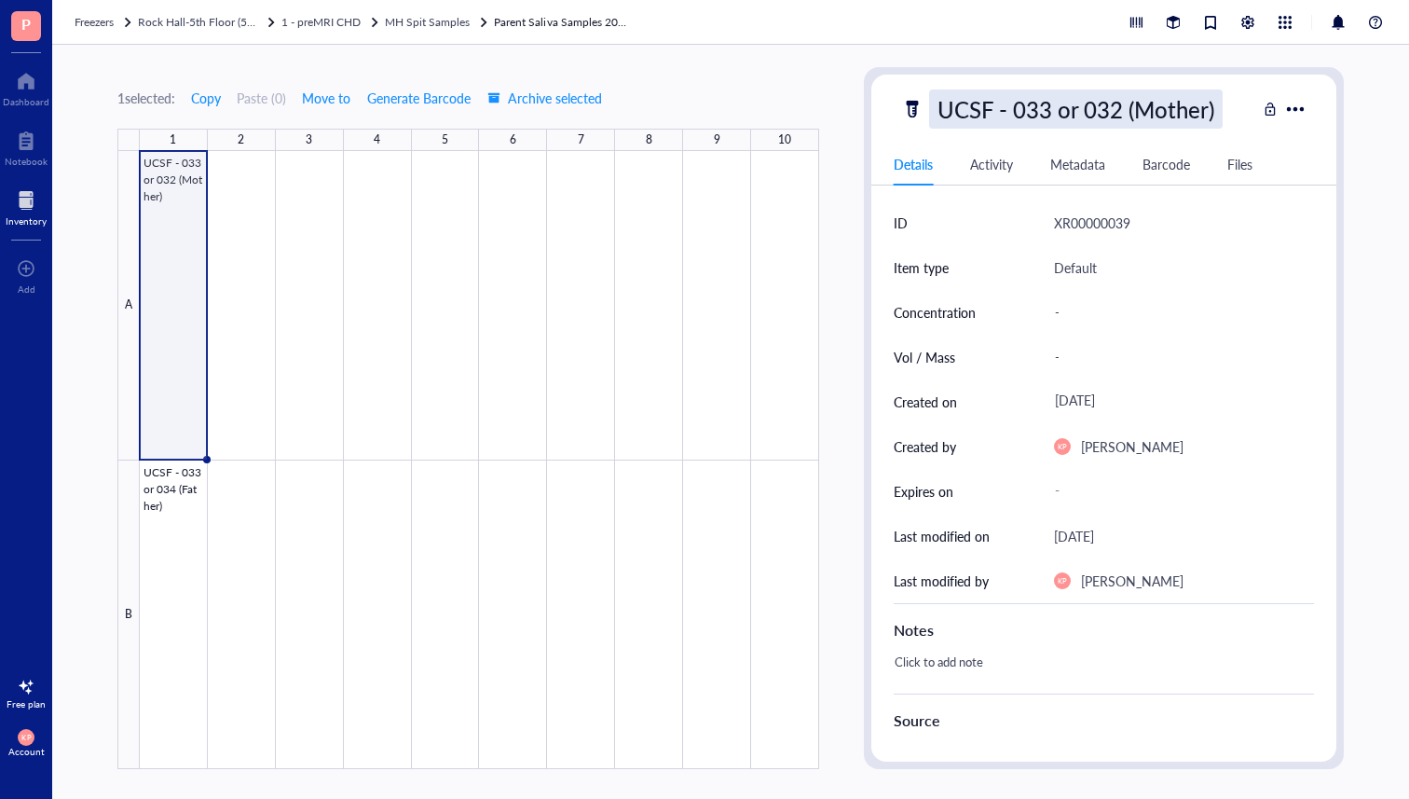
click at [1050, 109] on div "UCSF - 033 or 032 (Mother)" at bounding box center [1076, 108] width 294 height 39
click at [1051, 109] on input "UCSF - 033 or 032 (Mother)" at bounding box center [1092, 108] width 325 height 37
click at [1119, 111] on input "UCSF - 032 or 032 (Mother)" at bounding box center [1092, 108] width 325 height 37
type input "UCSF - 032 or 033 (Mother)"
click at [800, 93] on div "1 selected: Copy Paste ( 0 ) Move to Generate Barcode Archive selected" at bounding box center [468, 97] width 702 height 17
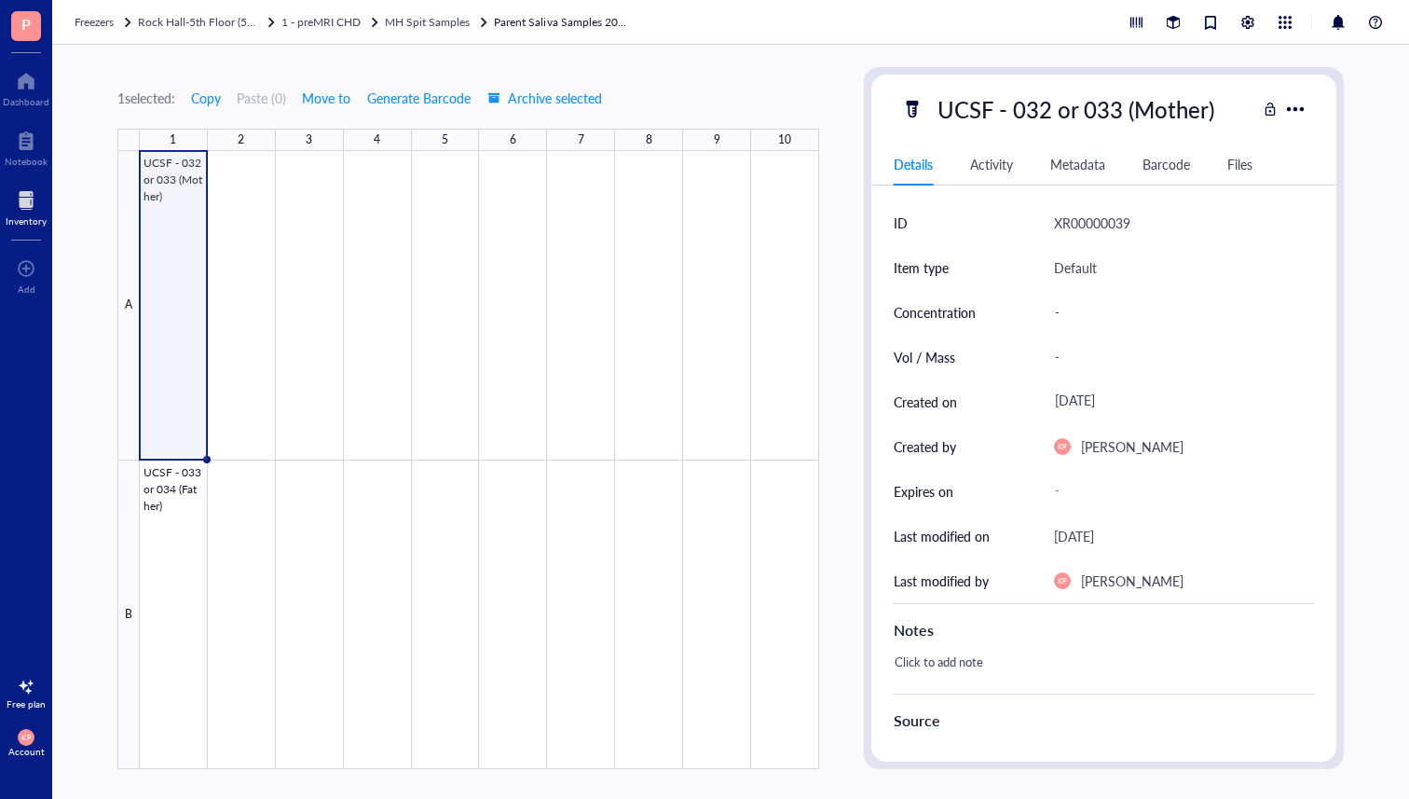
click at [1407, 105] on div "1 selected: Copy Paste ( 0 ) Move to Generate Barcode Archive selected 1 2 3 4 …" at bounding box center [730, 422] width 1357 height 754
click at [166, 536] on div at bounding box center [479, 460] width 679 height 618
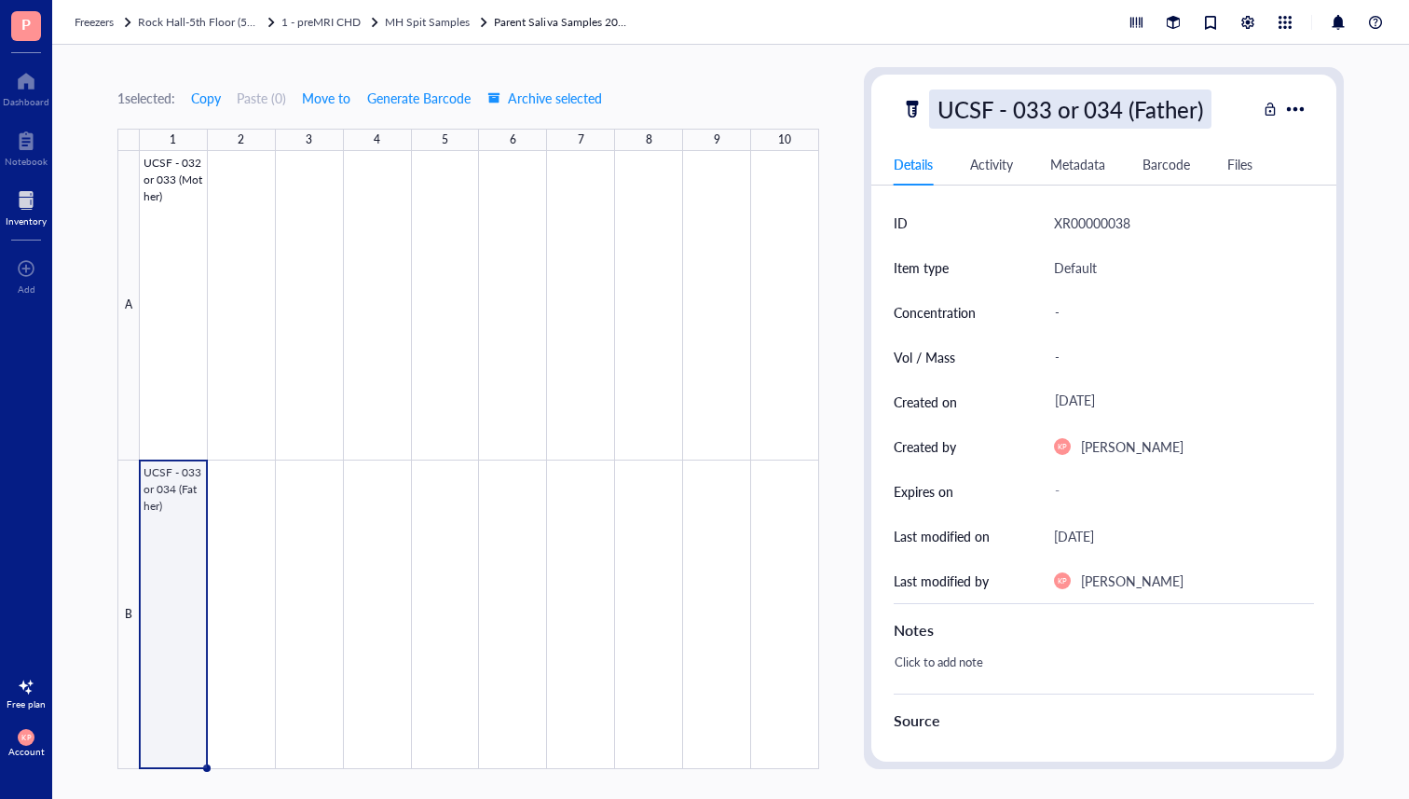
click at [1087, 100] on div "UCSF - 033 or 034 (Father)" at bounding box center [1070, 108] width 282 height 39
click at [1116, 103] on input "UCSF - 033 or 034 (Father)" at bounding box center [1092, 108] width 325 height 37
type input "UCSF - 033 or 032 (Father)"
click at [1364, 109] on div "1 selected: Copy Paste ( 0 ) Move to Generate Barcode Archive selected 1 2 3 4 …" at bounding box center [730, 422] width 1357 height 754
click at [153, 286] on div at bounding box center [479, 460] width 679 height 618
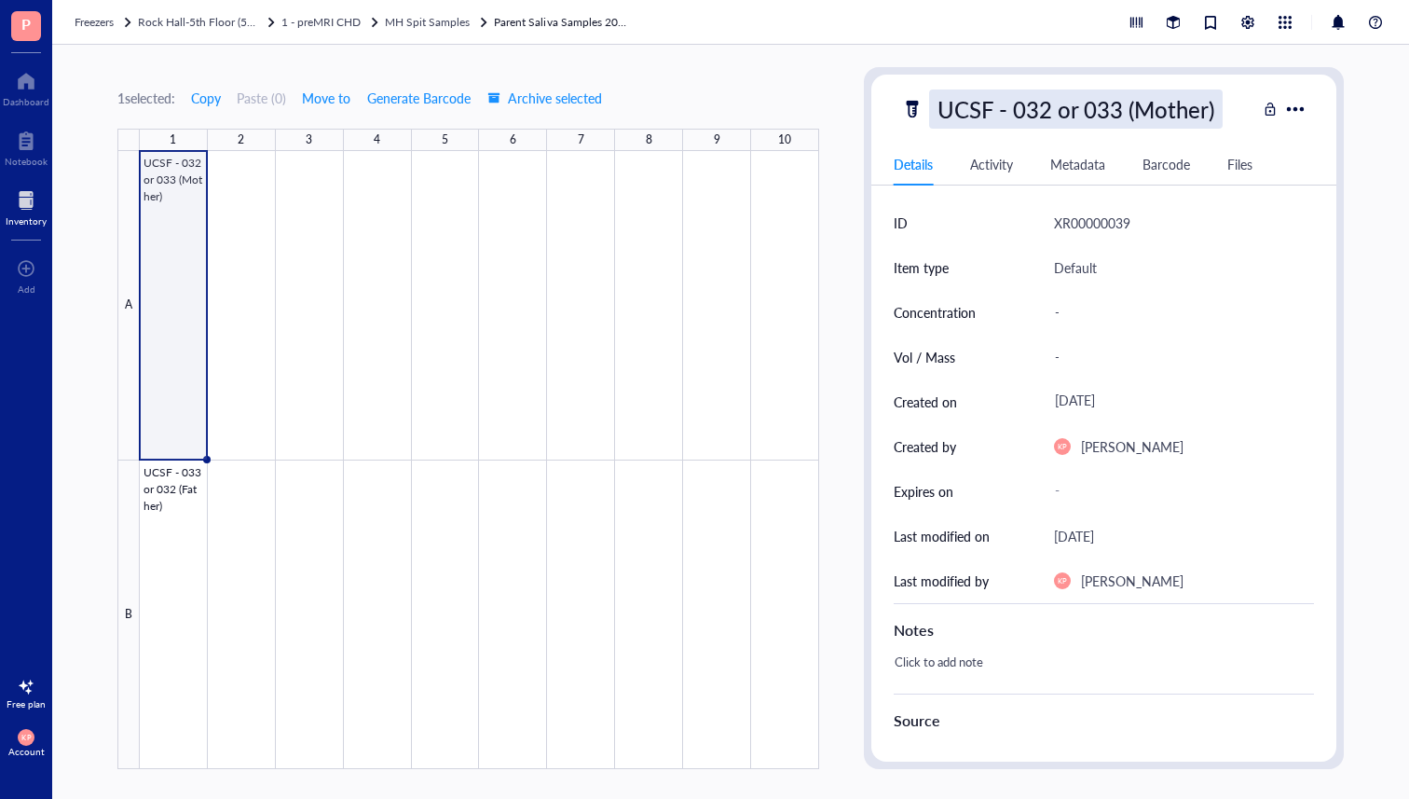
click at [1205, 102] on div "UCSF - 032 or 033 (Mother)" at bounding box center [1076, 108] width 294 height 39
click at [1119, 107] on input "UCSF - 032 or 033 (Mother)" at bounding box center [1092, 108] width 325 height 37
type input "UCSF - 032 or 033x (Mother)"
click at [778, 87] on div "1 selected: Copy Paste ( 0 ) Move to Generate Barcode Archive selected 1 2 3 4 …" at bounding box center [468, 418] width 702 height 702
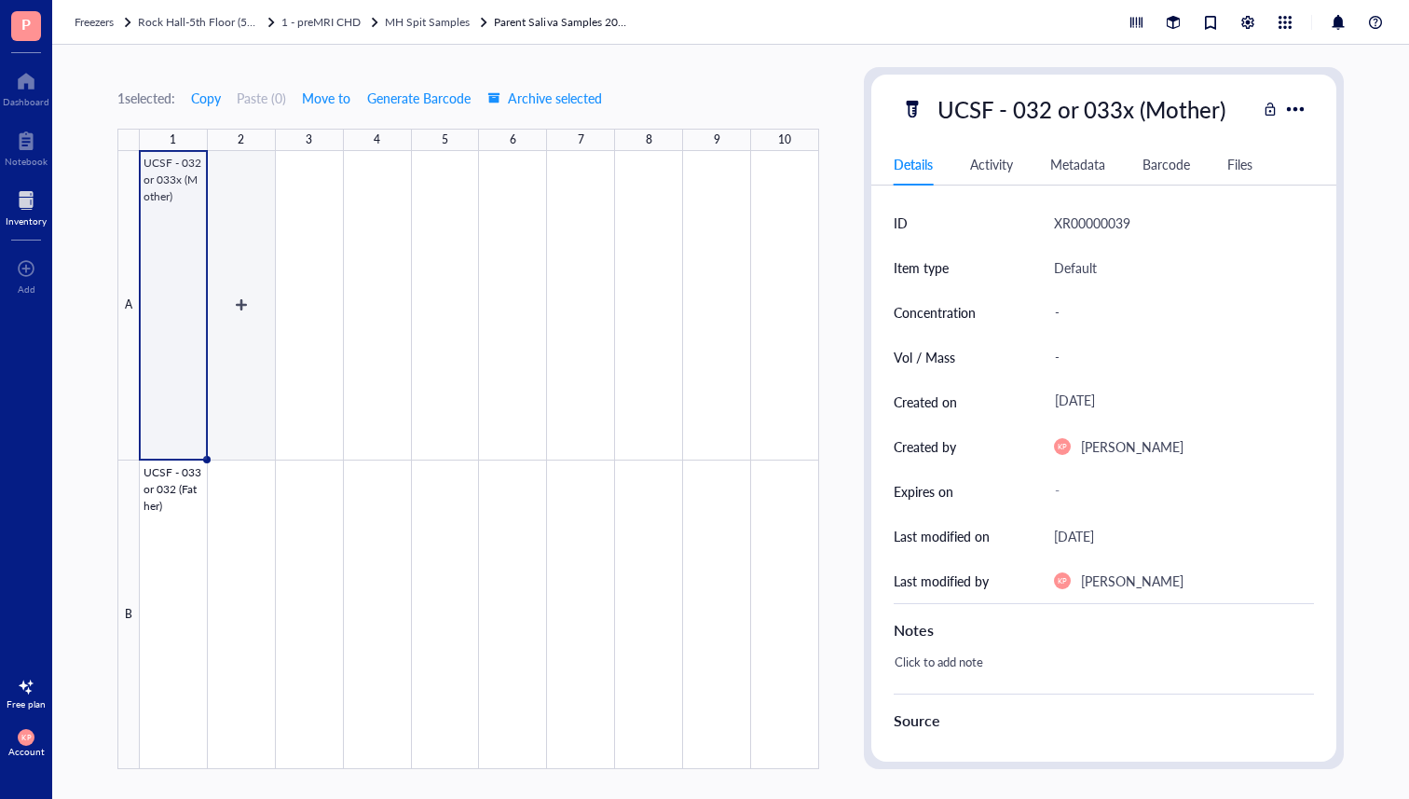
click at [241, 269] on div at bounding box center [479, 460] width 679 height 618
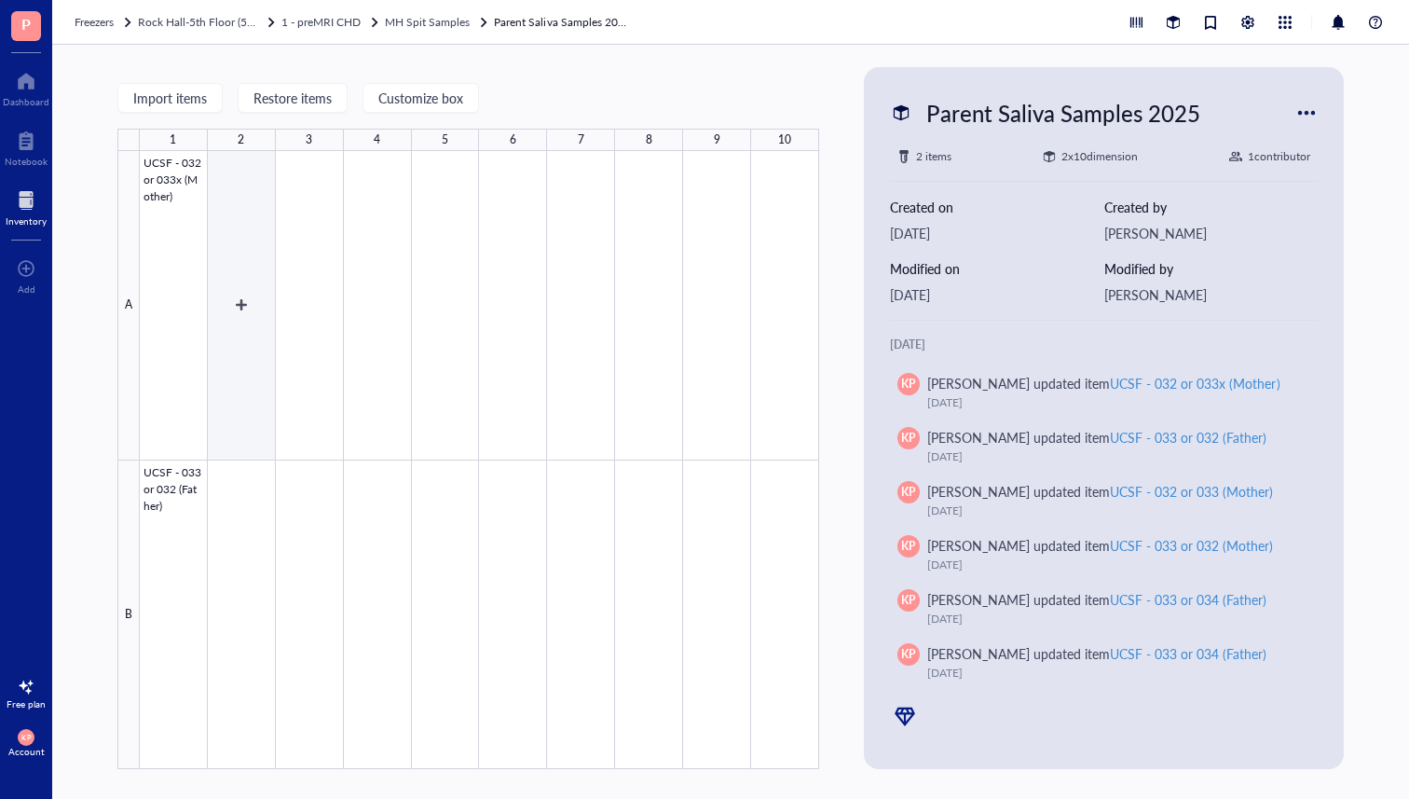
click at [239, 300] on div at bounding box center [479, 460] width 679 height 618
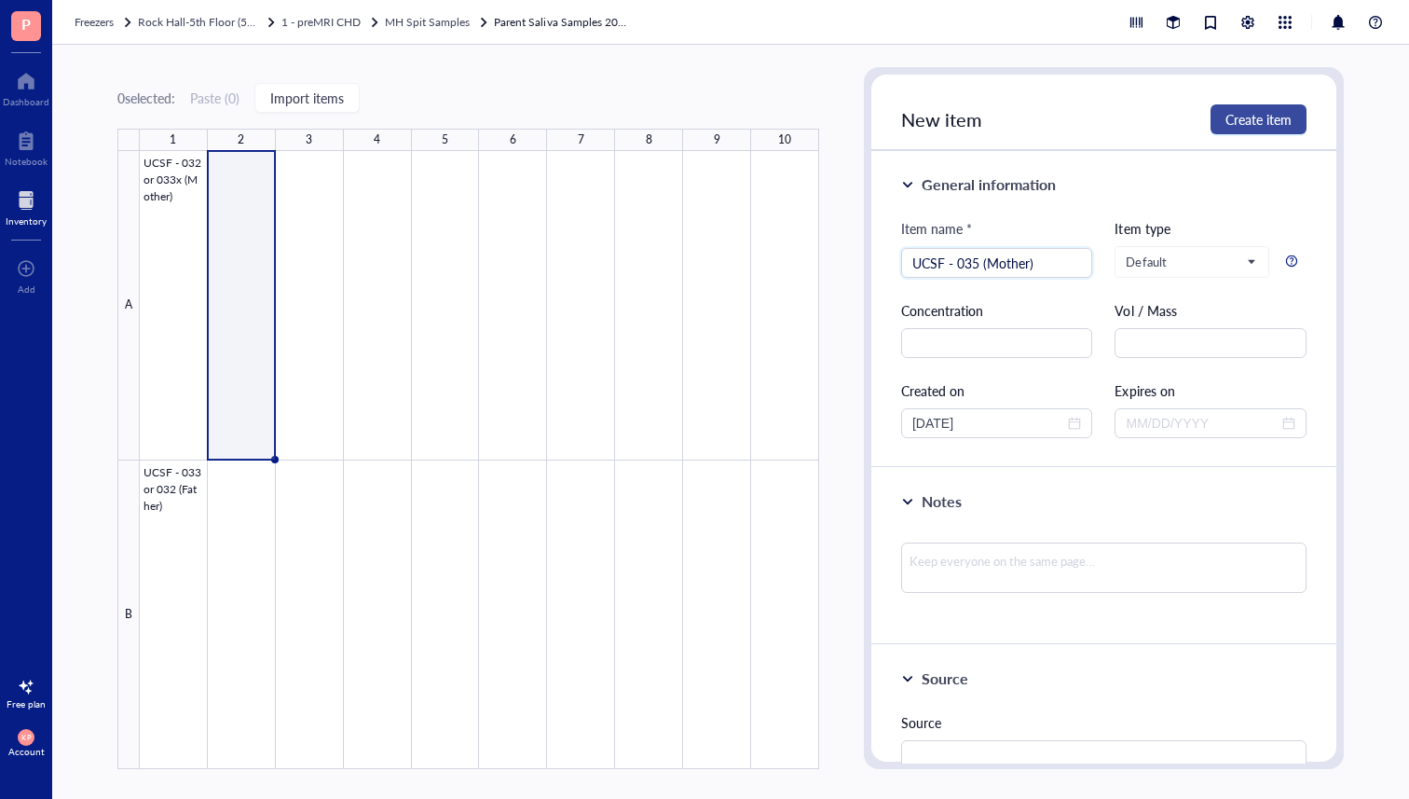
type input "UCSF - 035 (Mother)"
click at [1278, 116] on span "Create item" at bounding box center [1259, 119] width 66 height 15
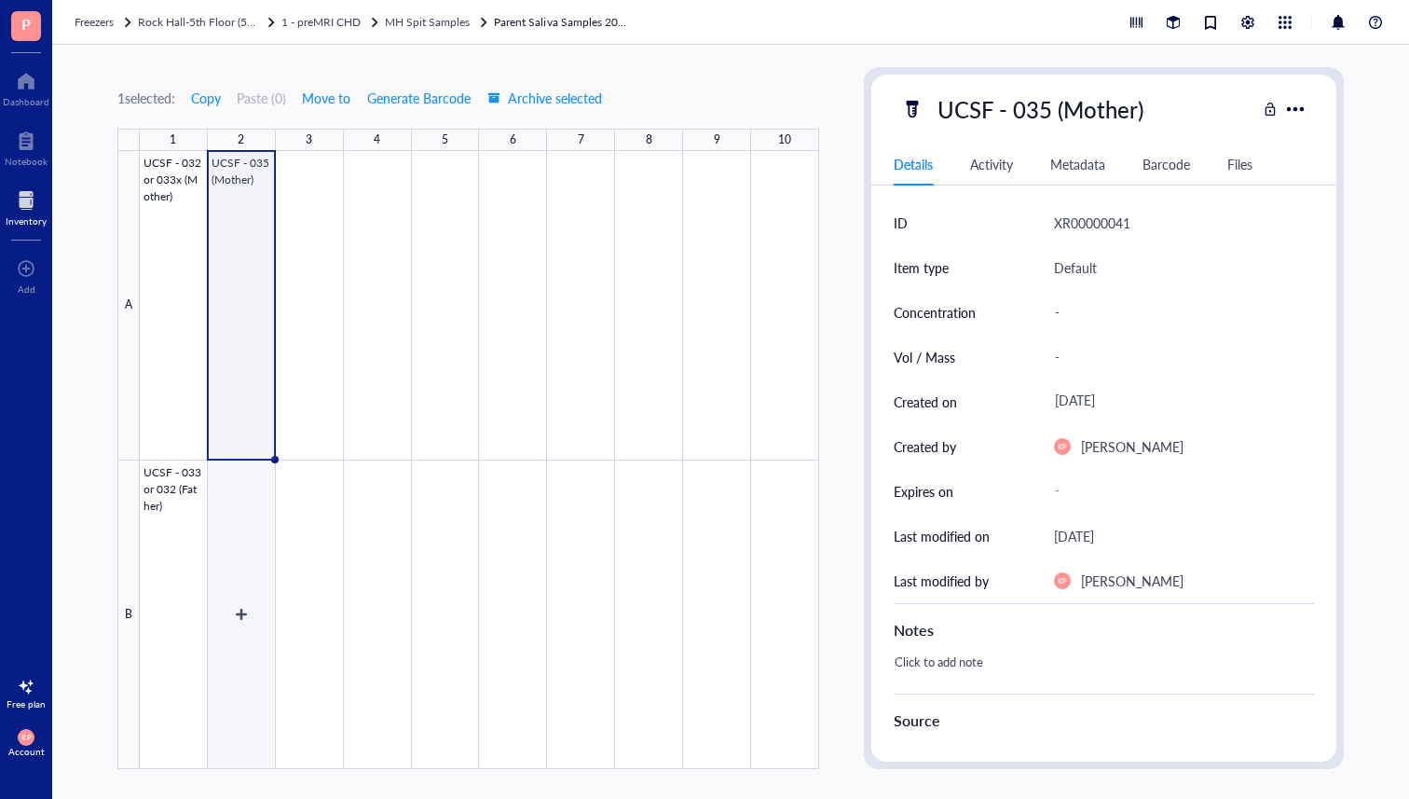
click at [236, 554] on div at bounding box center [479, 460] width 679 height 618
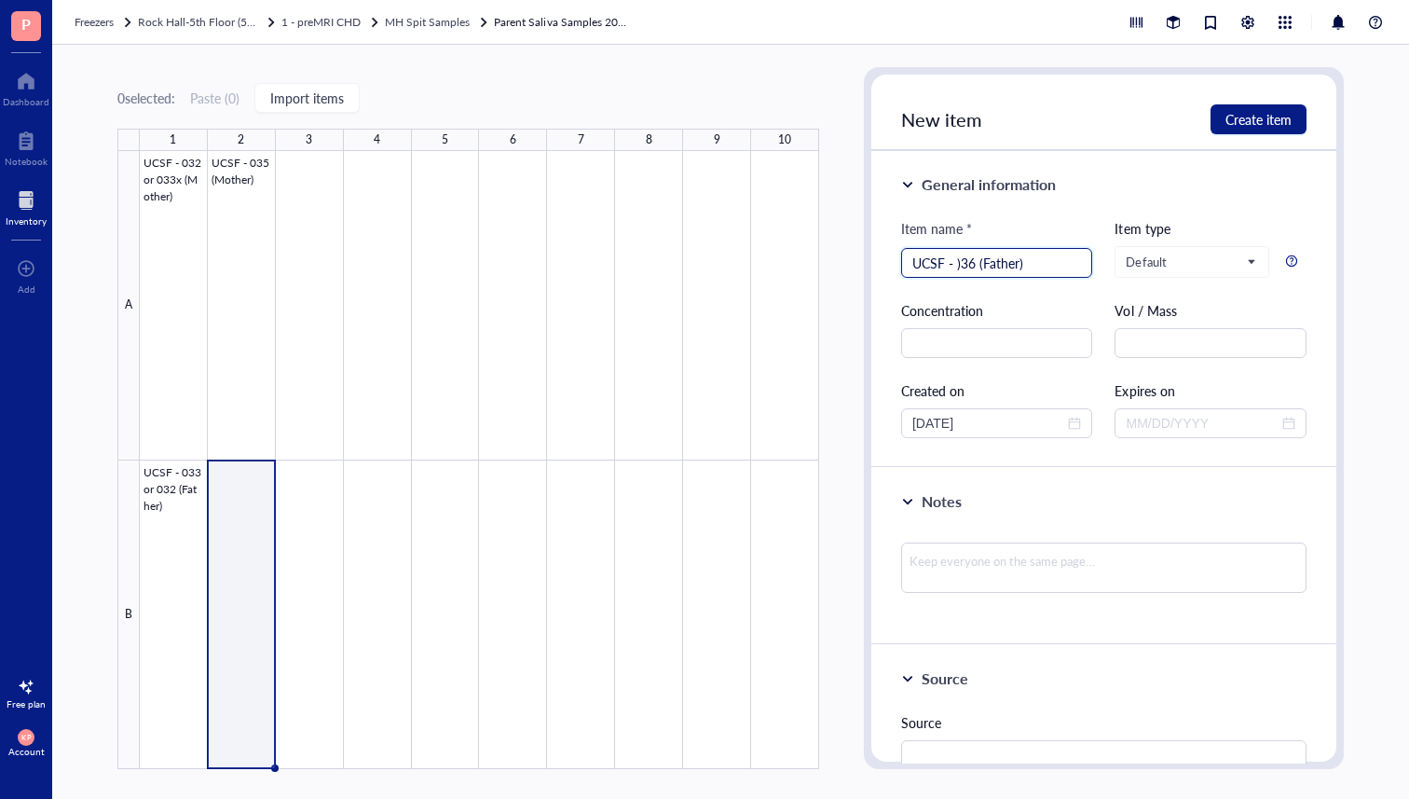
click at [960, 267] on input "UCSF - )36 (Father)" at bounding box center [997, 263] width 170 height 28
type input "UCSF - 036 (Father)"
click at [1271, 119] on span "Create item" at bounding box center [1259, 119] width 66 height 15
